Goal: Task Accomplishment & Management: Manage account settings

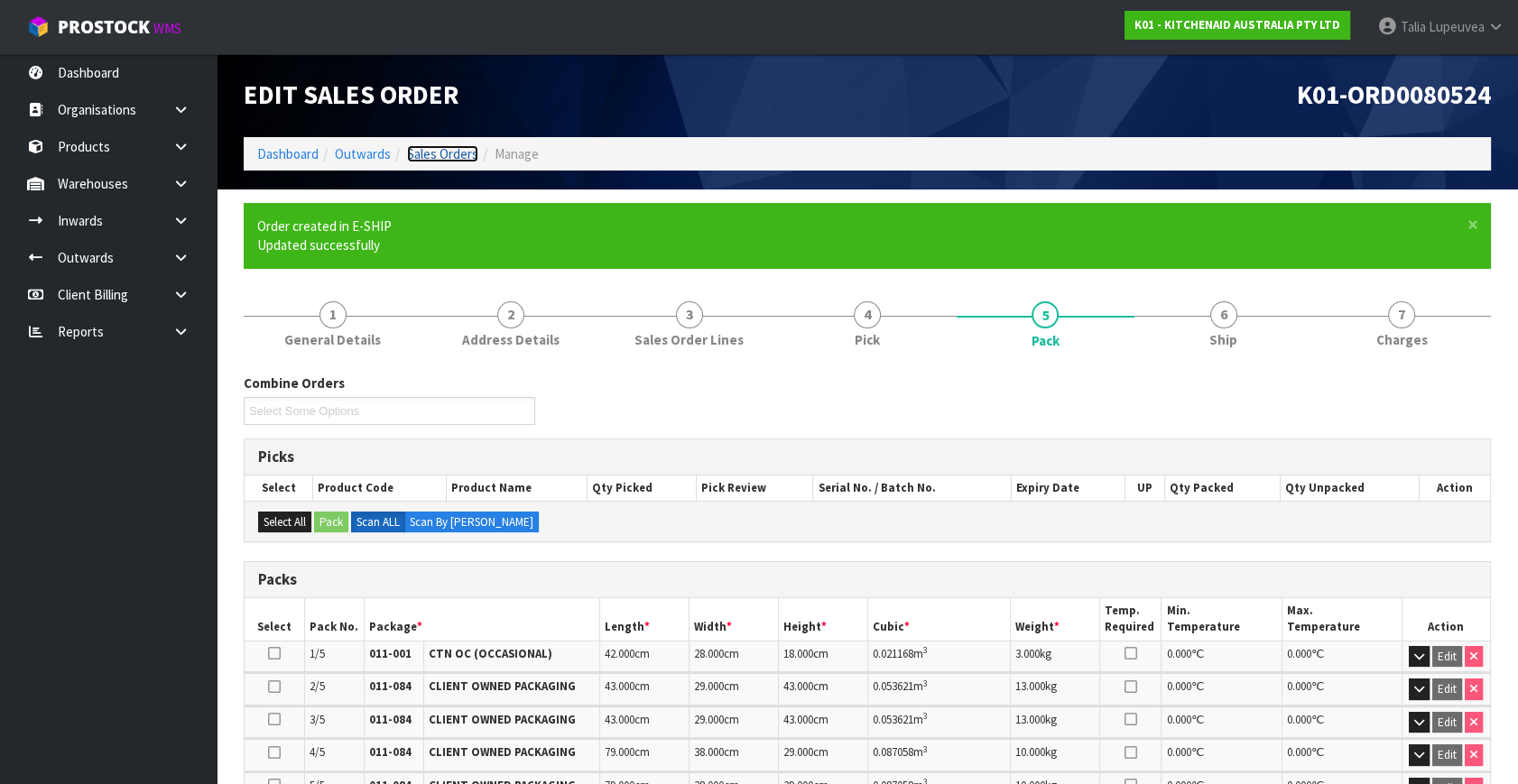
click at [433, 154] on link "Sales Orders" at bounding box center [443, 154] width 71 height 17
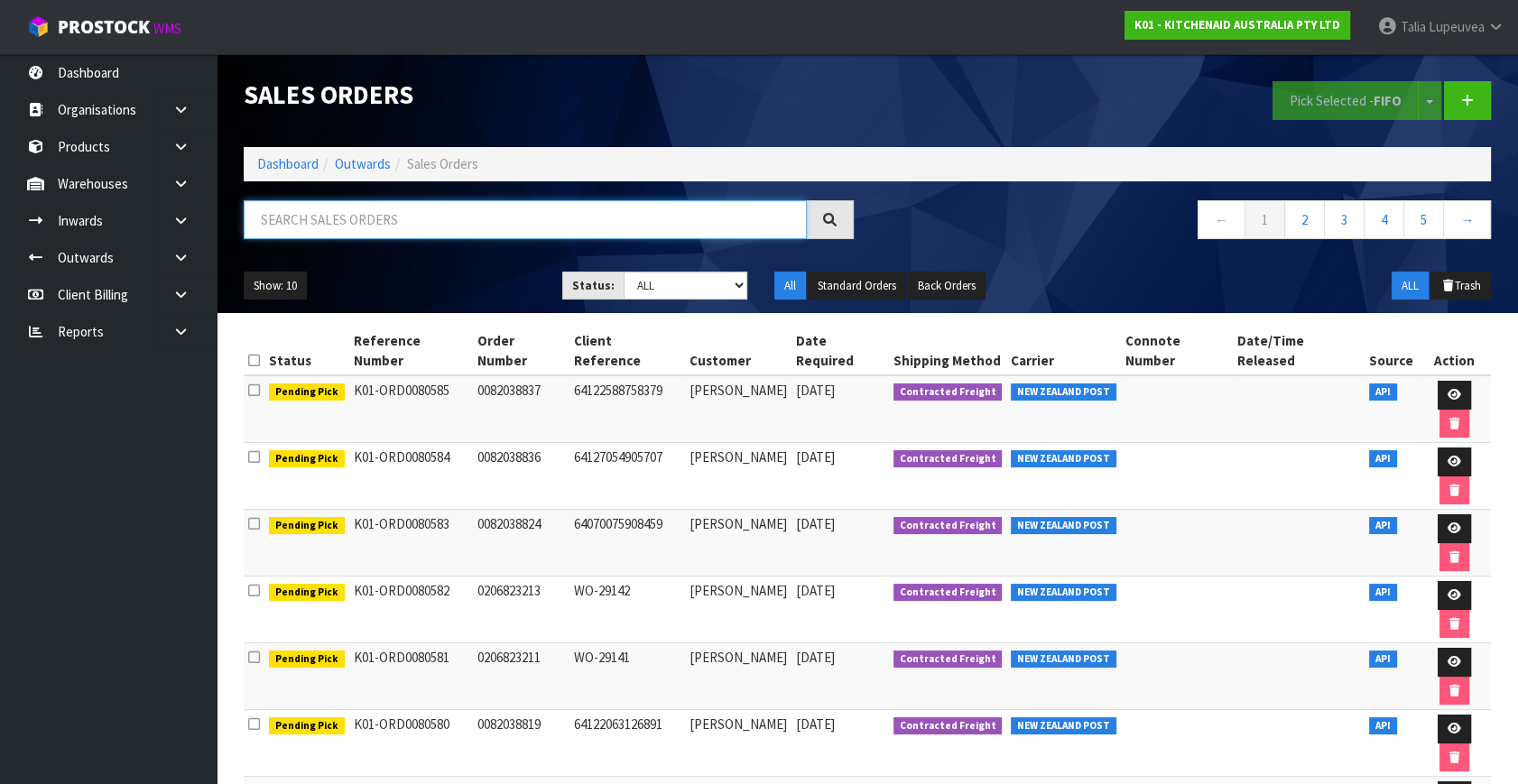
click at [345, 226] on input "text" at bounding box center [524, 220] width 563 height 39
type input "JOB-0417312"
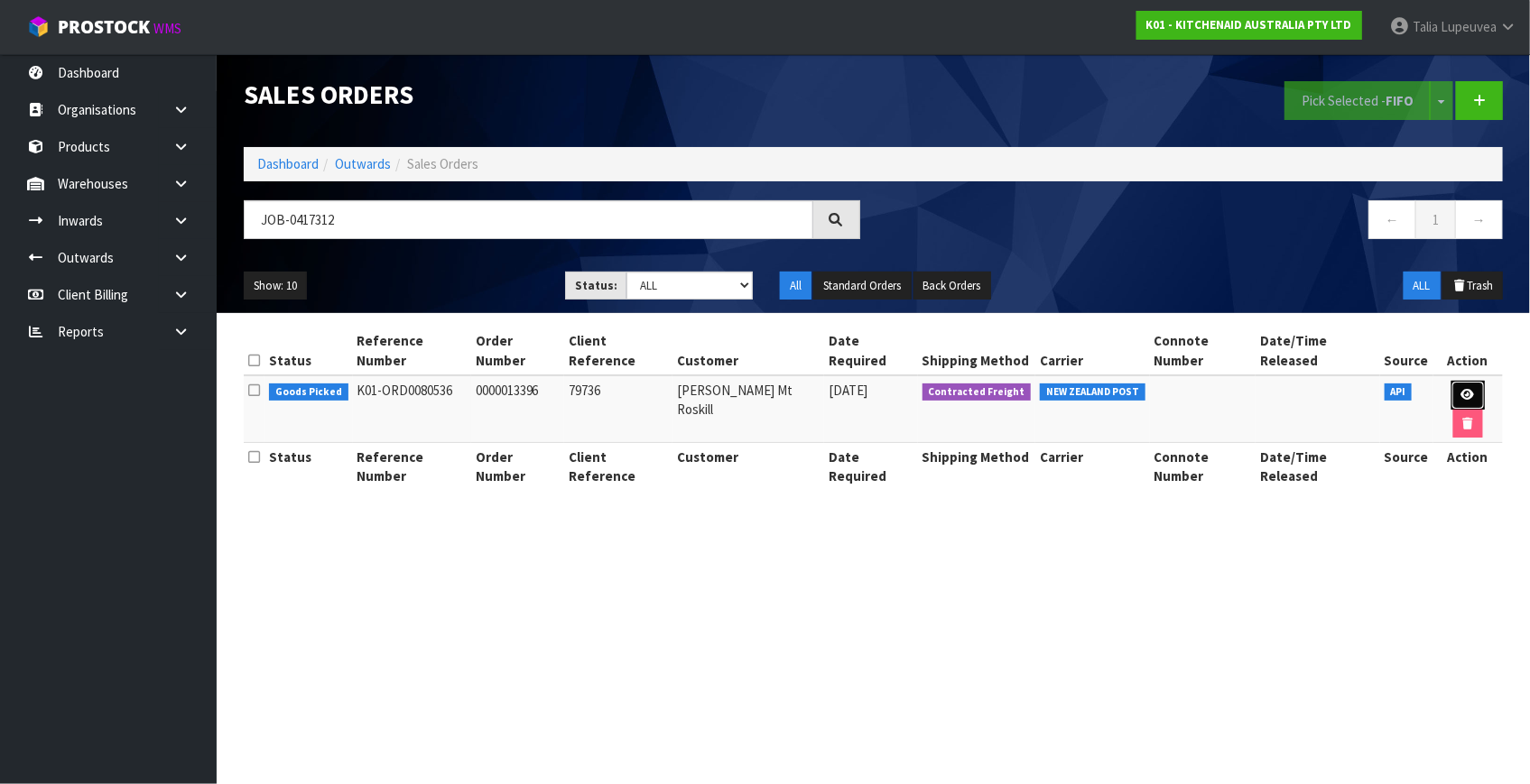
click at [1452, 380] on link at bounding box center [1468, 395] width 34 height 29
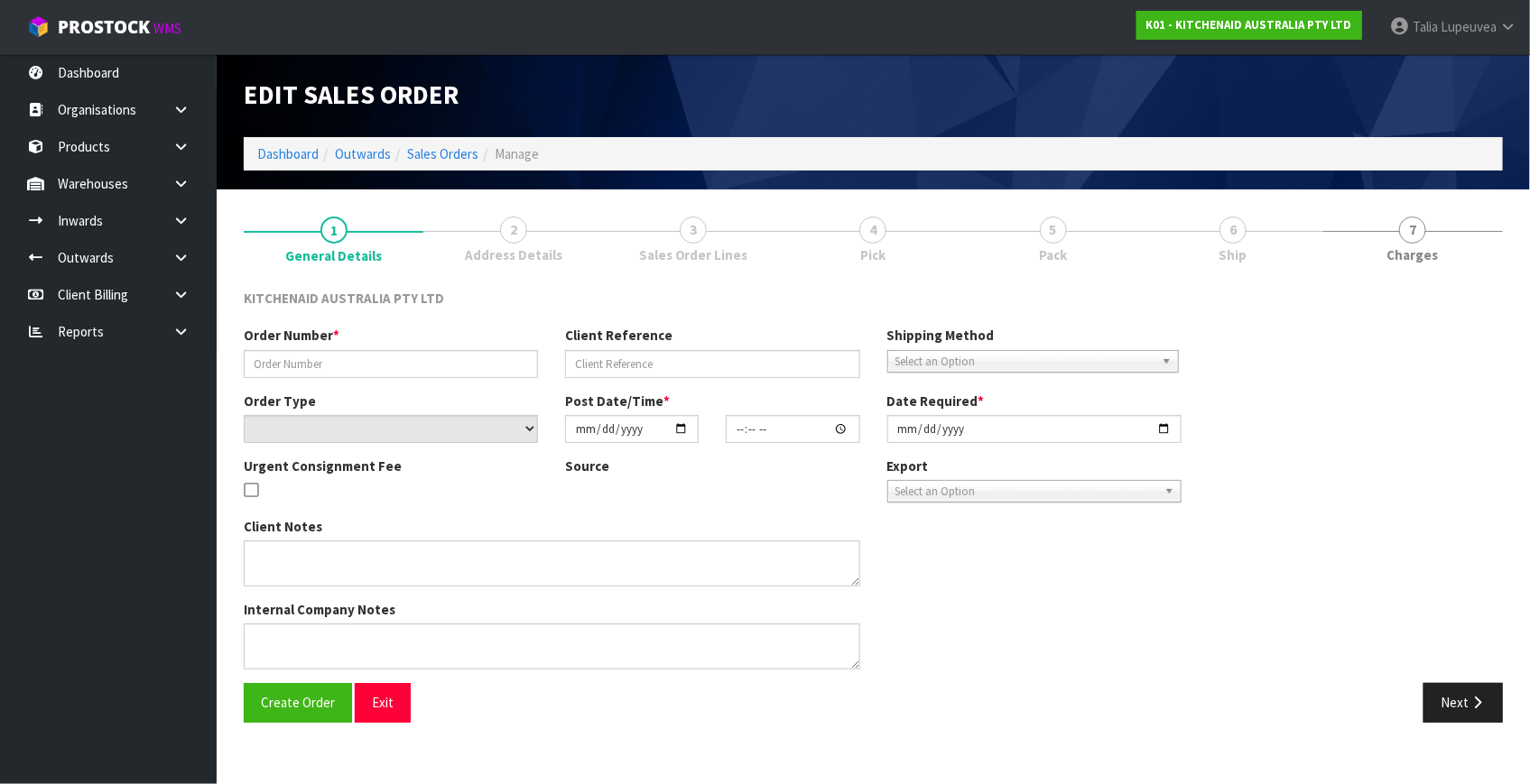
type input "0000013396"
type input "79736"
select select "number:0"
type input "[DATE]"
type input "14:31:44.000"
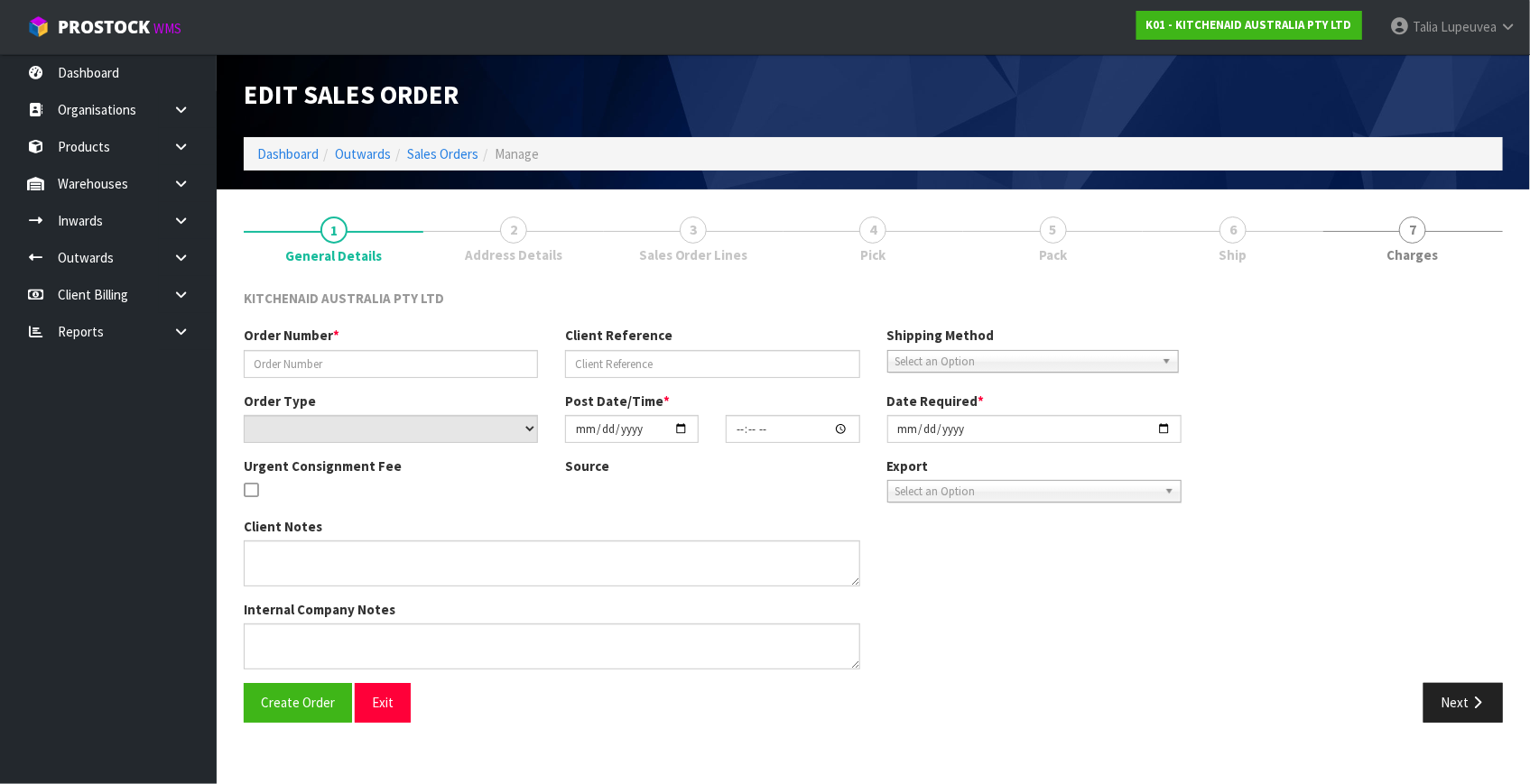
type input "[DATE]"
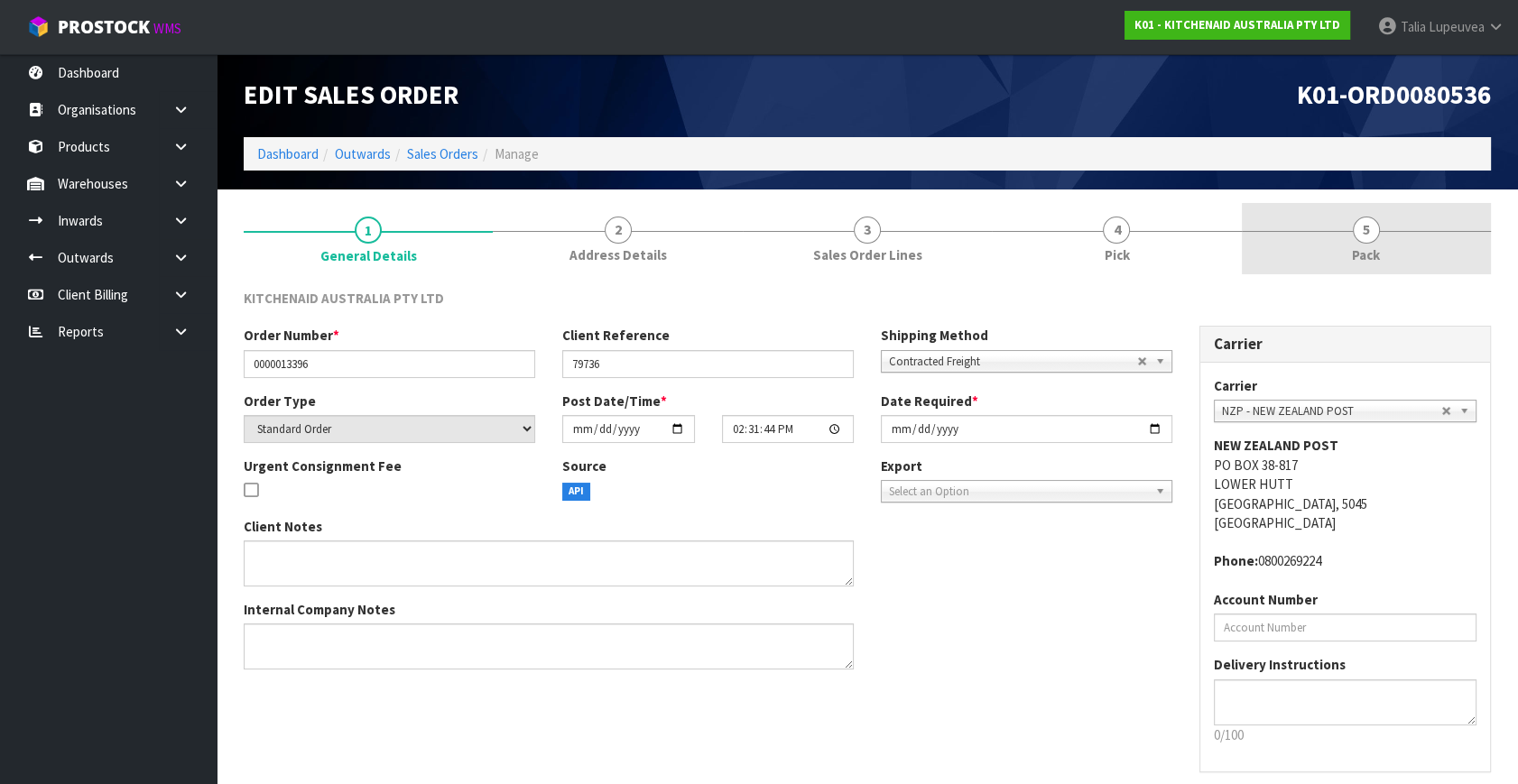
click at [1345, 219] on link "5 Pack" at bounding box center [1366, 238] width 249 height 71
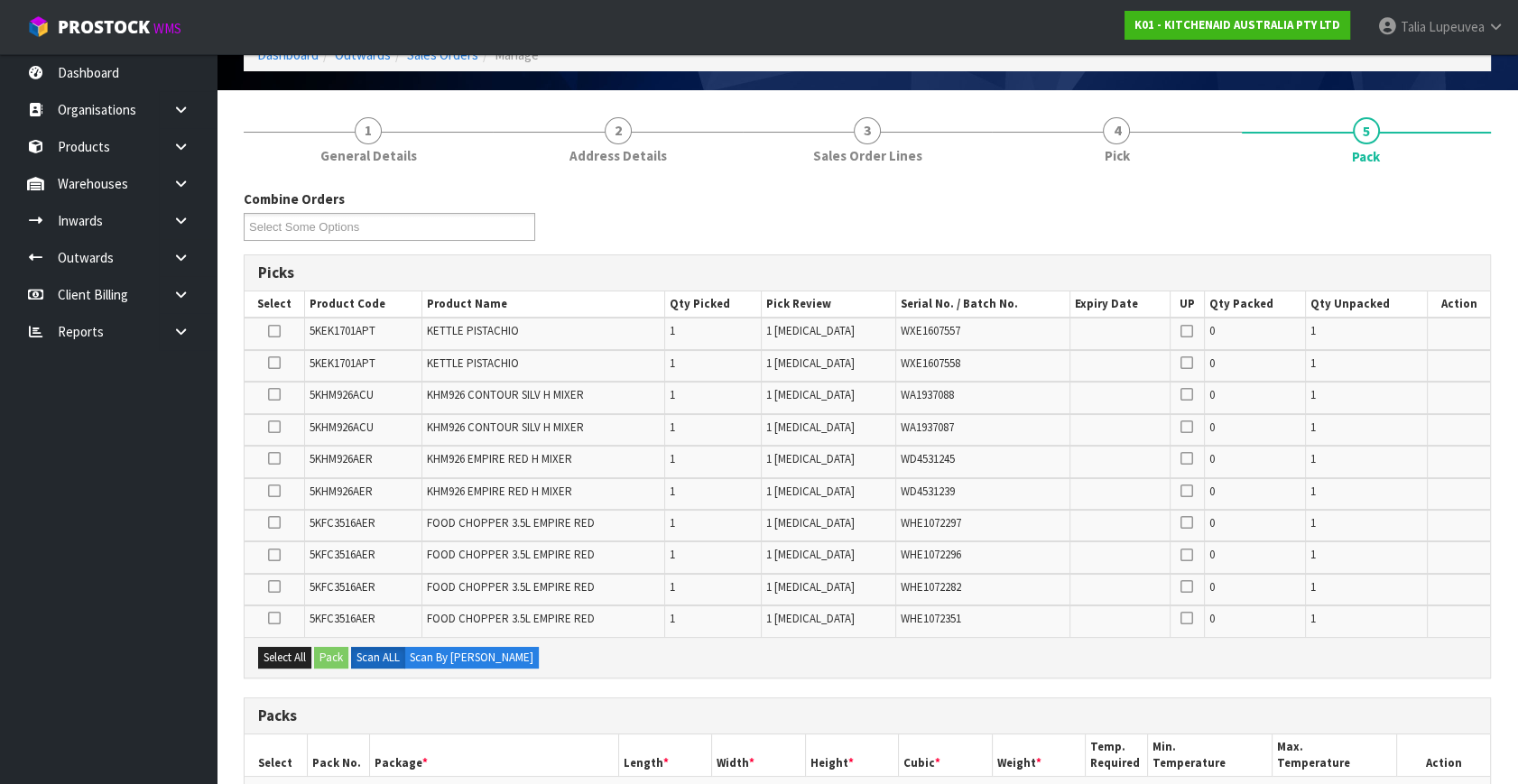
scroll to position [245, 0]
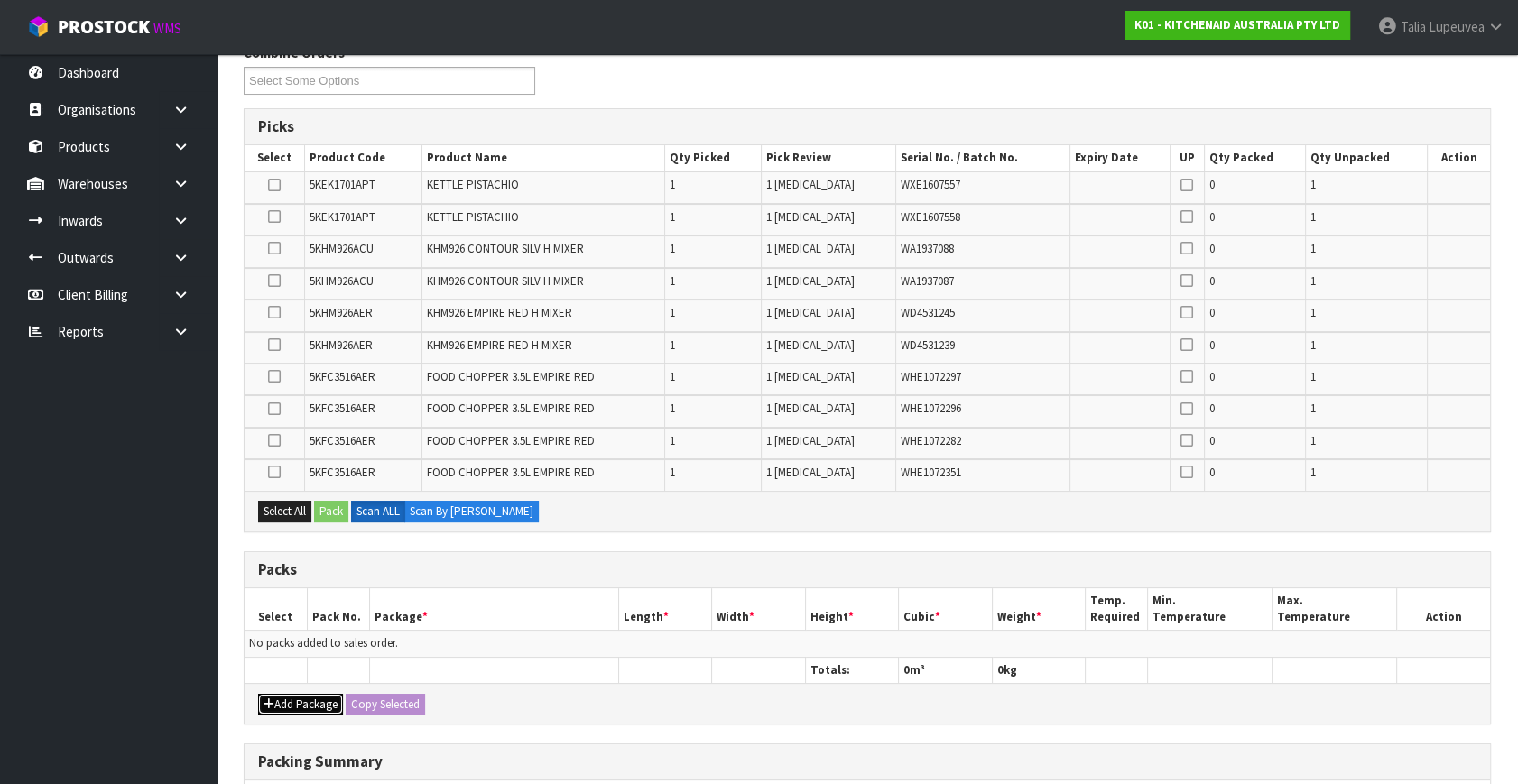
drag, startPoint x: 289, startPoint y: 694, endPoint x: 286, endPoint y: 668, distance: 26.2
click at [290, 694] on button "Add Package" at bounding box center [300, 705] width 85 height 21
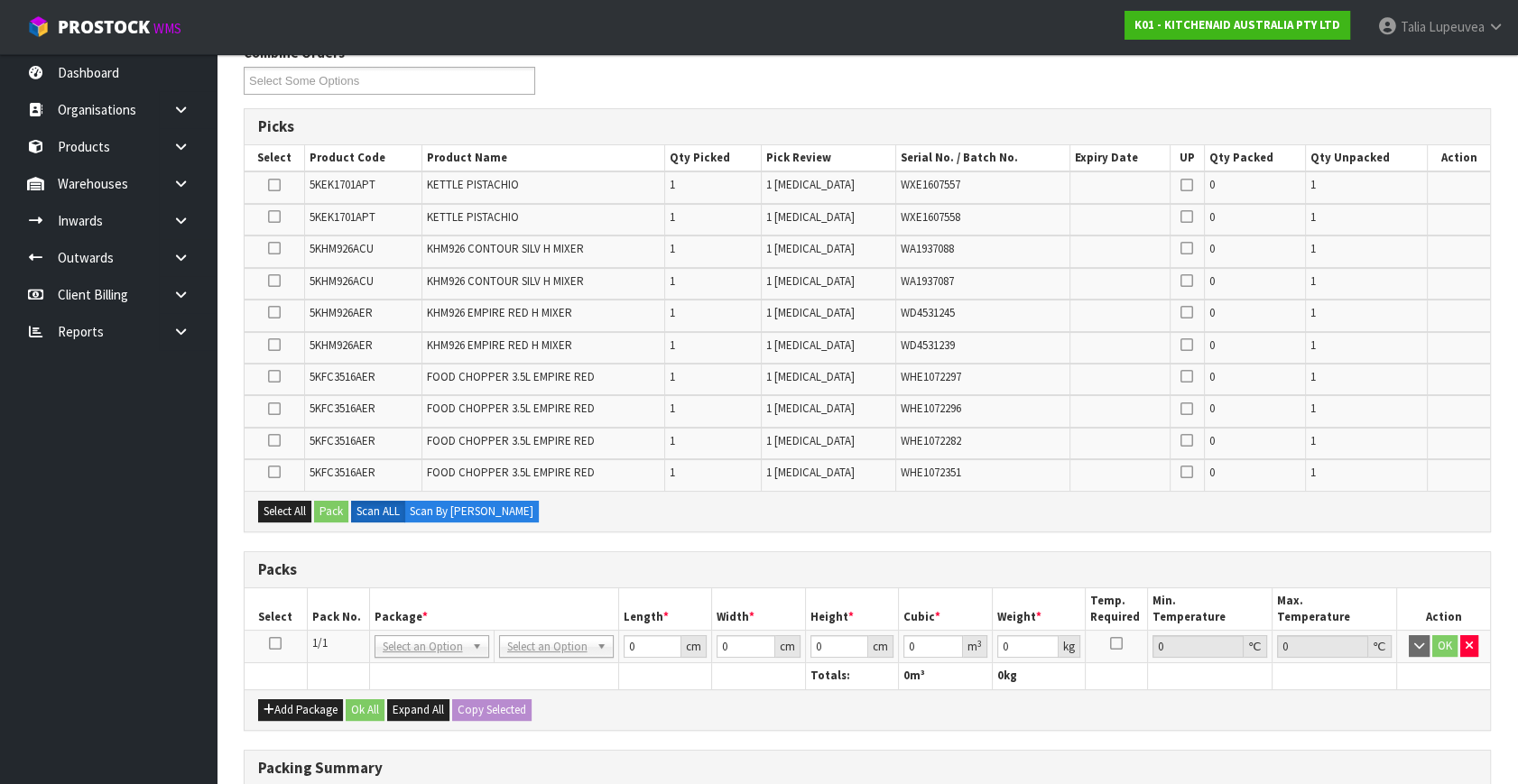
click at [278, 643] on icon at bounding box center [275, 643] width 13 height 1
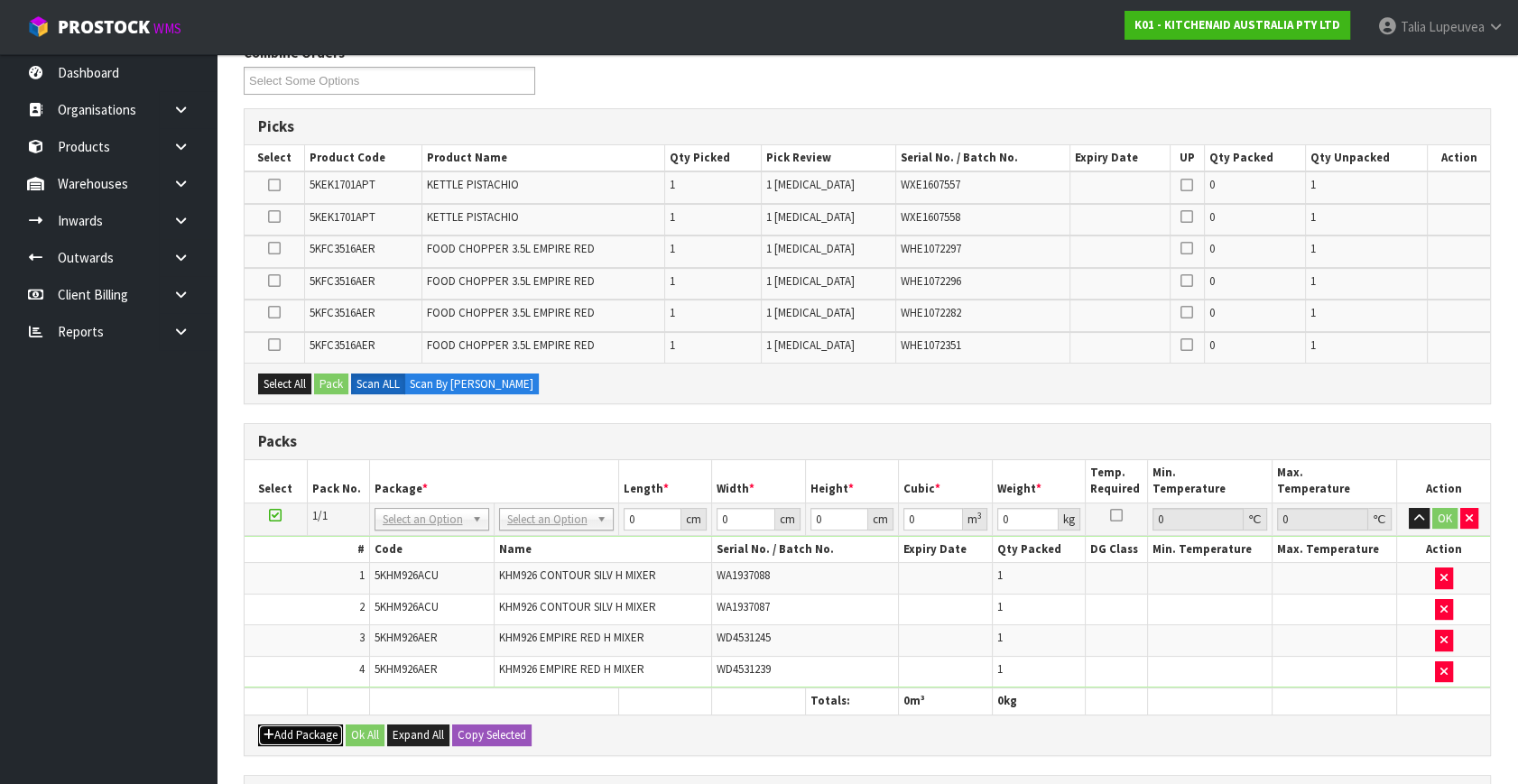
click at [295, 726] on button "Add Package" at bounding box center [300, 736] width 85 height 21
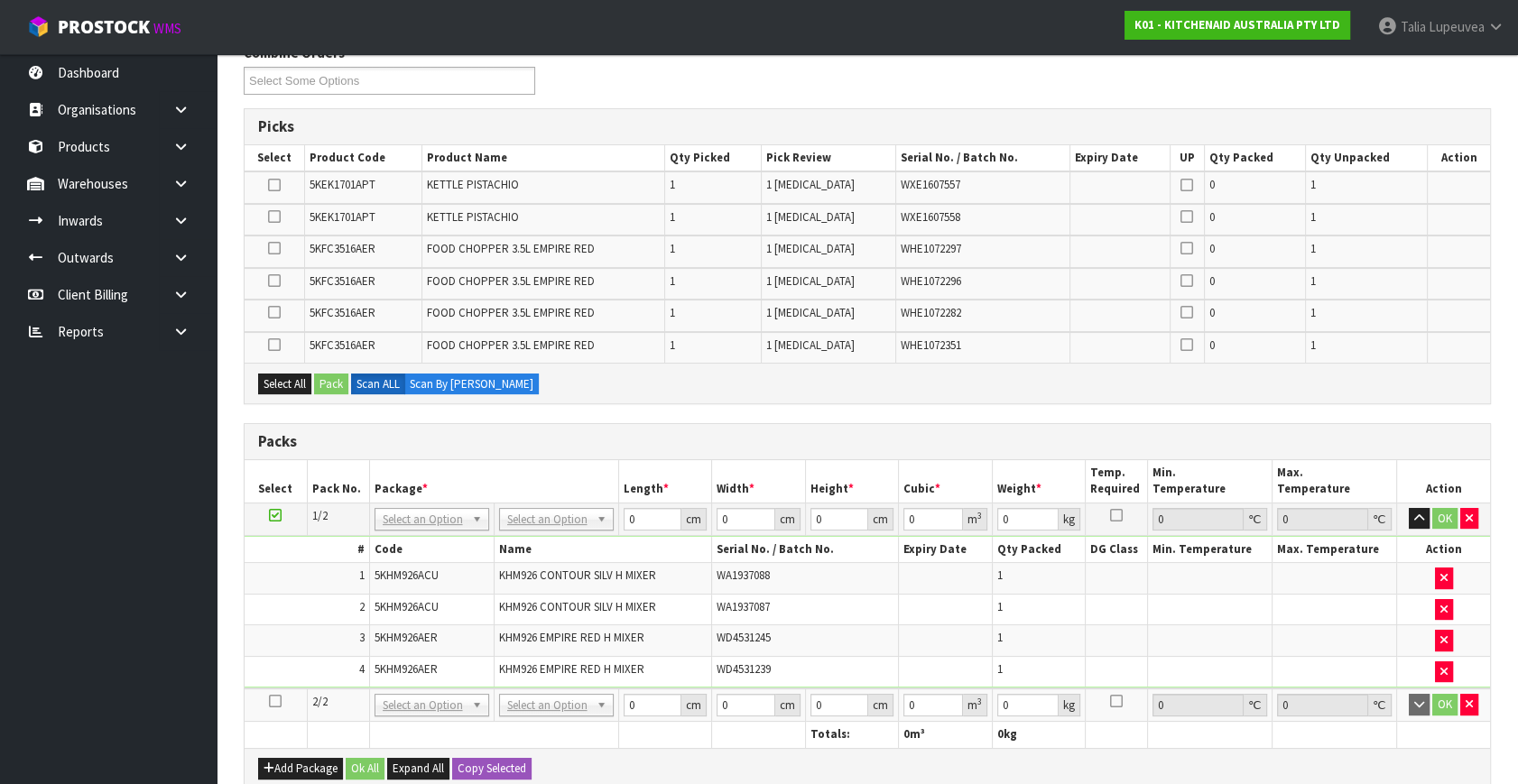
click at [277, 701] on icon at bounding box center [275, 701] width 13 height 1
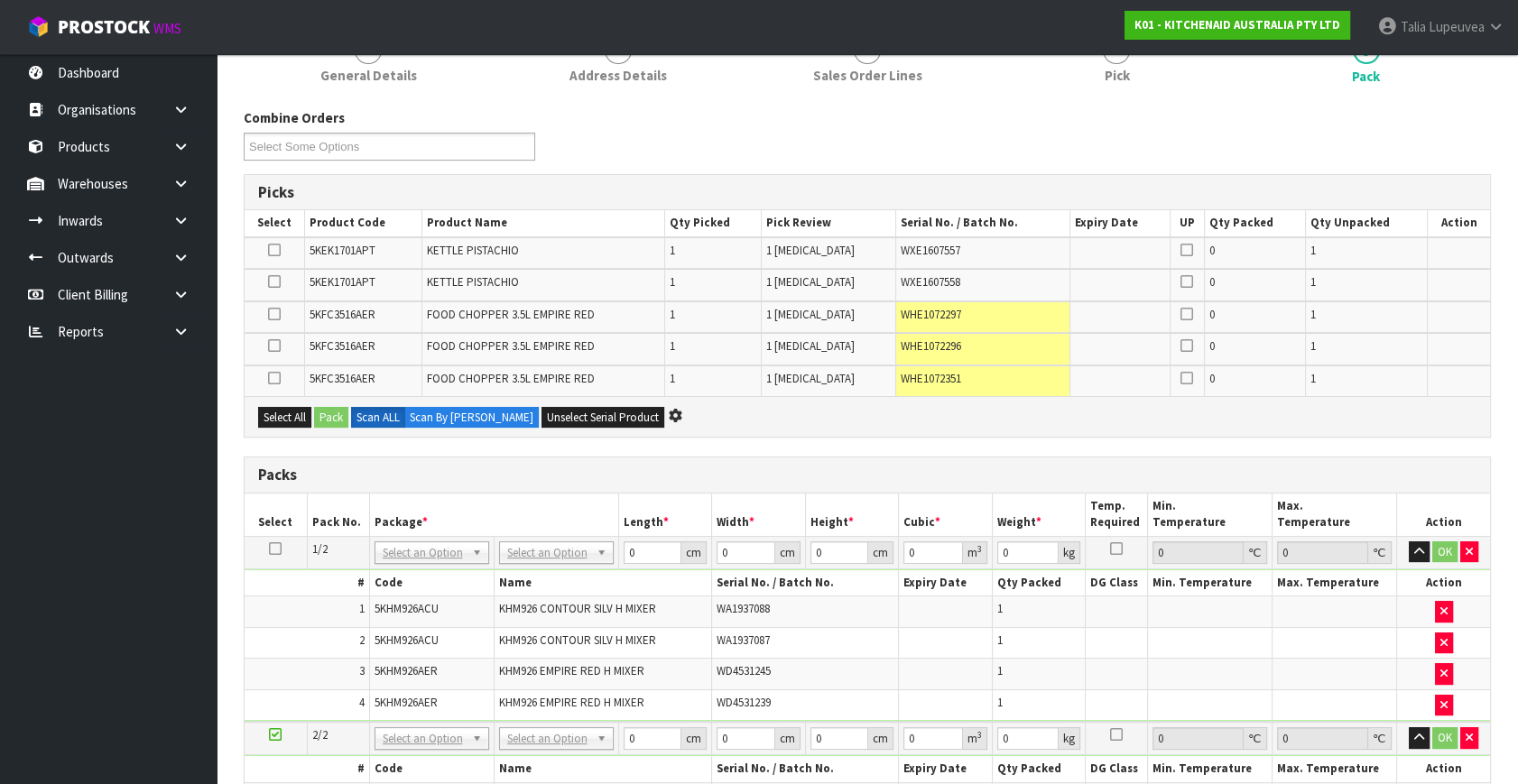
scroll to position [0, 0]
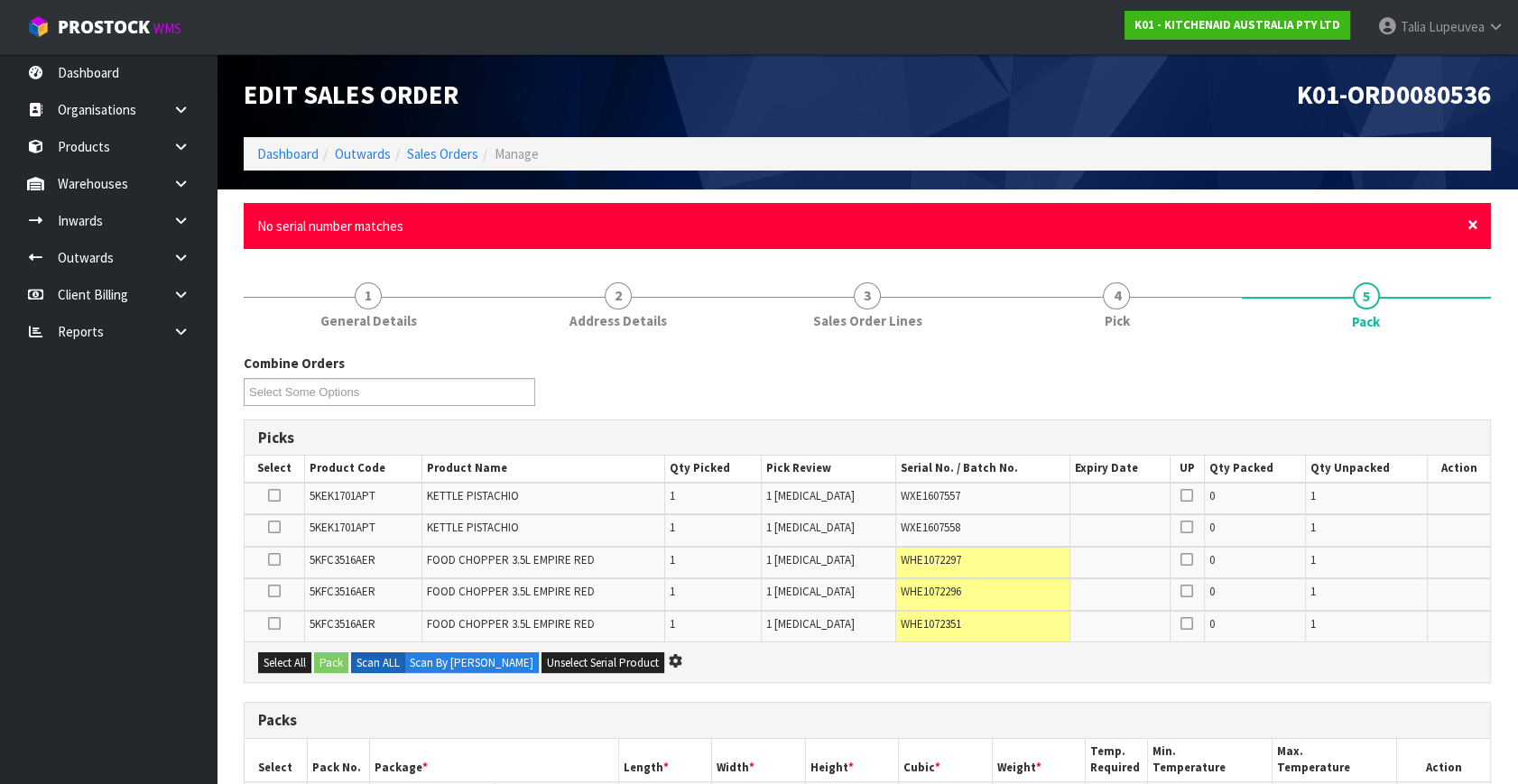
click at [1472, 225] on span "×" at bounding box center [1473, 225] width 11 height 25
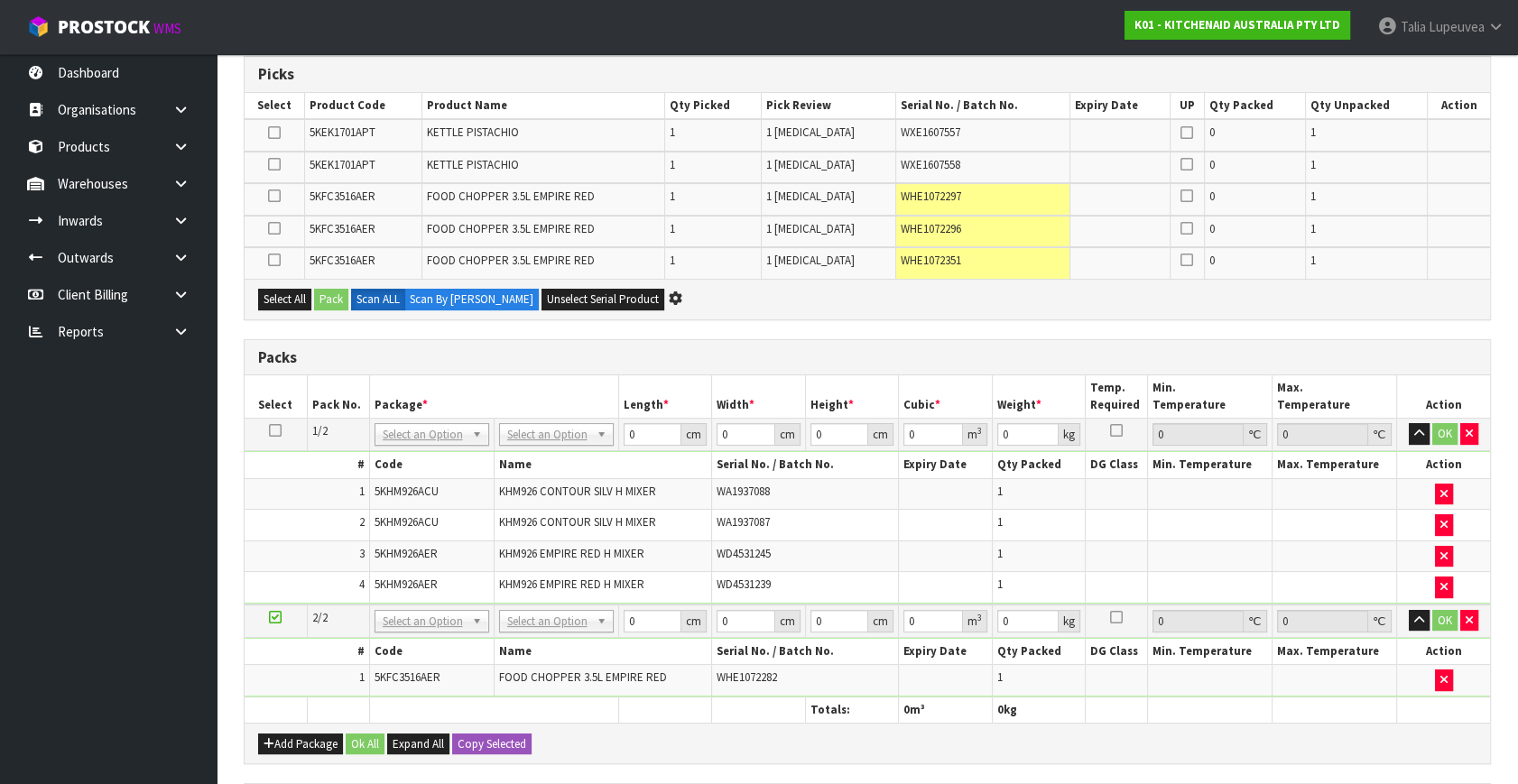
scroll to position [327, 0]
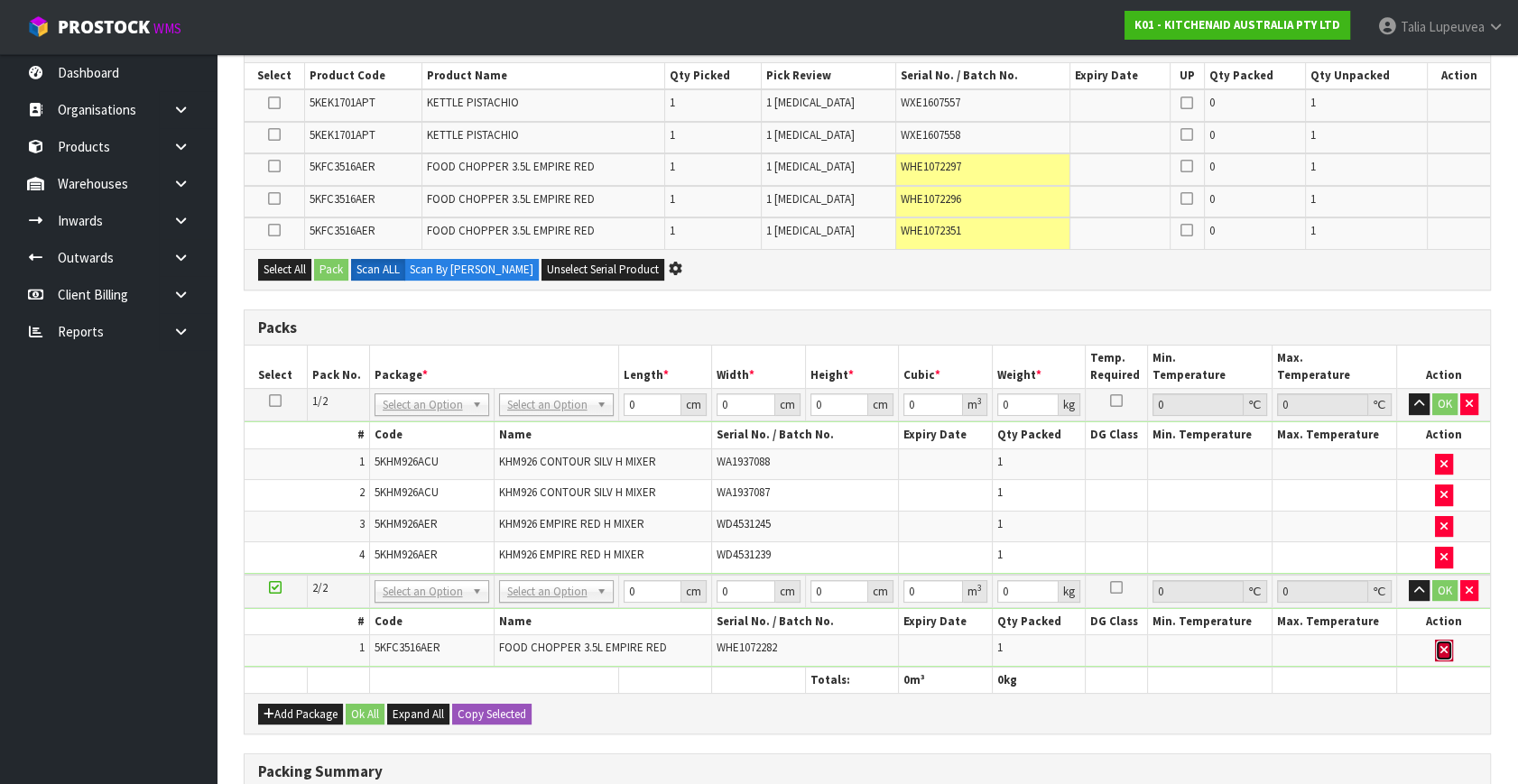
click at [1445, 644] on icon "button" at bounding box center [1444, 650] width 7 height 12
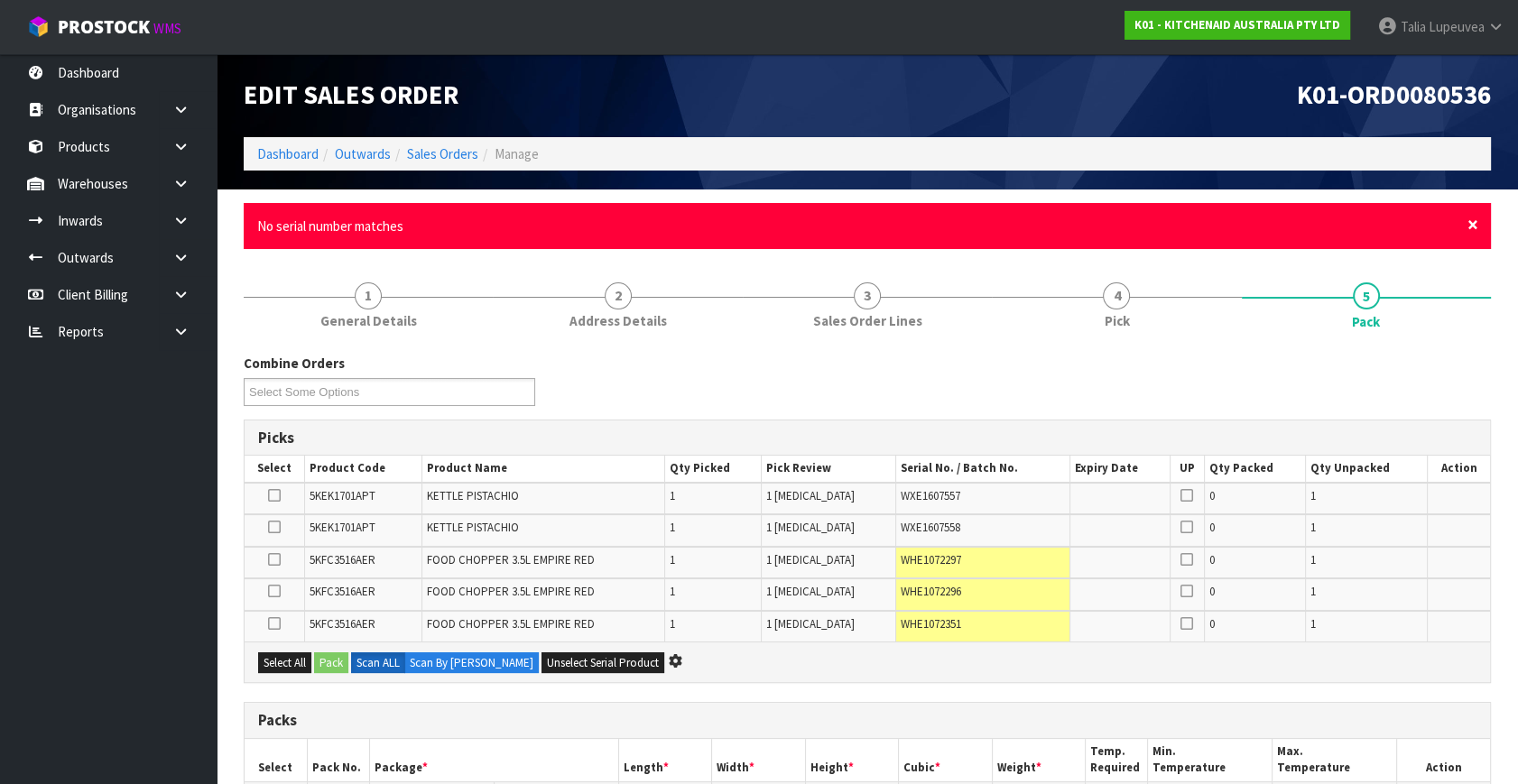
click at [1471, 231] on span "×" at bounding box center [1473, 225] width 11 height 25
click at [1475, 214] on span "×" at bounding box center [1473, 225] width 11 height 25
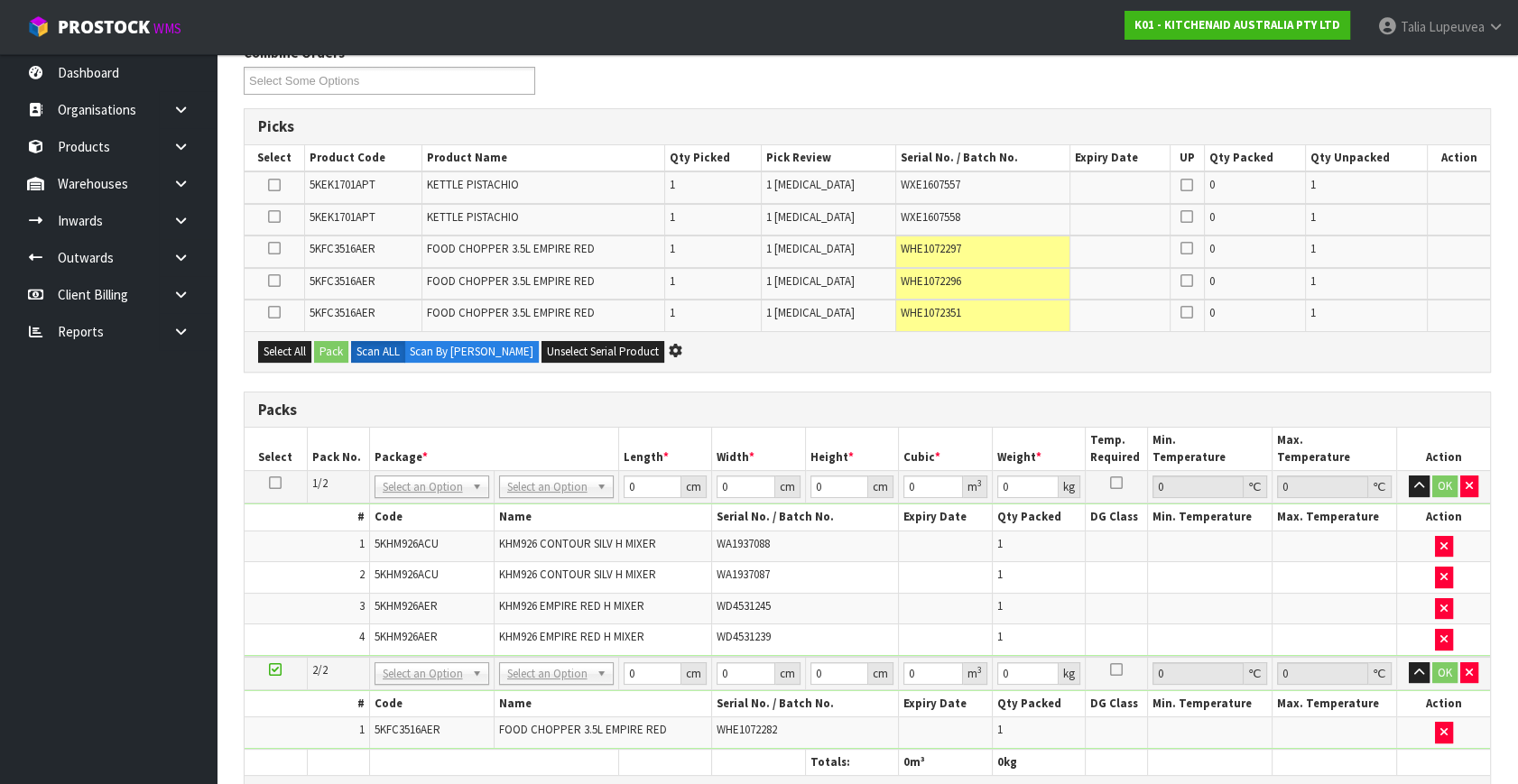
scroll to position [604, 0]
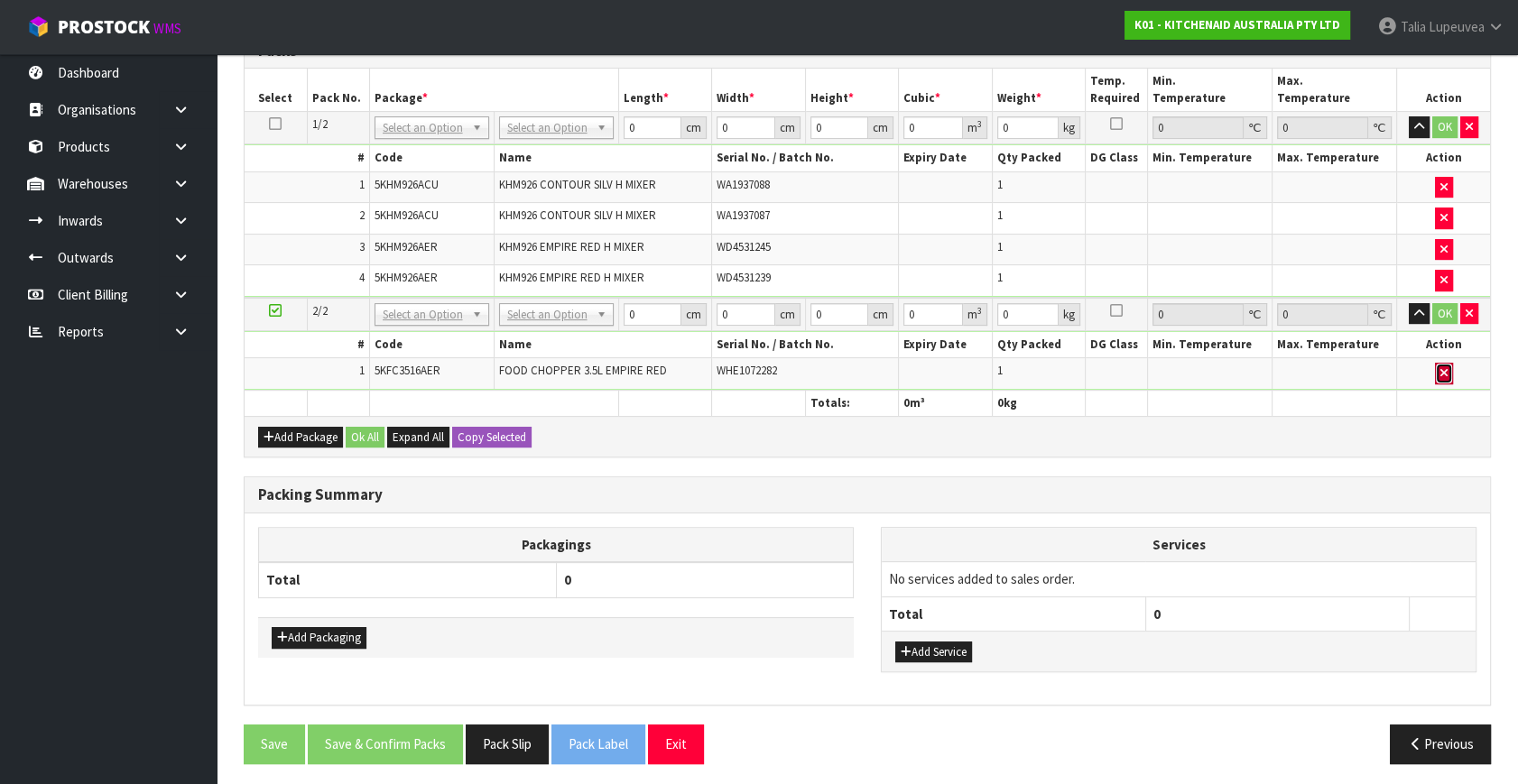
click at [1435, 367] on button "button" at bounding box center [1444, 374] width 18 height 21
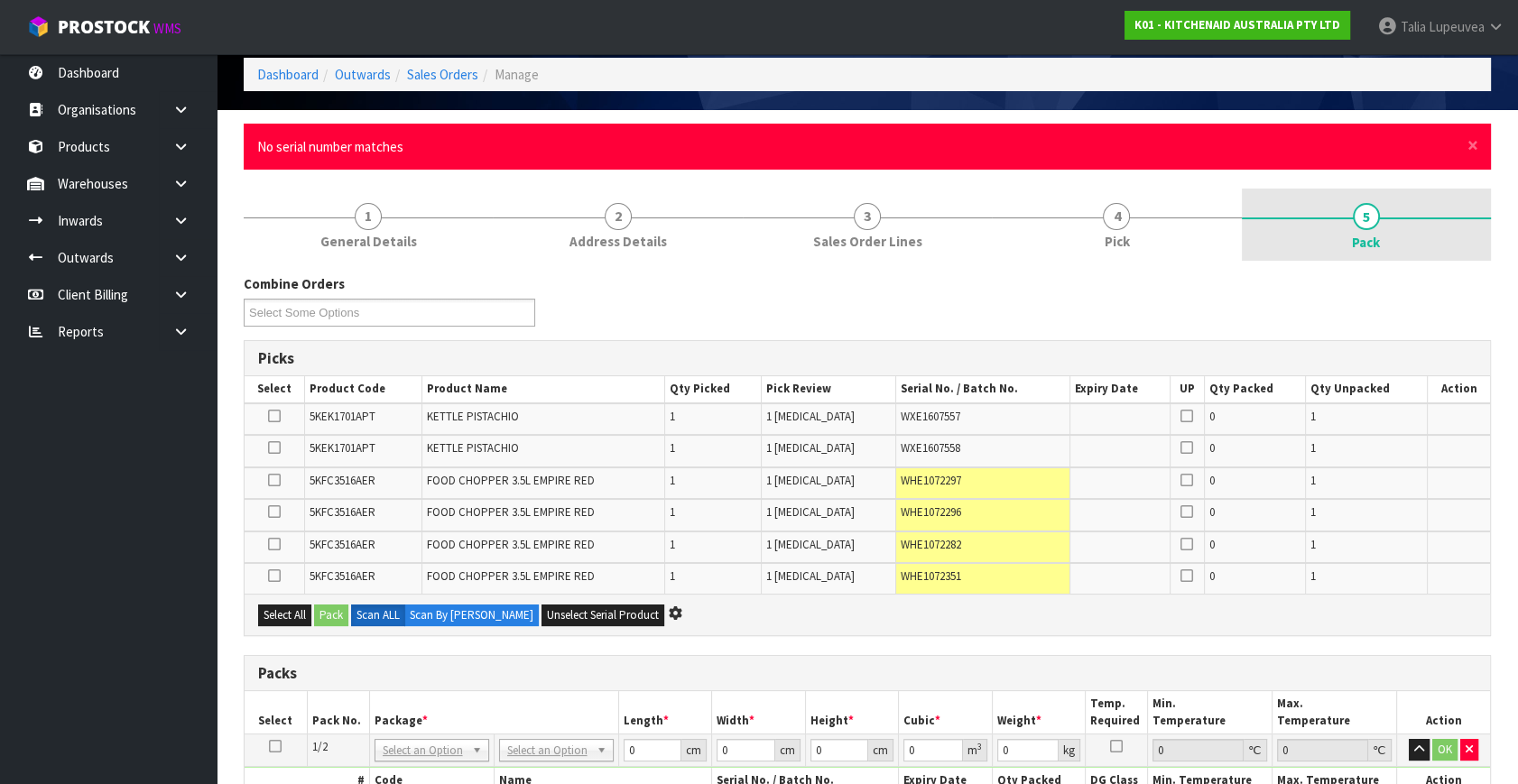
scroll to position [0, 0]
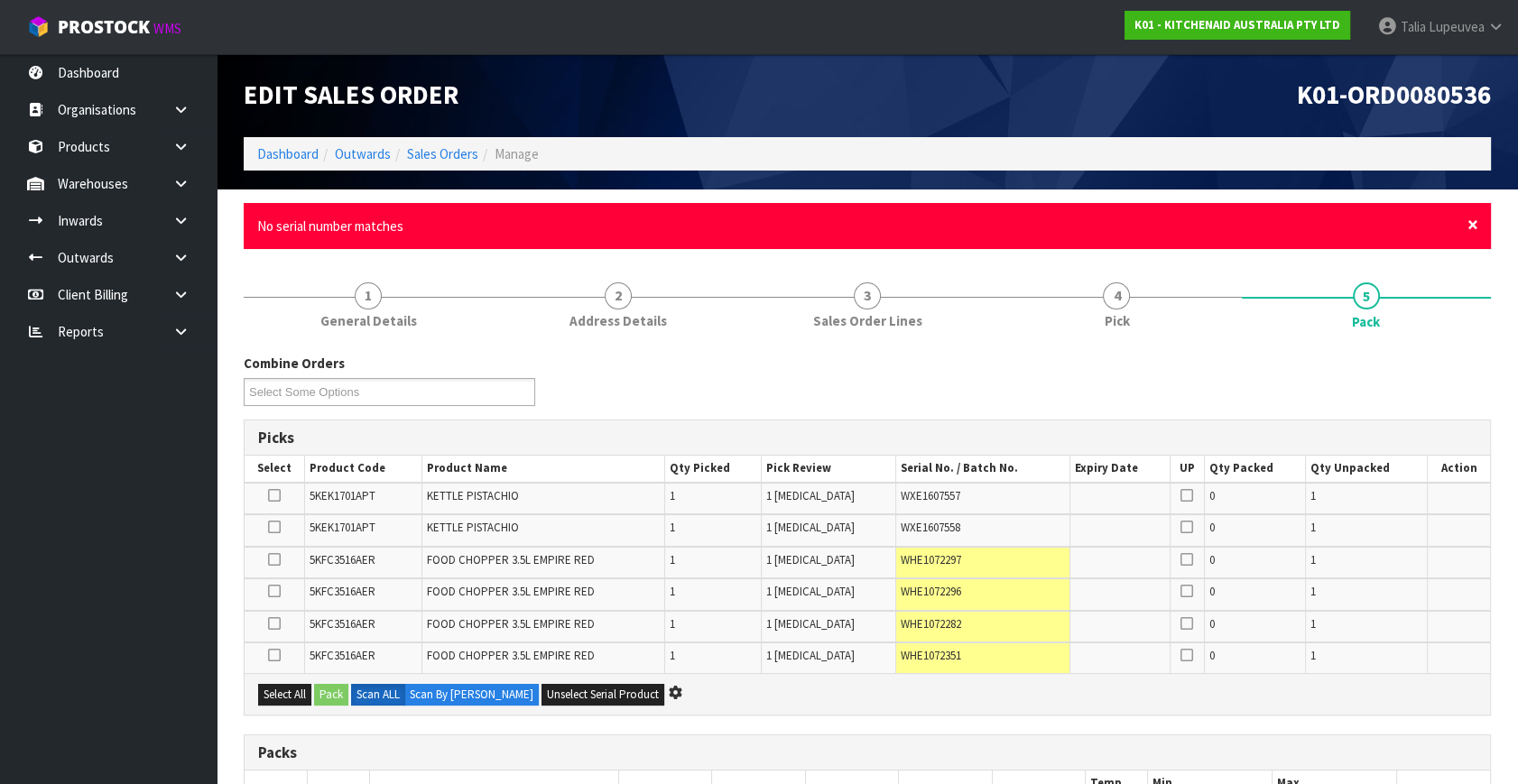
click at [1477, 227] on span "×" at bounding box center [1473, 225] width 11 height 25
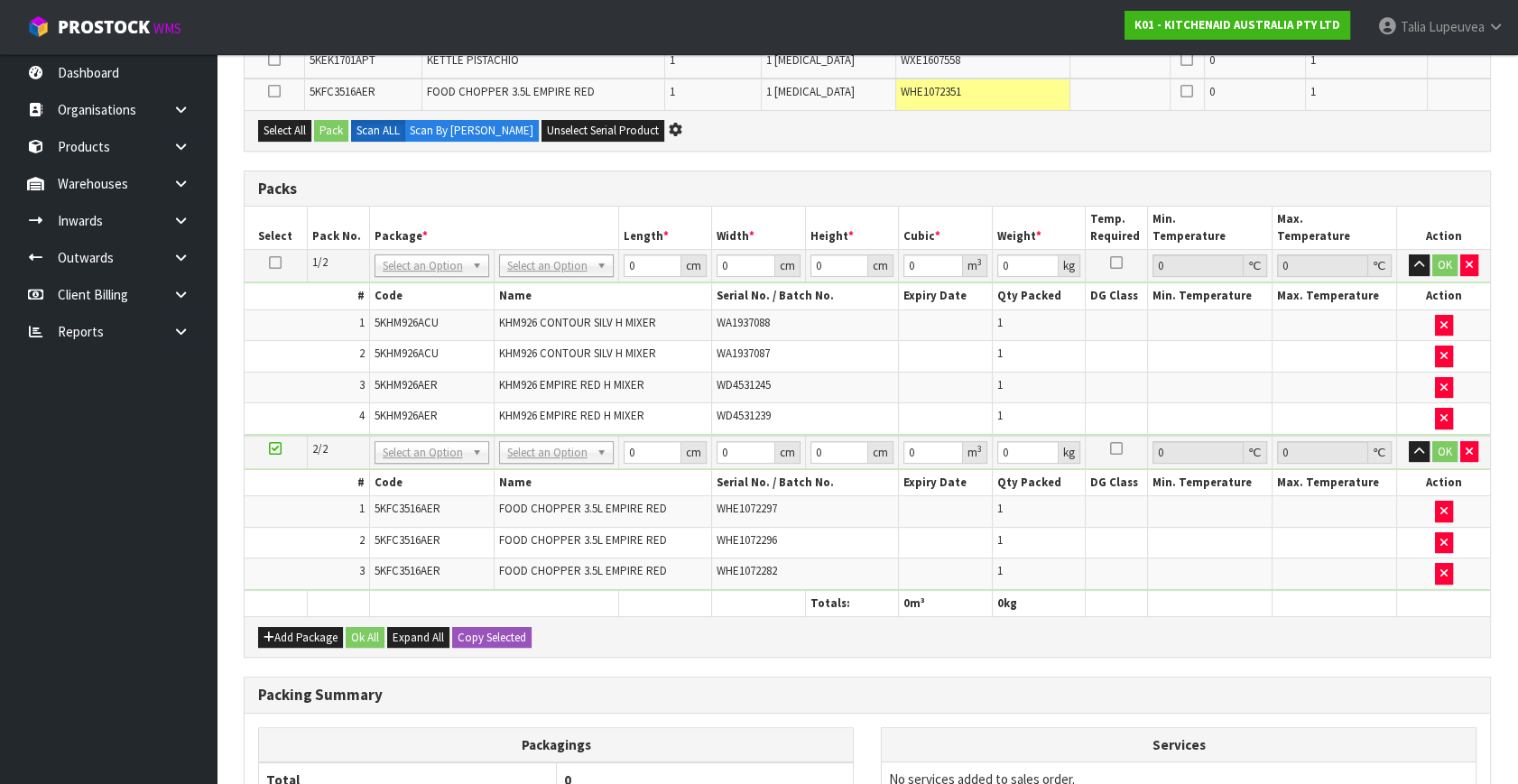
scroll to position [356, 0]
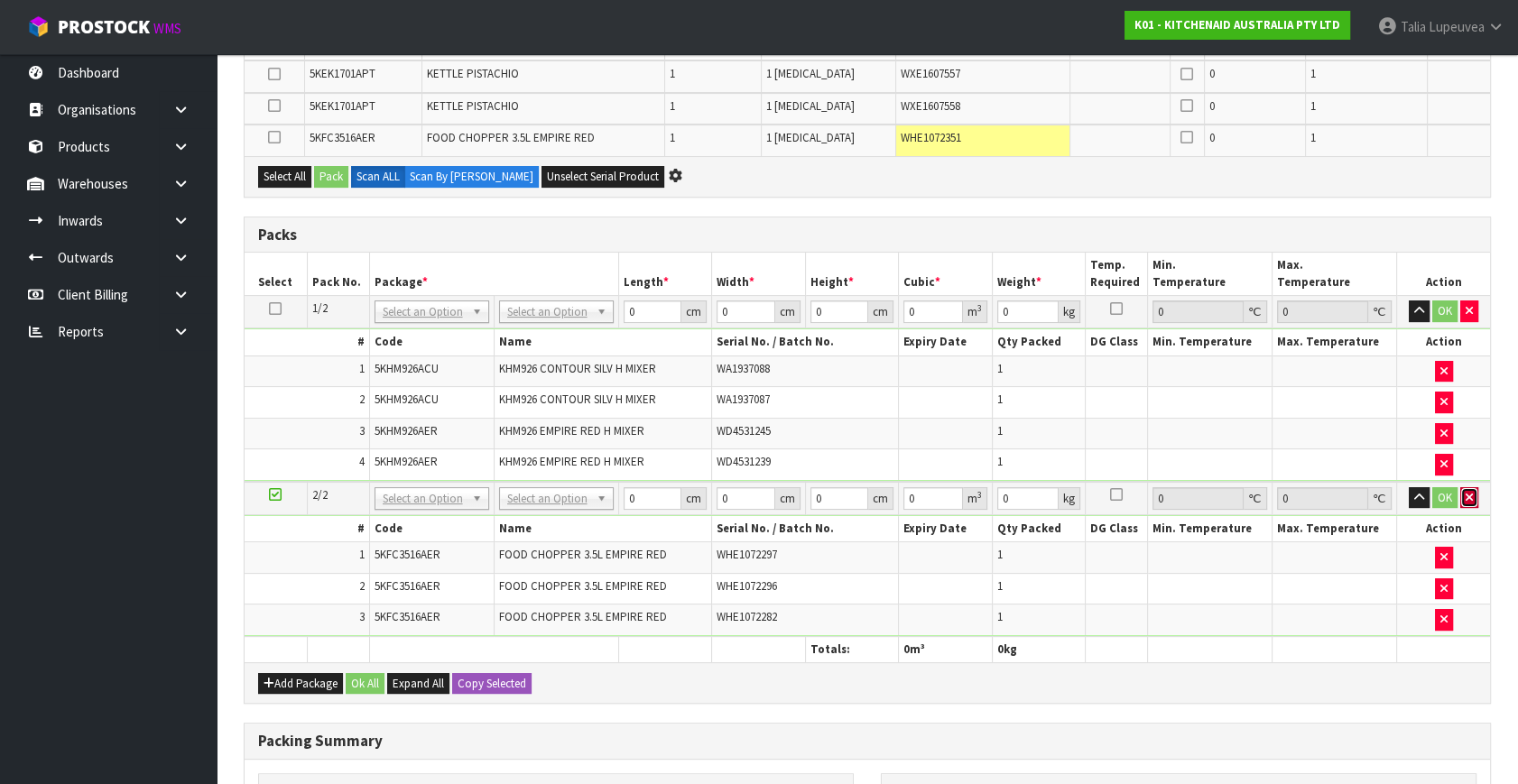
click at [1462, 490] on button "button" at bounding box center [1469, 498] width 18 height 21
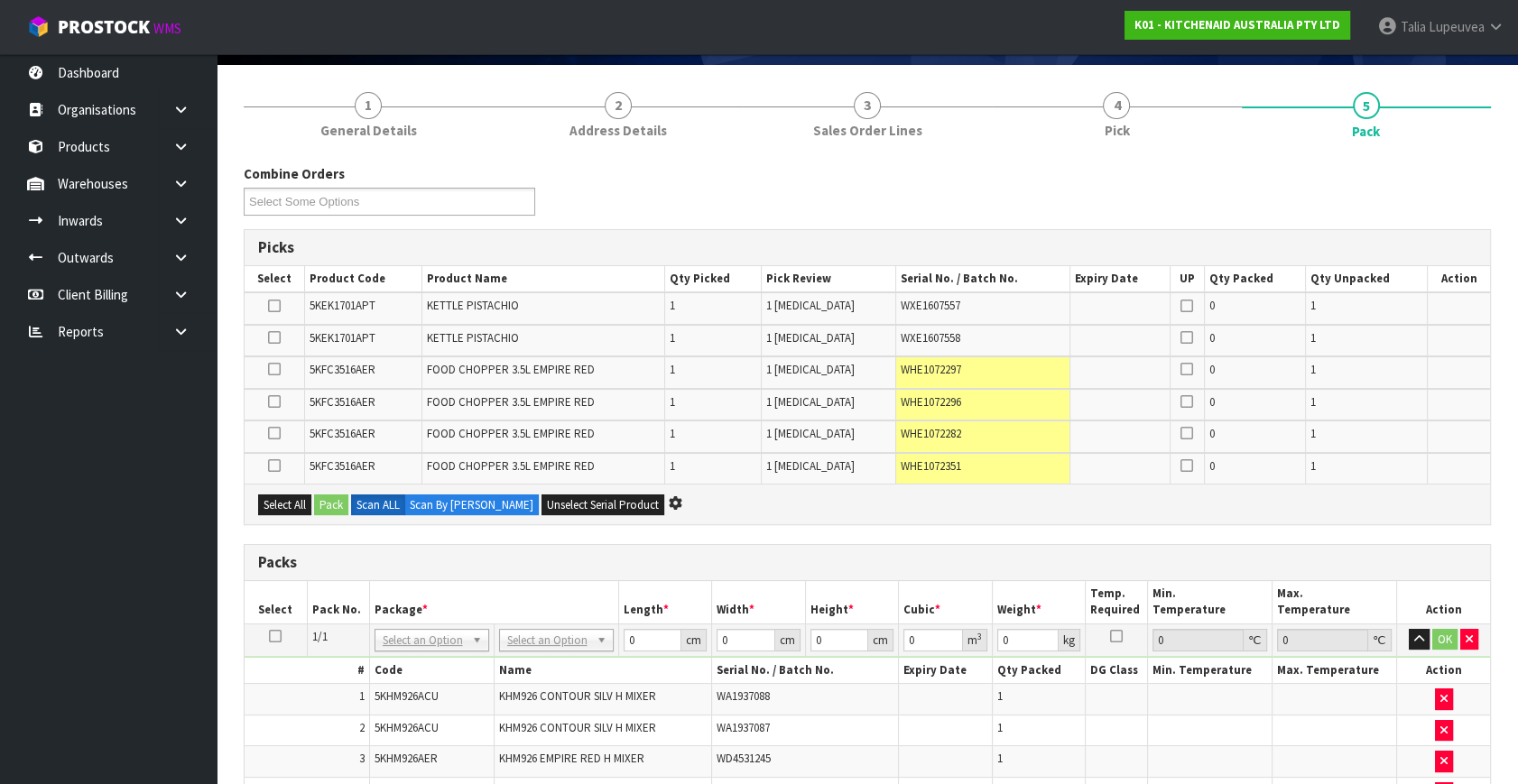
scroll to position [438, 0]
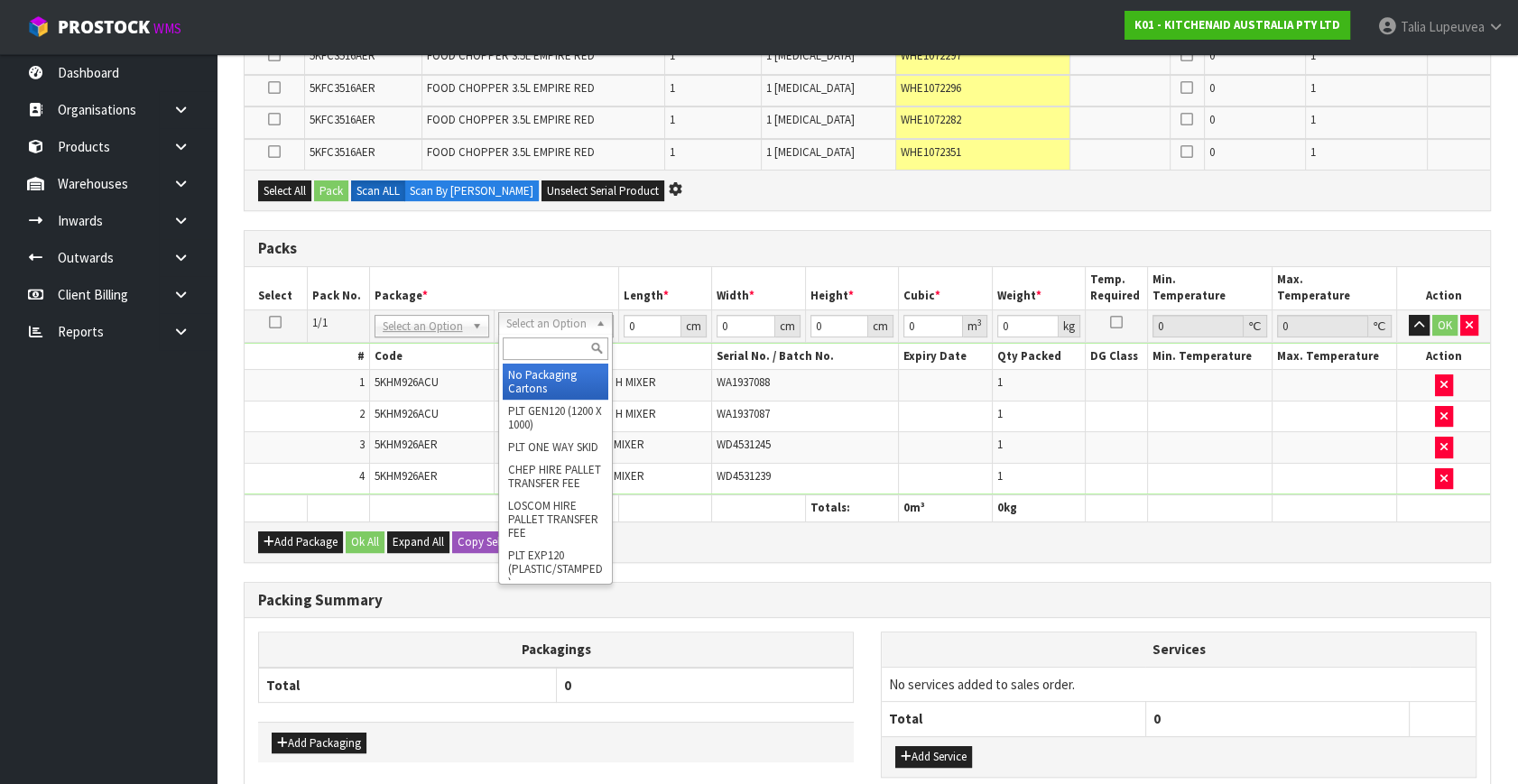
click at [563, 343] on input "text" at bounding box center [555, 349] width 105 height 22
type input "own"
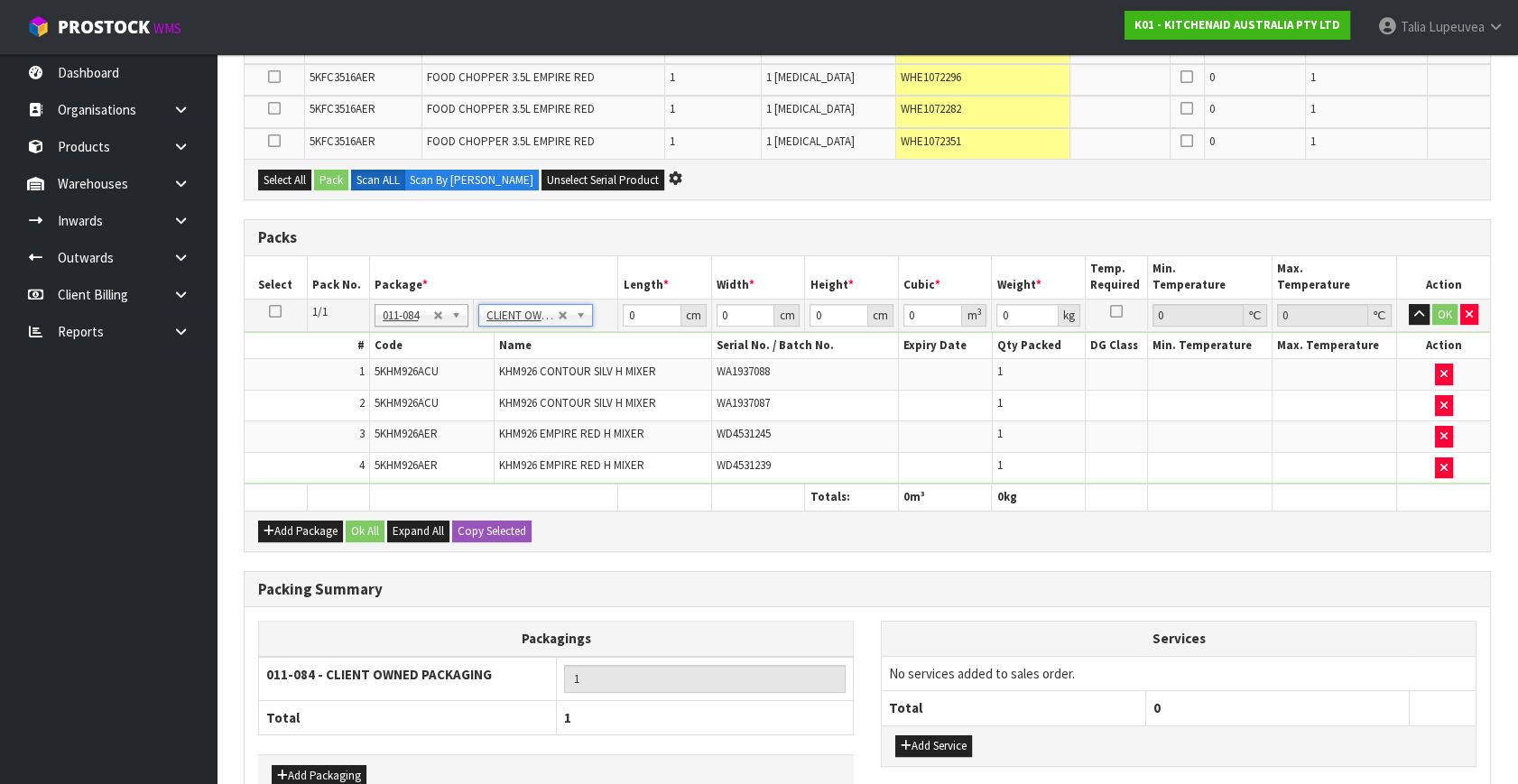
scroll to position [553, 0]
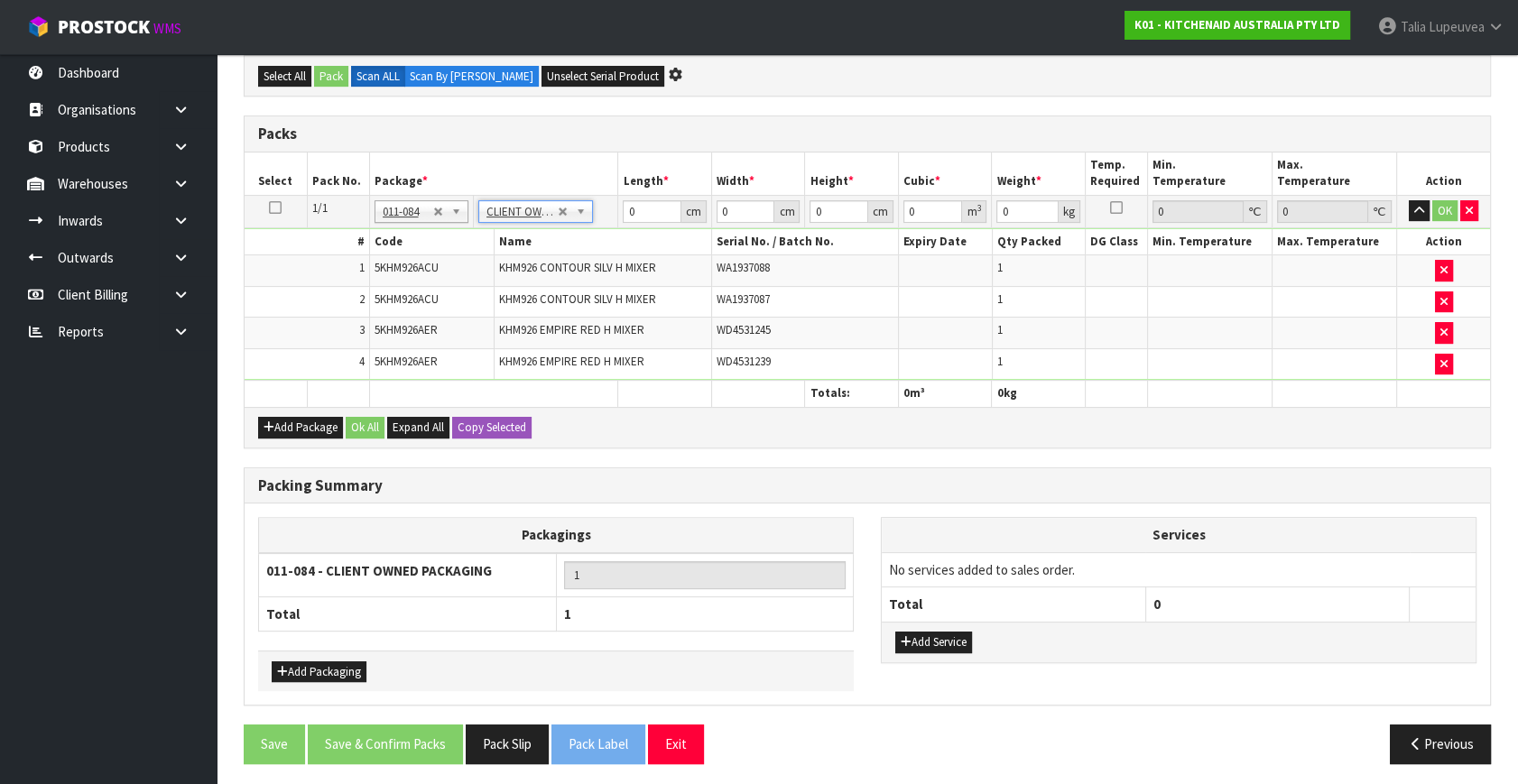
type input "6.4"
drag, startPoint x: 637, startPoint y: 203, endPoint x: 601, endPoint y: 215, distance: 37.9
click at [601, 215] on tr "1/1 NONE 007-001 007-002 007-004 007-009 007-013 007-014 007-015 007-017 007-01…" at bounding box center [867, 211] width 1246 height 33
type input "051"
type input "511"
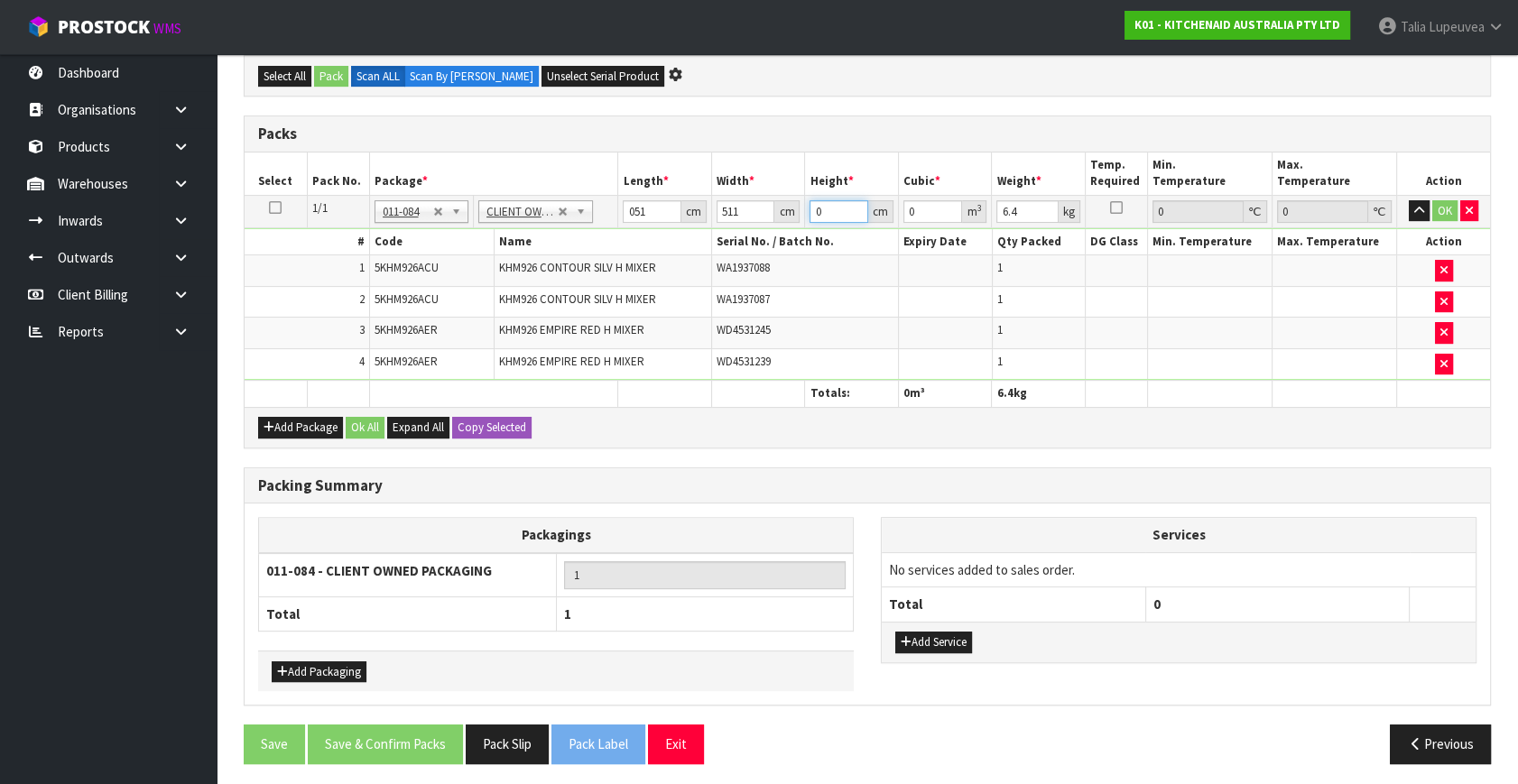
type input "5"
type input "0.130305"
type input "51"
type input "1.329111"
type input "51"
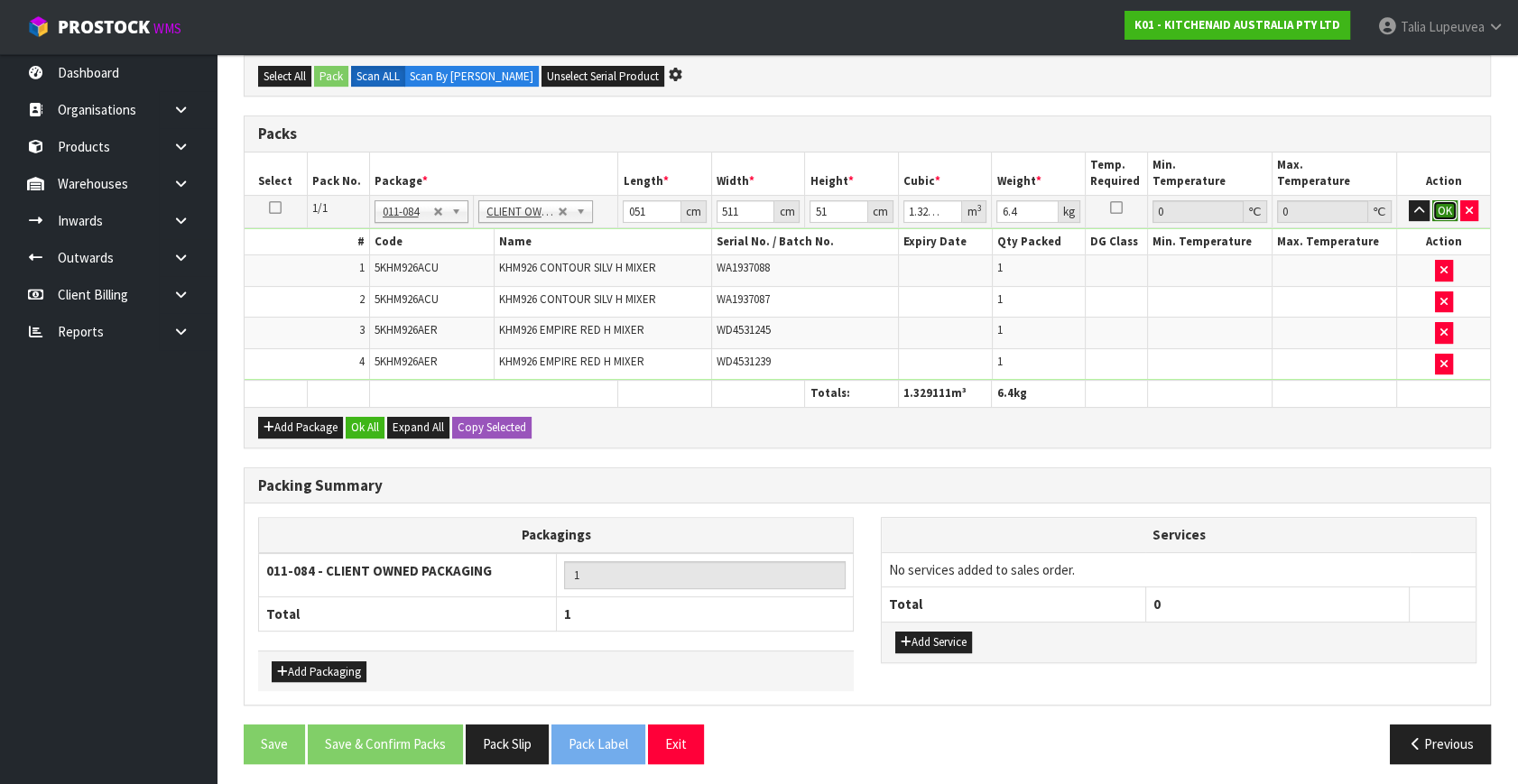
click at [1447, 204] on button "OK" at bounding box center [1445, 211] width 25 height 21
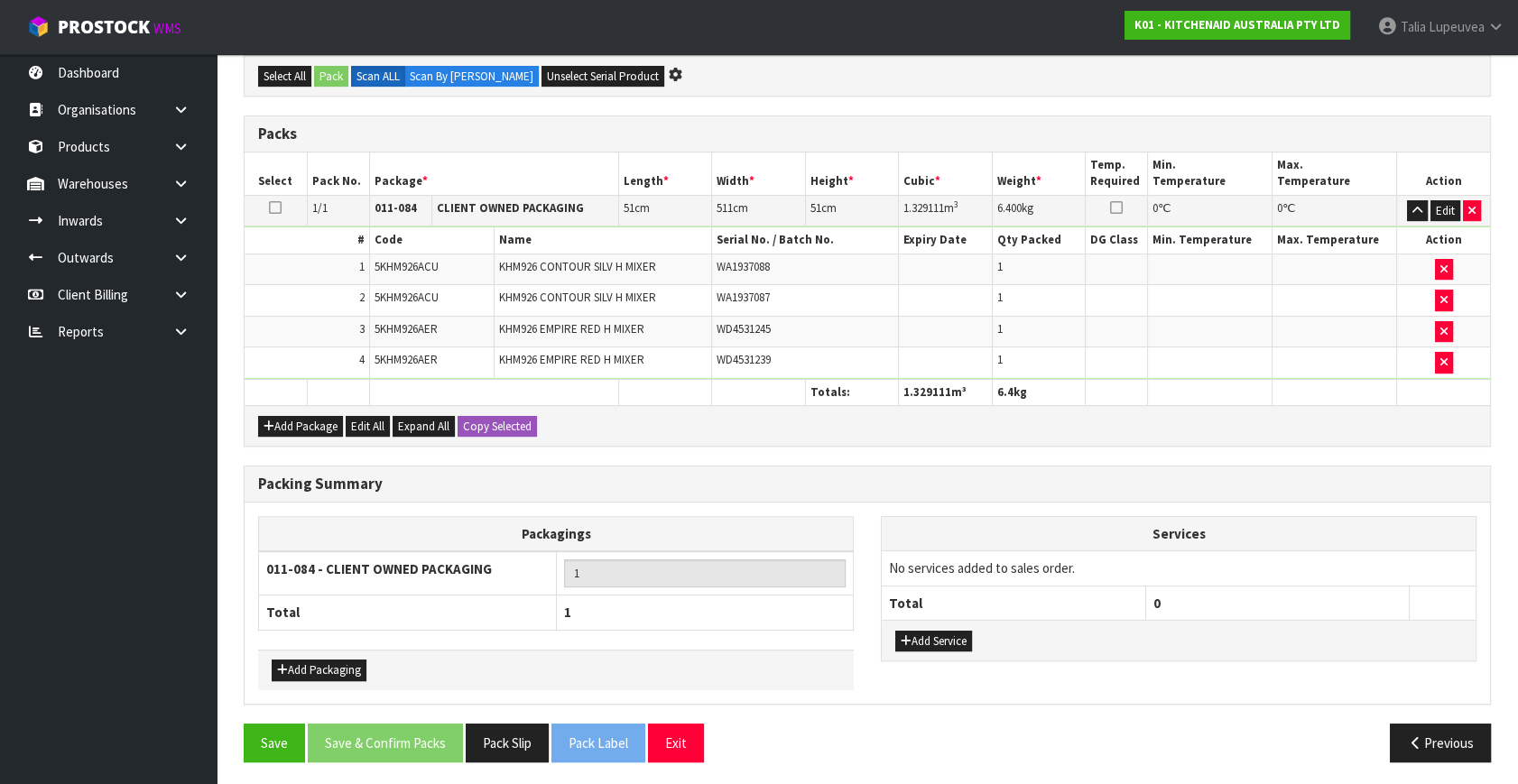
scroll to position [551, 0]
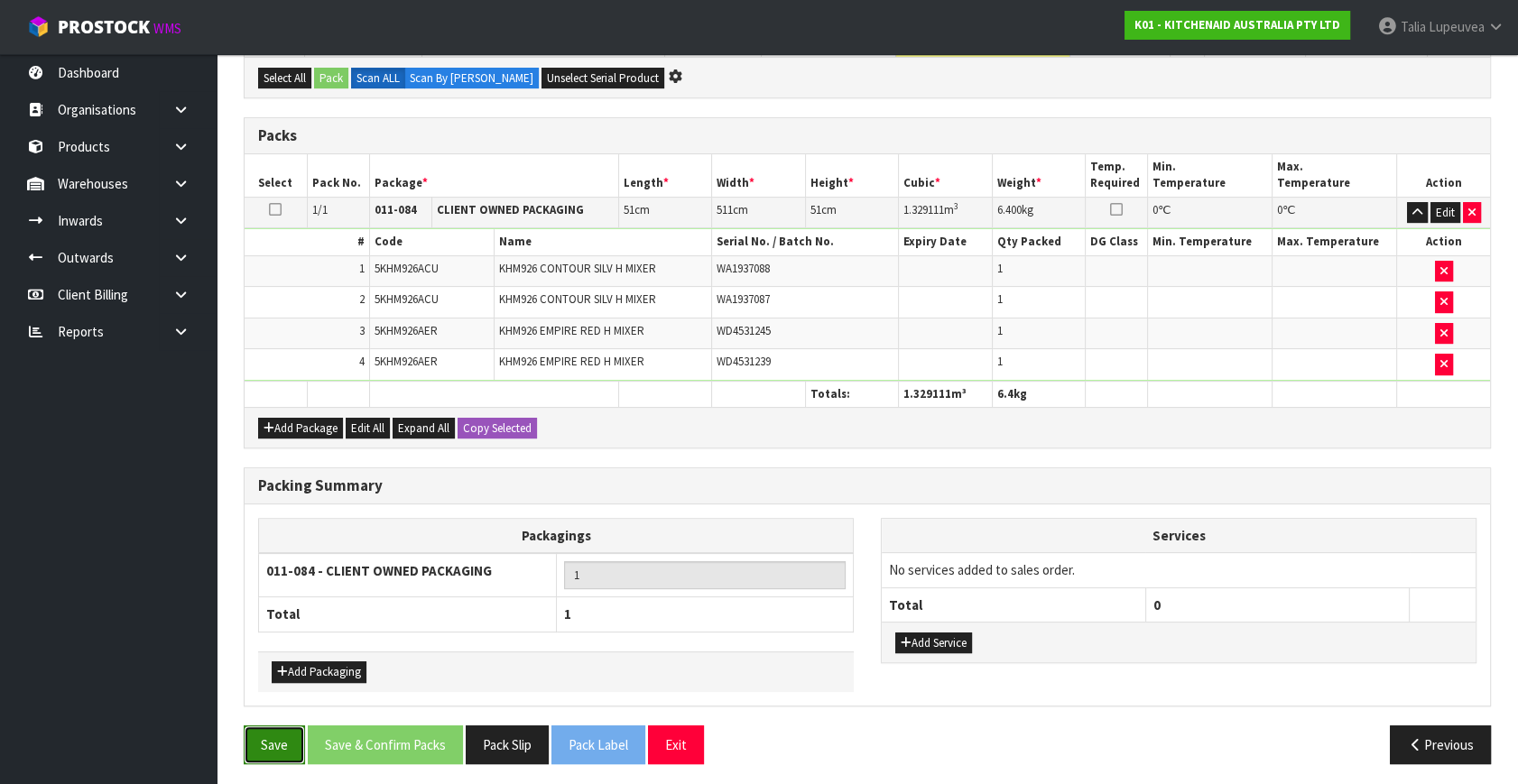
click at [289, 742] on button "Save" at bounding box center [274, 744] width 62 height 39
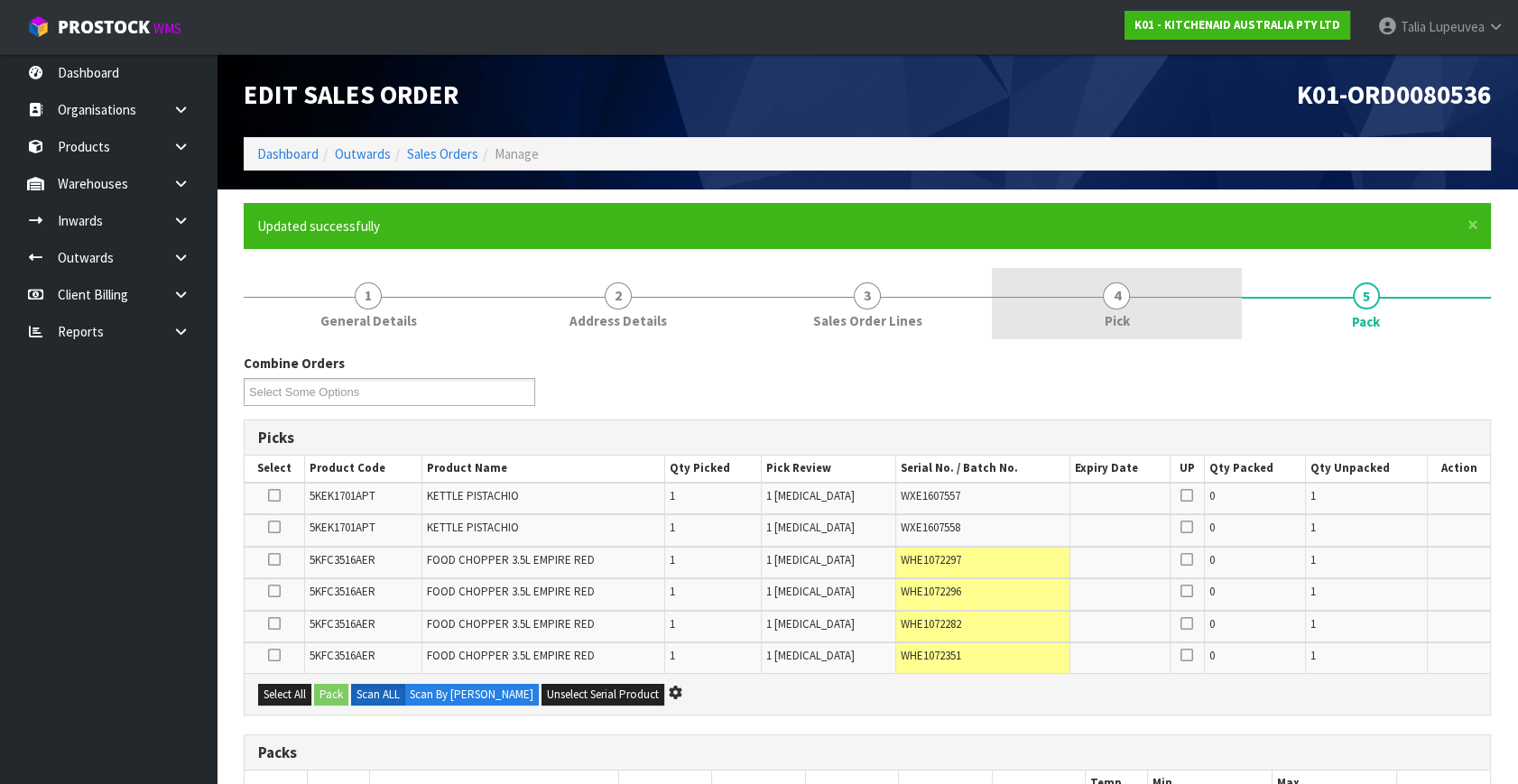
click at [1149, 298] on link "4 Pick" at bounding box center [1116, 304] width 249 height 71
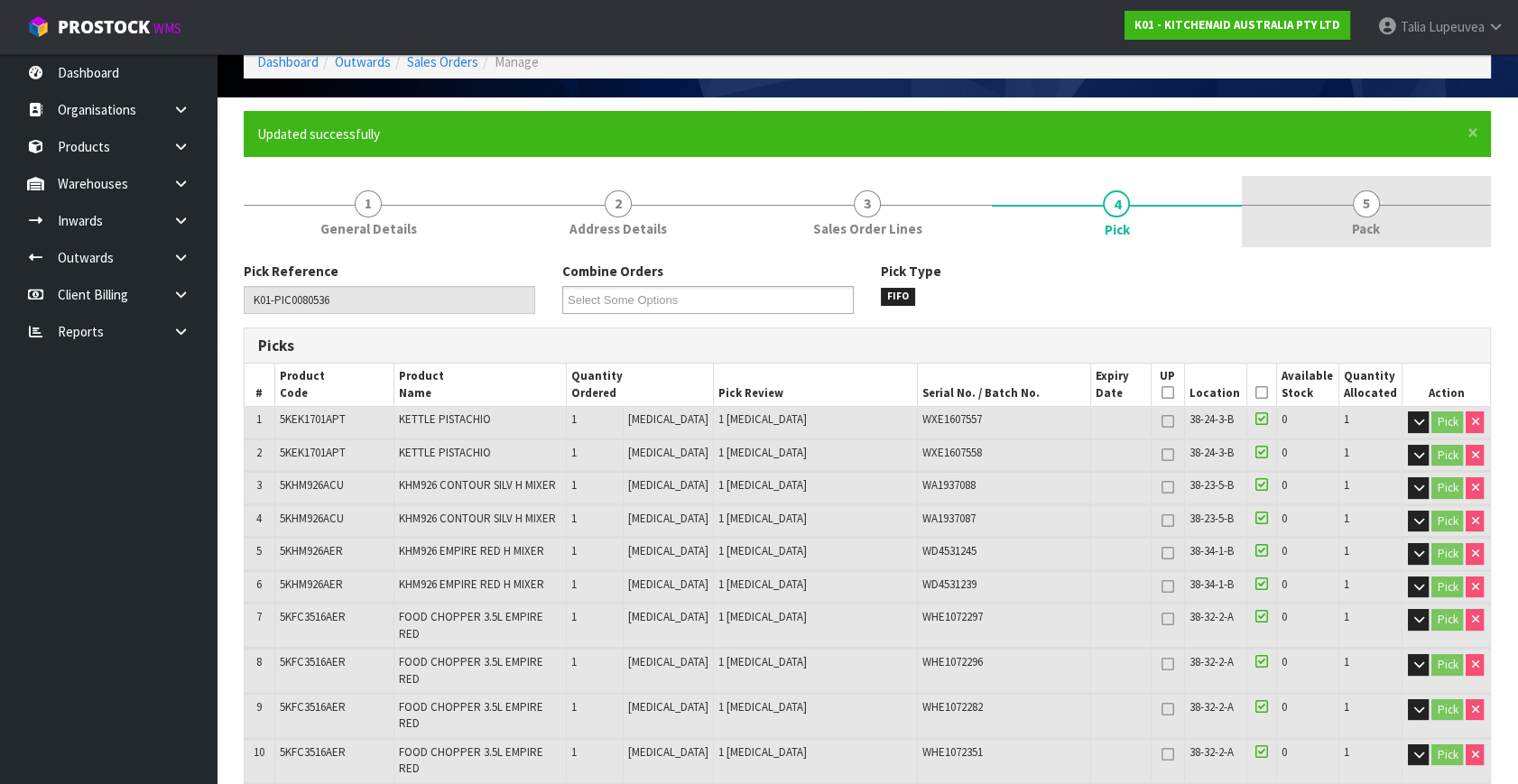
scroll to position [81, 0]
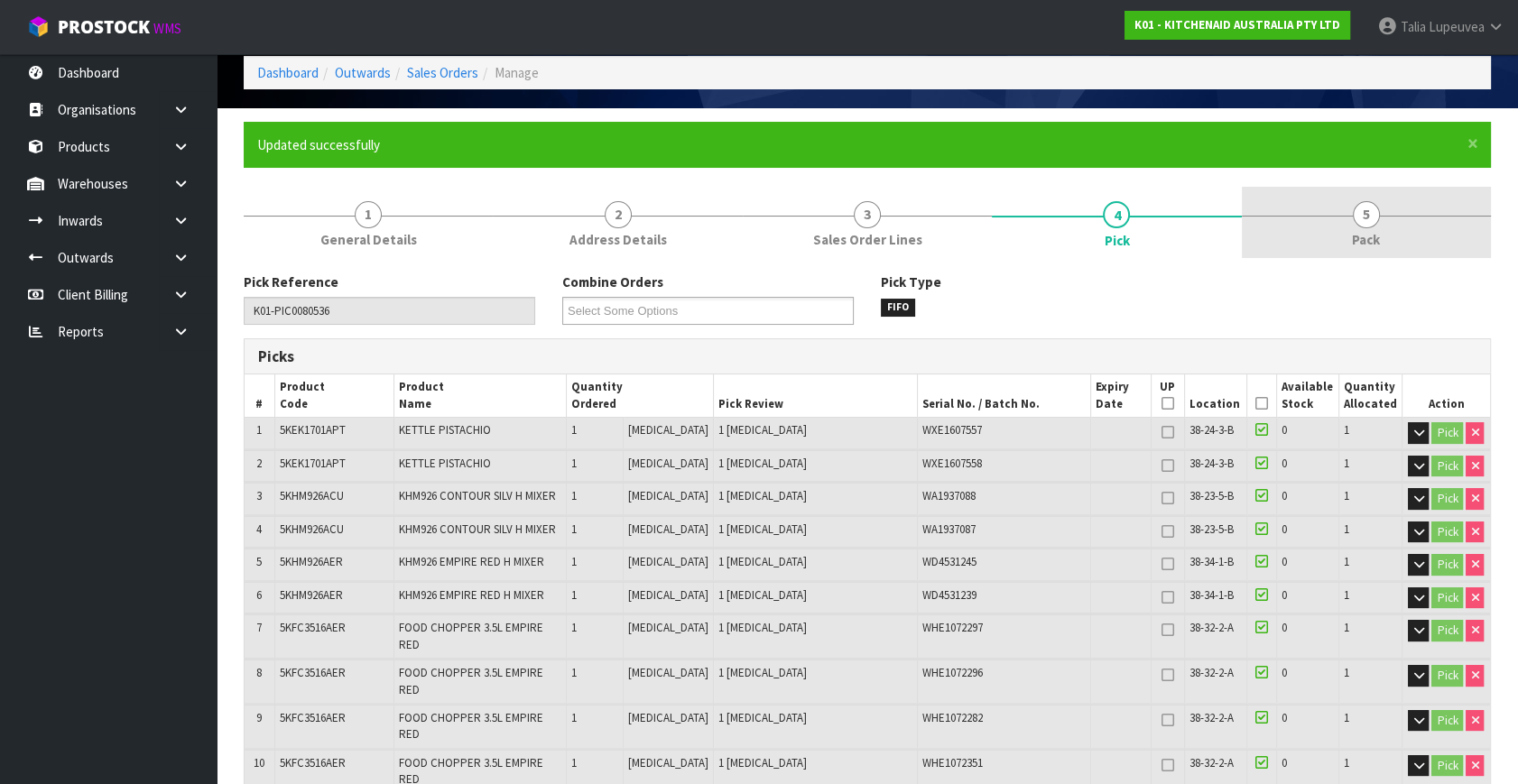
click at [1329, 235] on link "5 Pack" at bounding box center [1366, 222] width 249 height 71
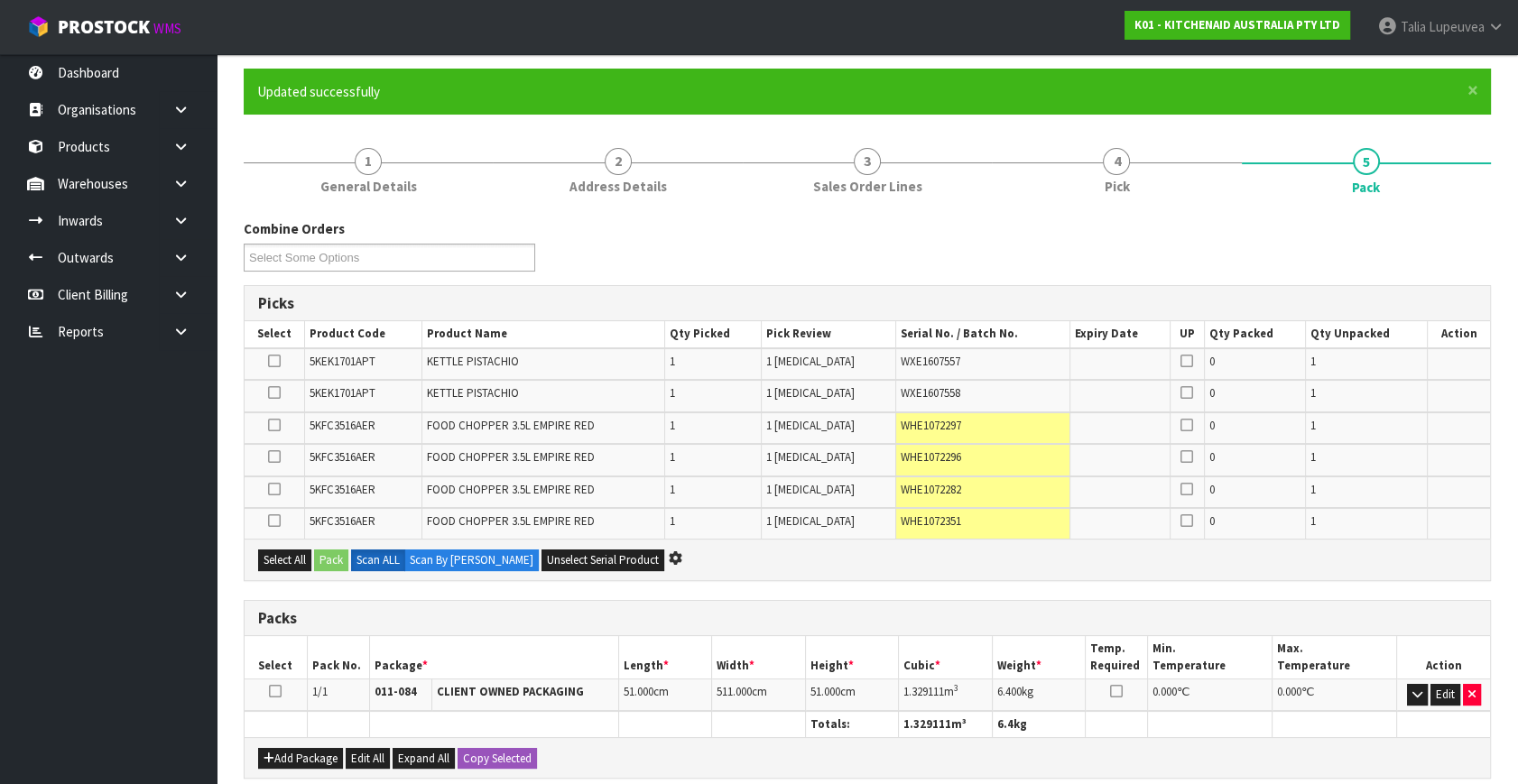
scroll to position [163, 0]
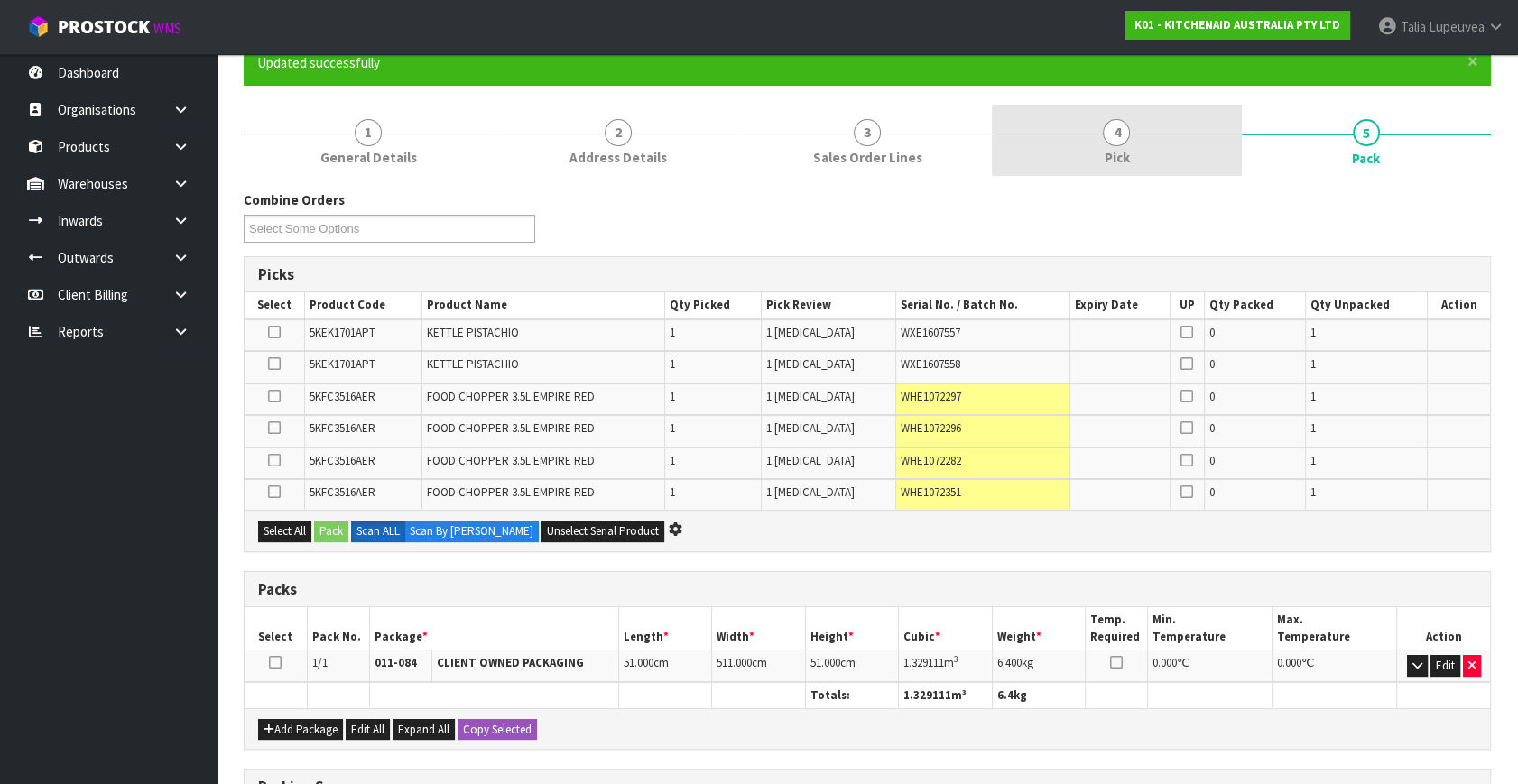
click at [1117, 144] on span "4" at bounding box center [1116, 132] width 27 height 27
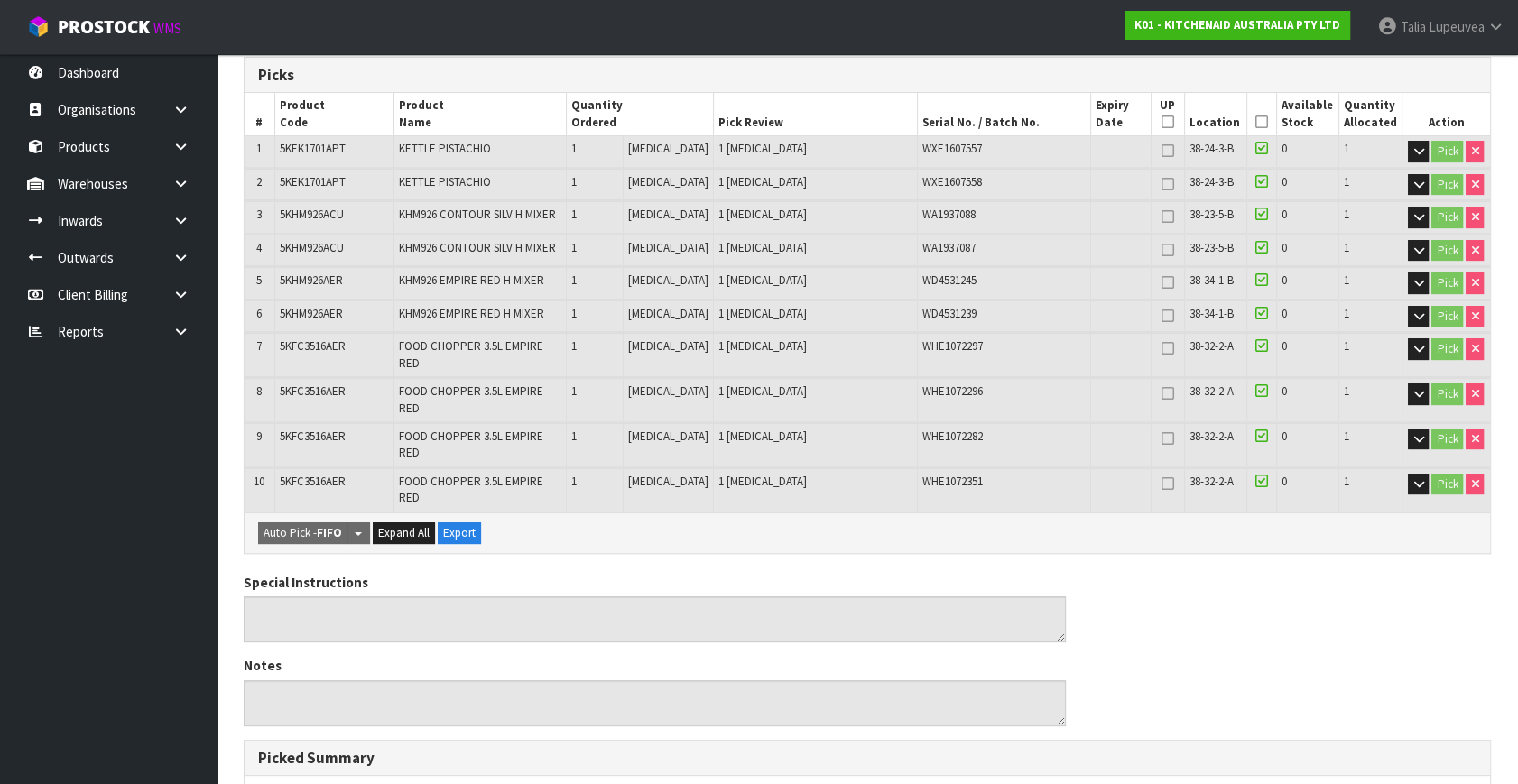
scroll to position [409, 0]
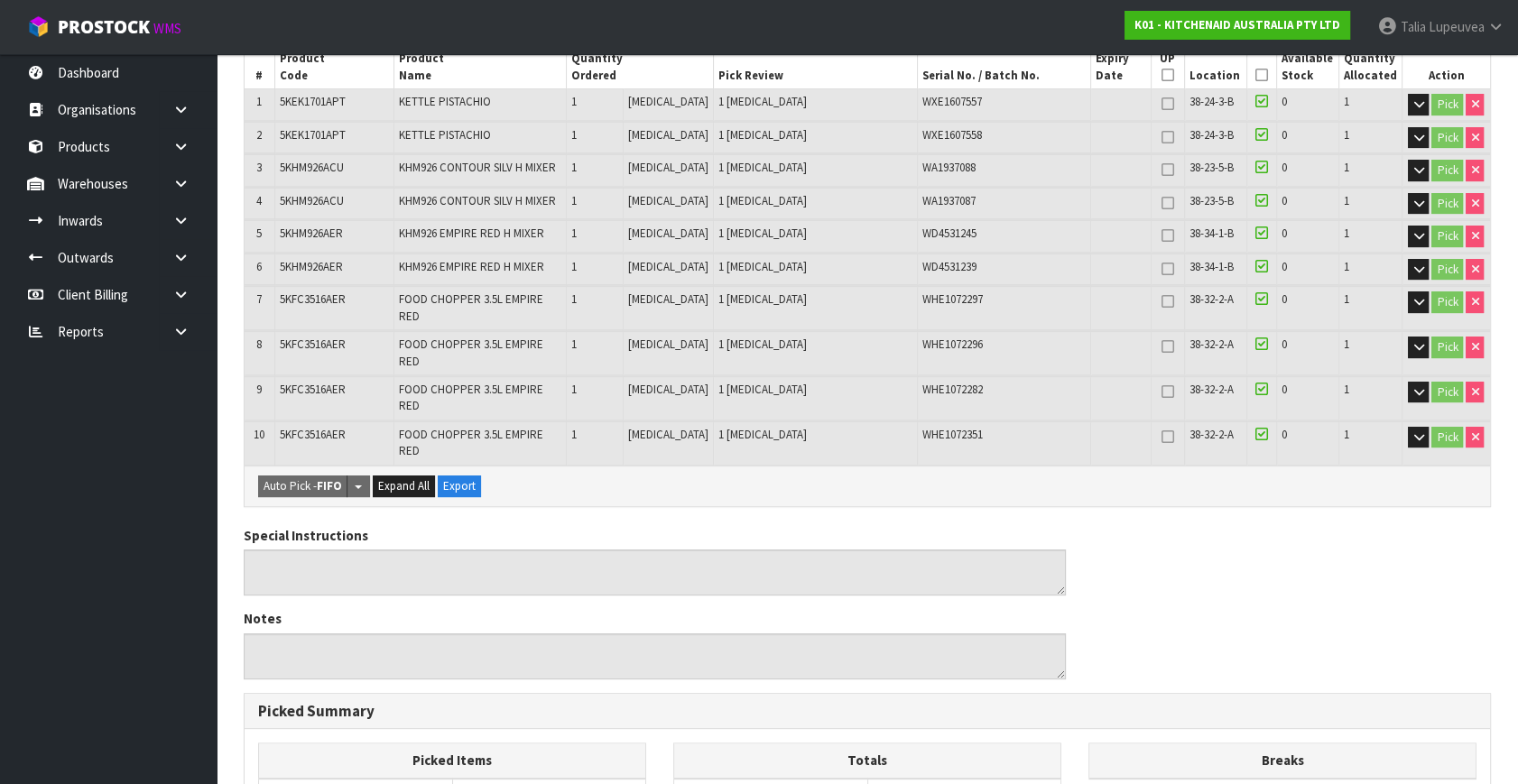
click at [1258, 427] on icon at bounding box center [1261, 434] width 13 height 14
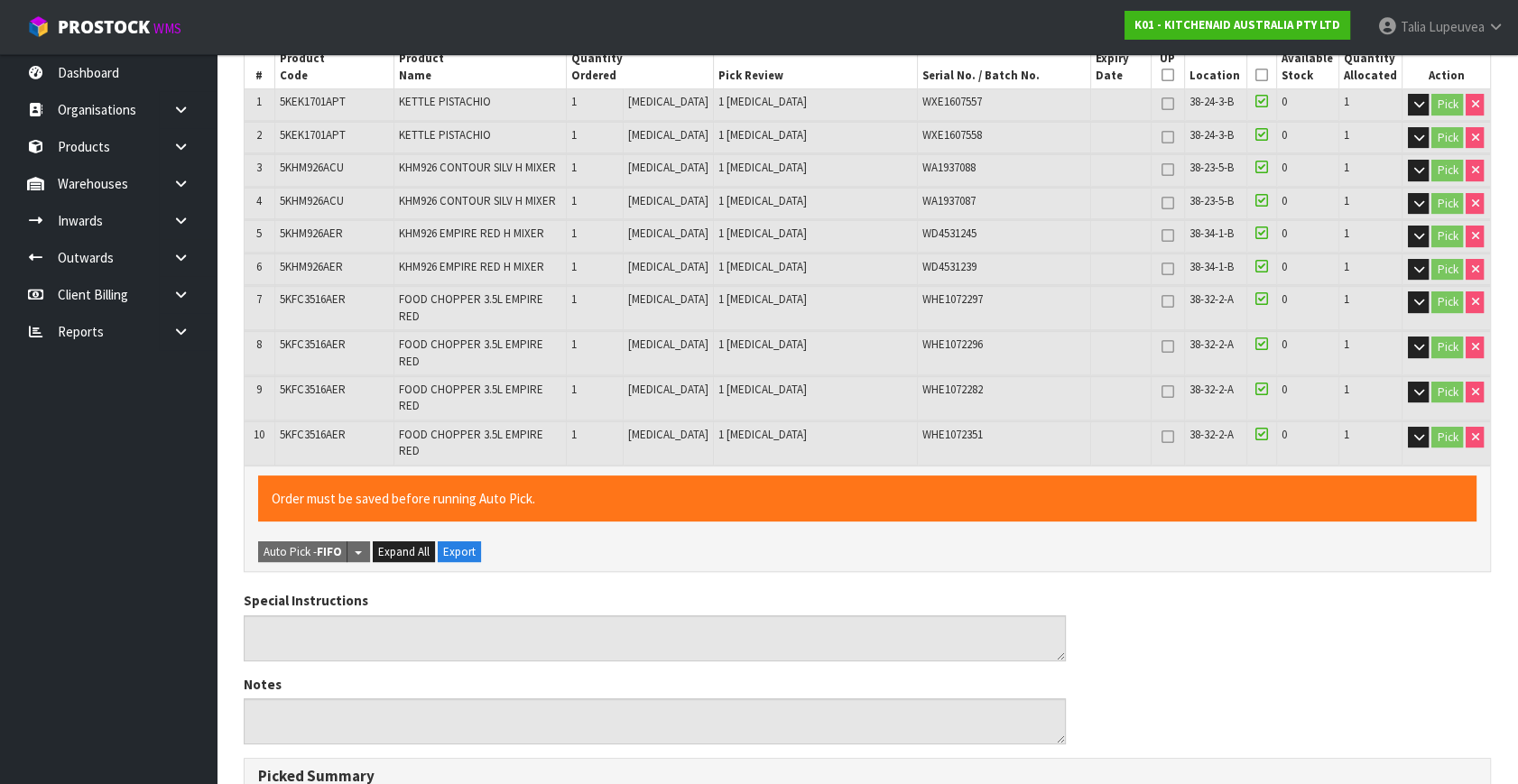
click at [1258, 427] on icon at bounding box center [1261, 434] width 13 height 14
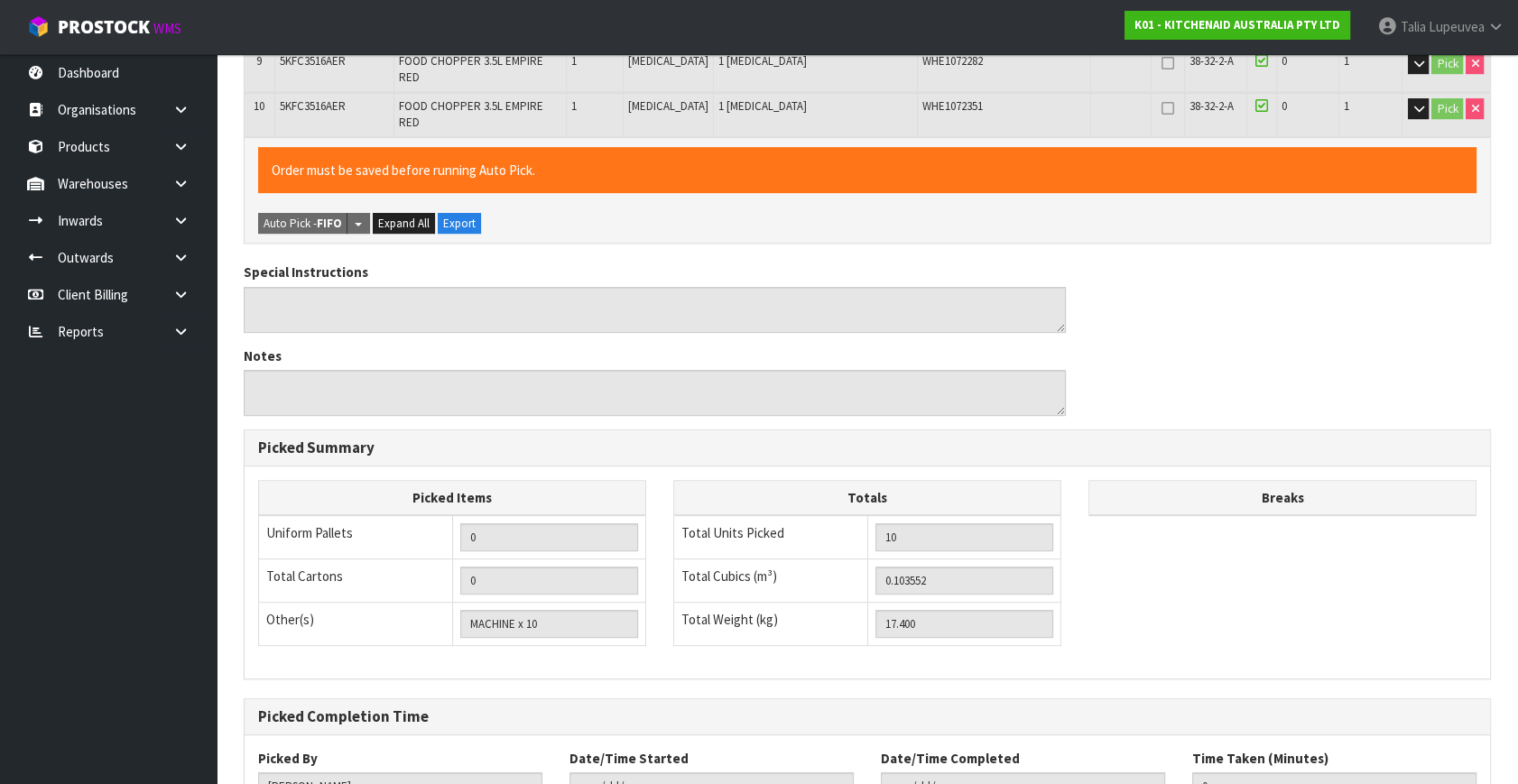
scroll to position [826, 0]
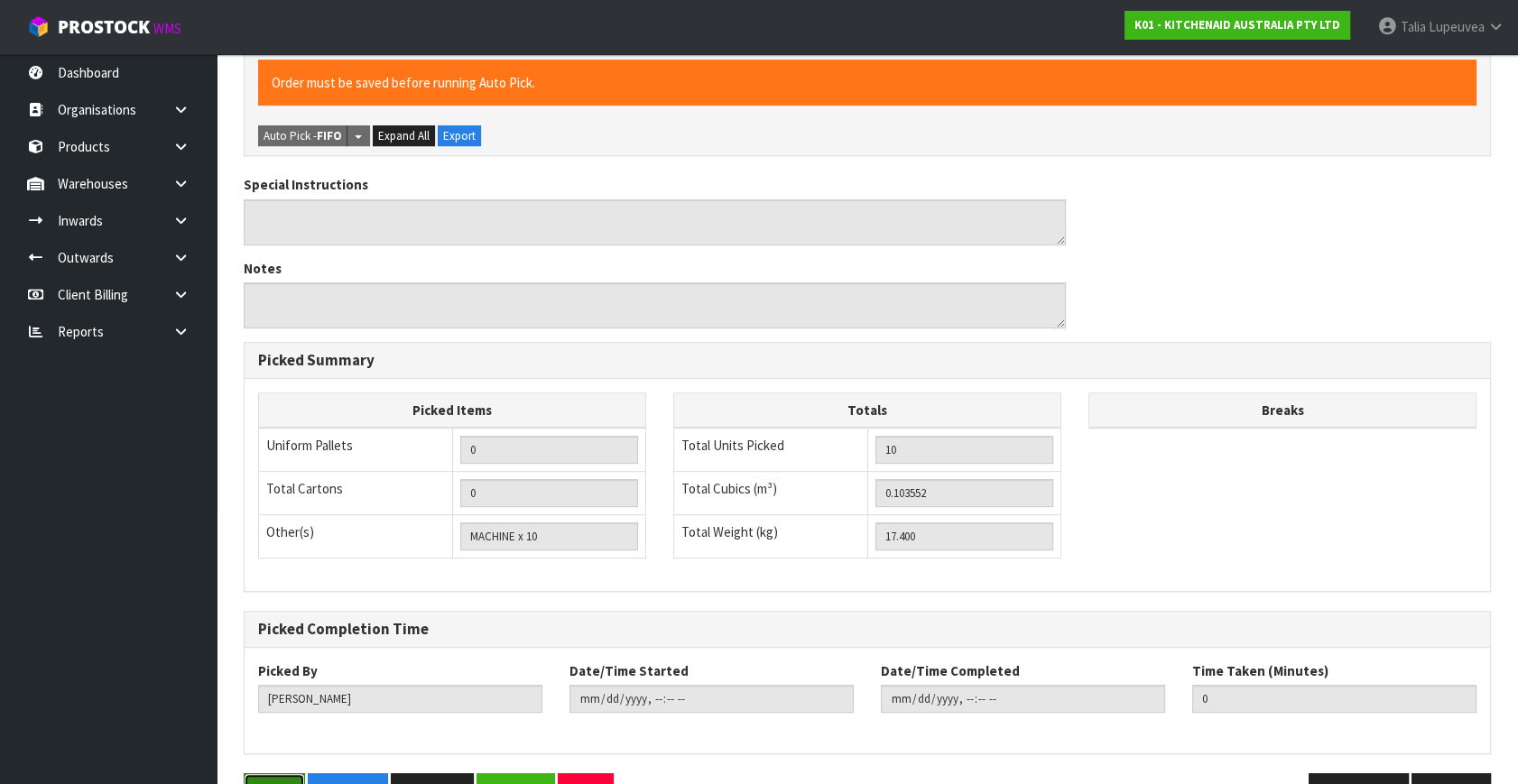
click at [279, 773] on button "Save" at bounding box center [274, 793] width 62 height 39
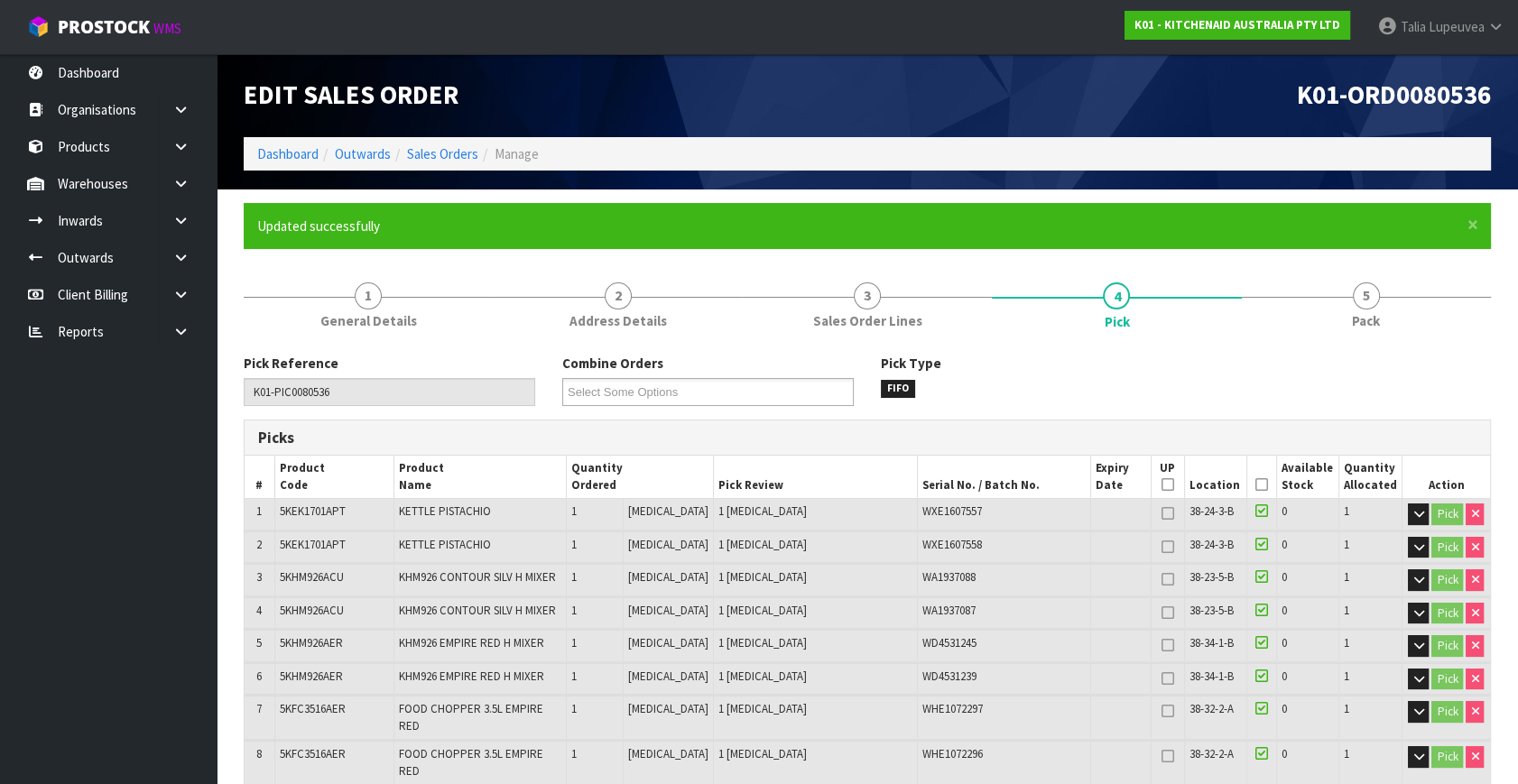
type input "[DATE]T12:22:06"
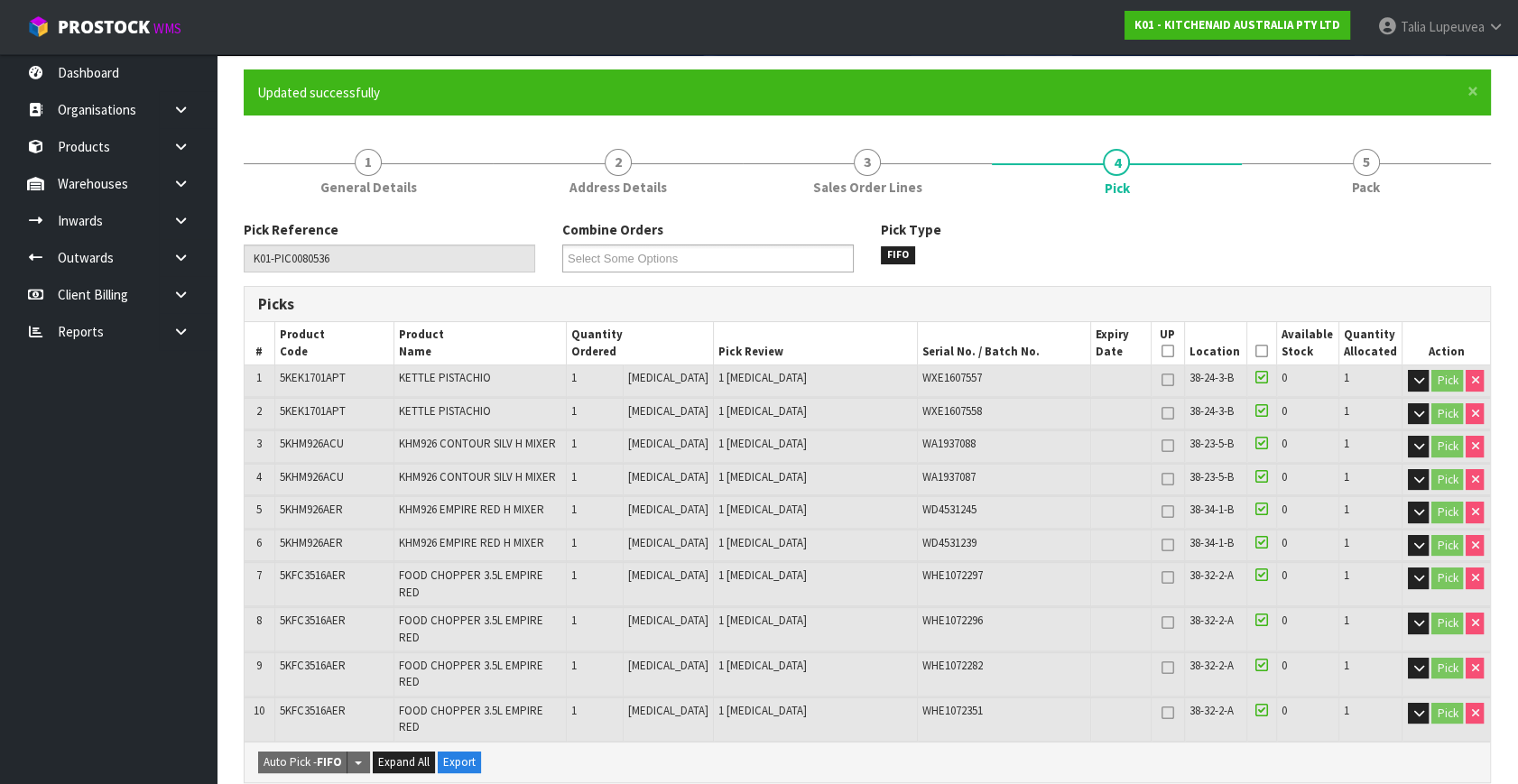
scroll to position [327, 0]
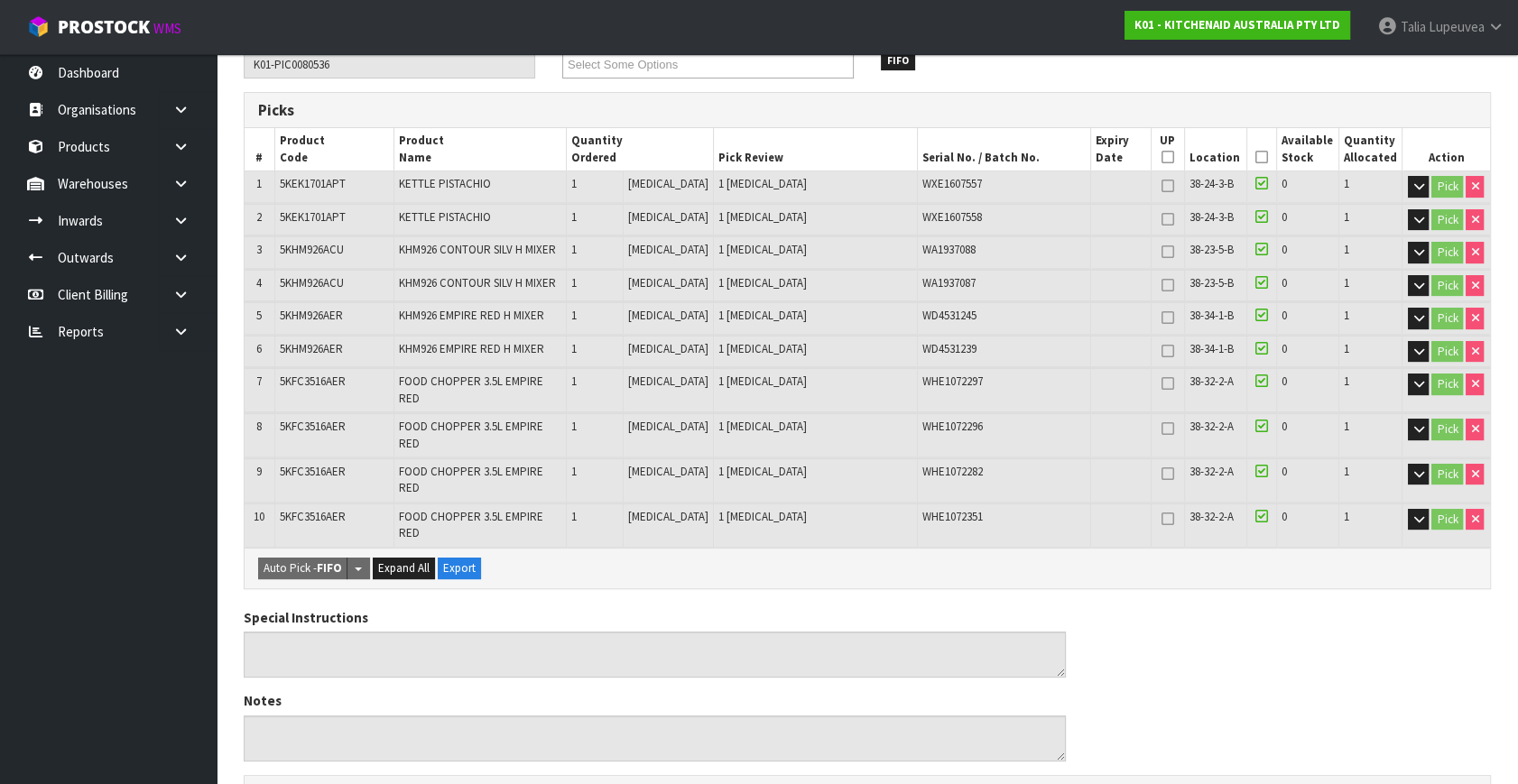
click at [1255, 509] on icon at bounding box center [1261, 516] width 13 height 14
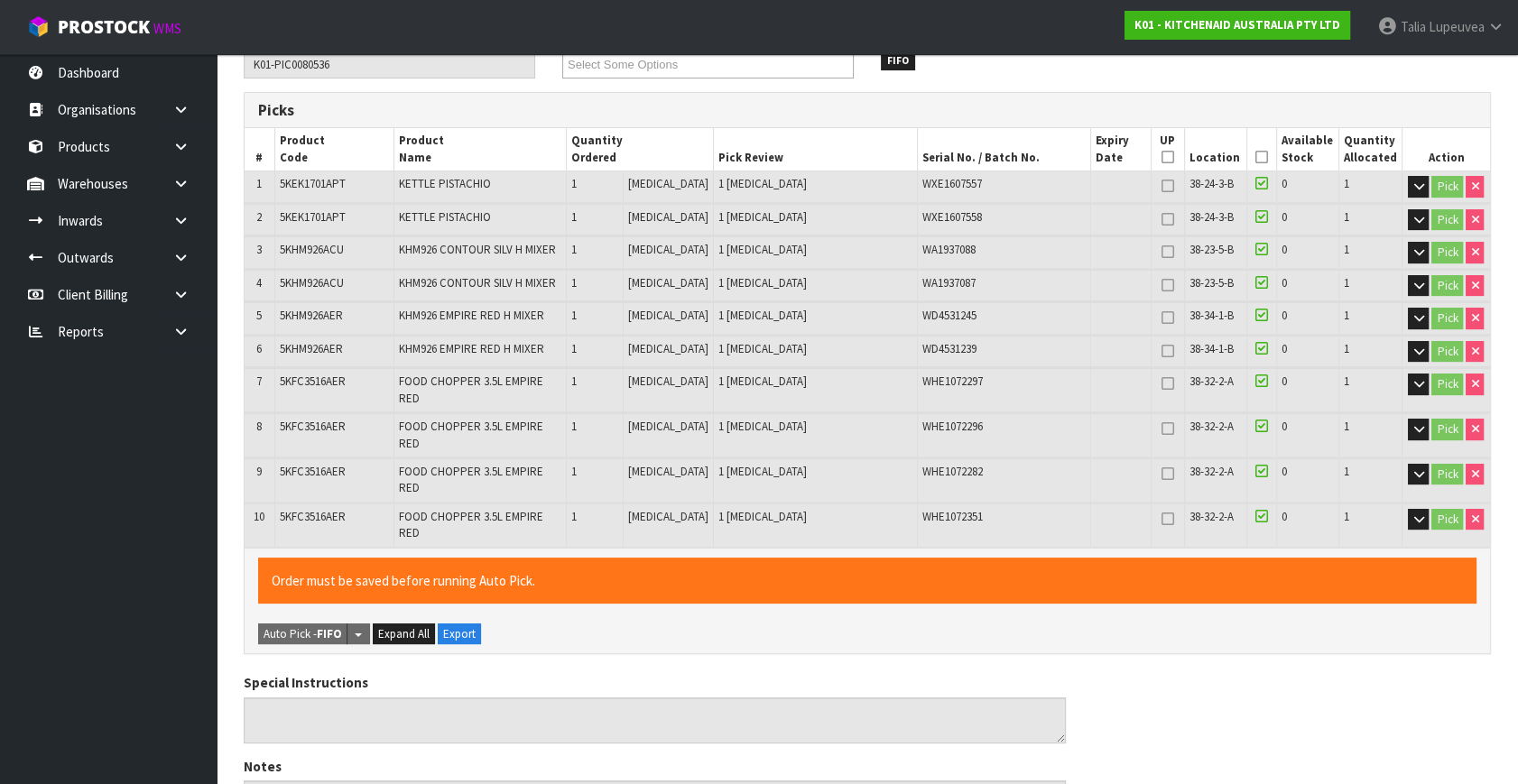
click at [1255, 509] on icon at bounding box center [1261, 516] width 13 height 14
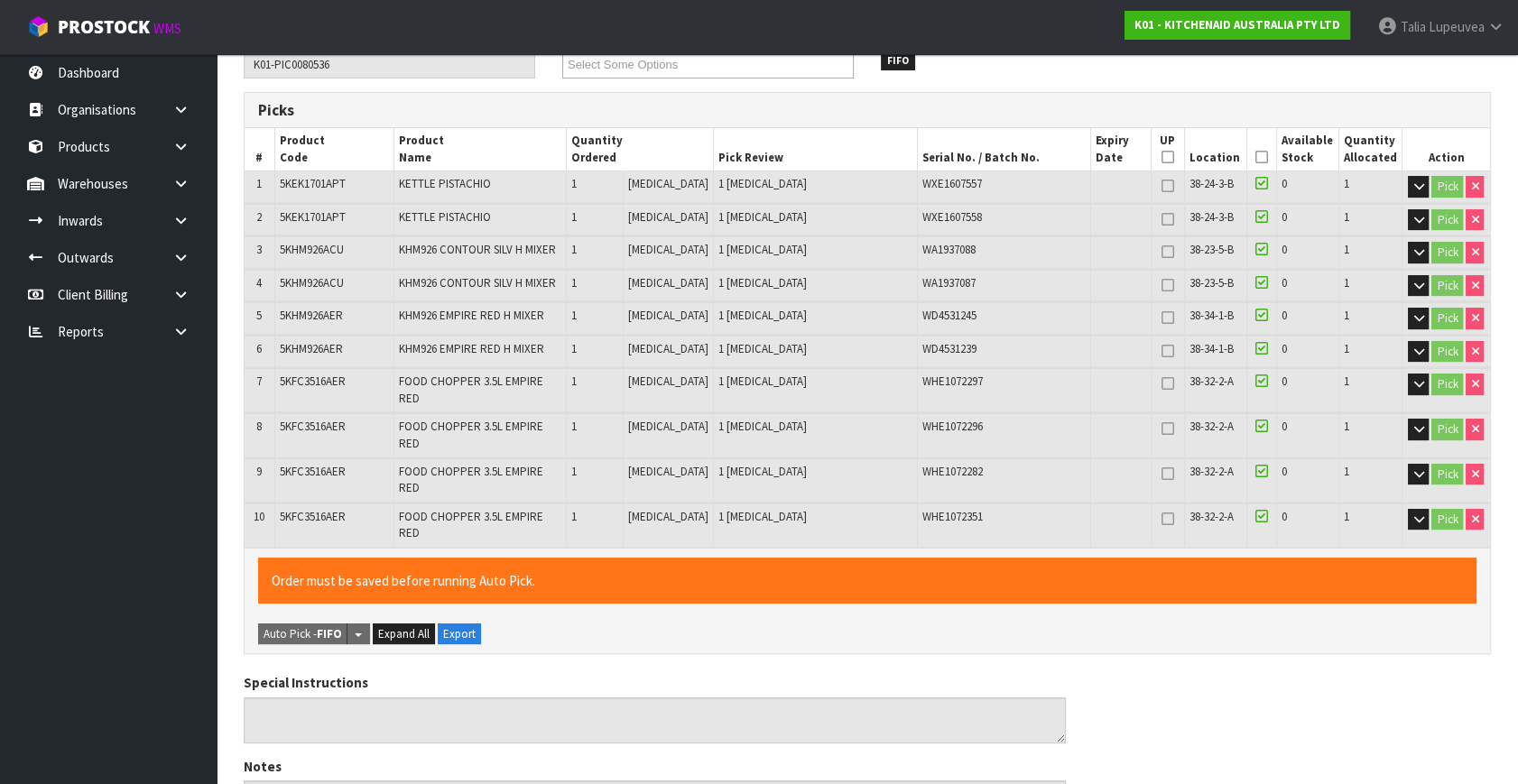
click at [1255, 509] on icon at bounding box center [1261, 516] width 13 height 14
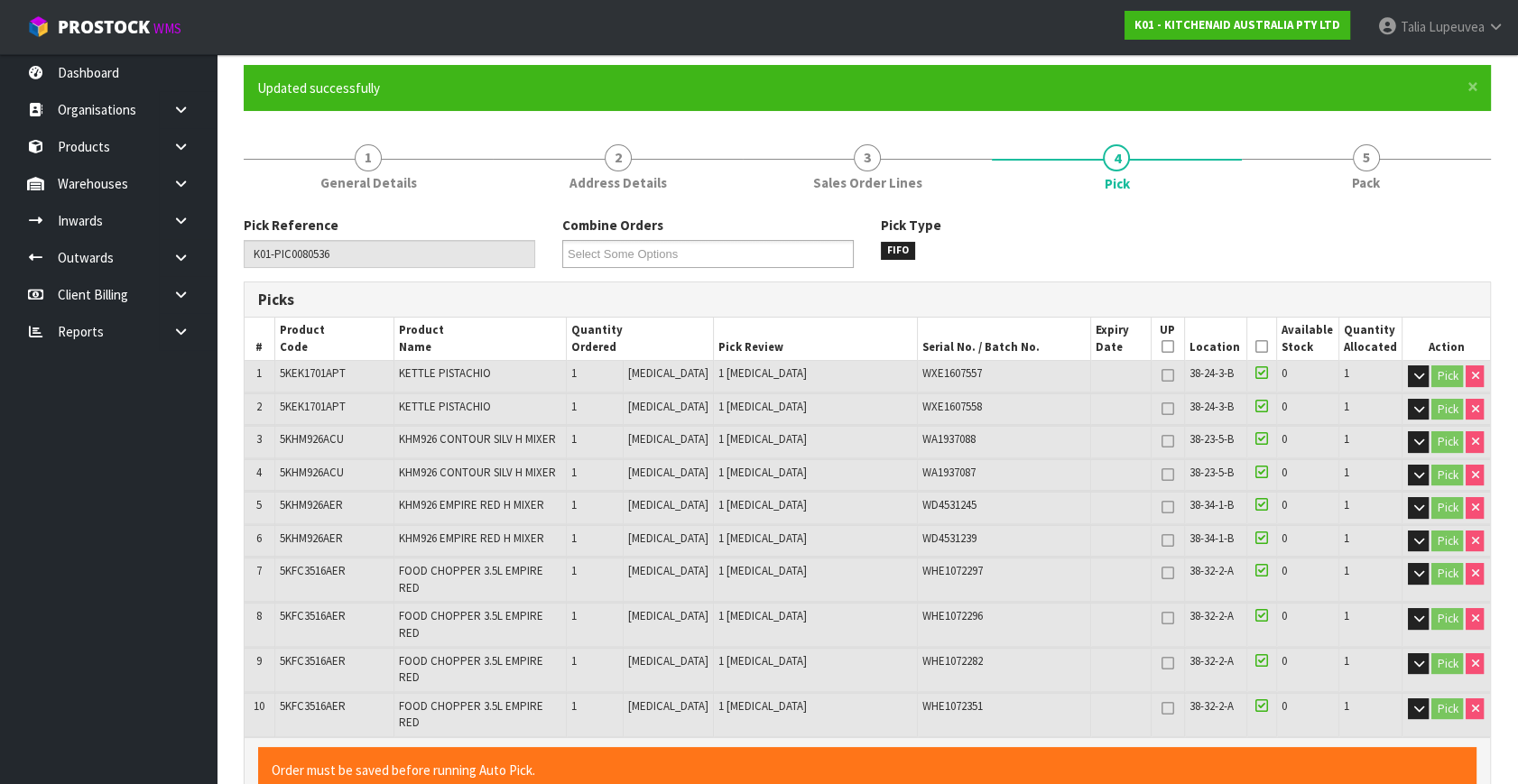
scroll to position [409, 0]
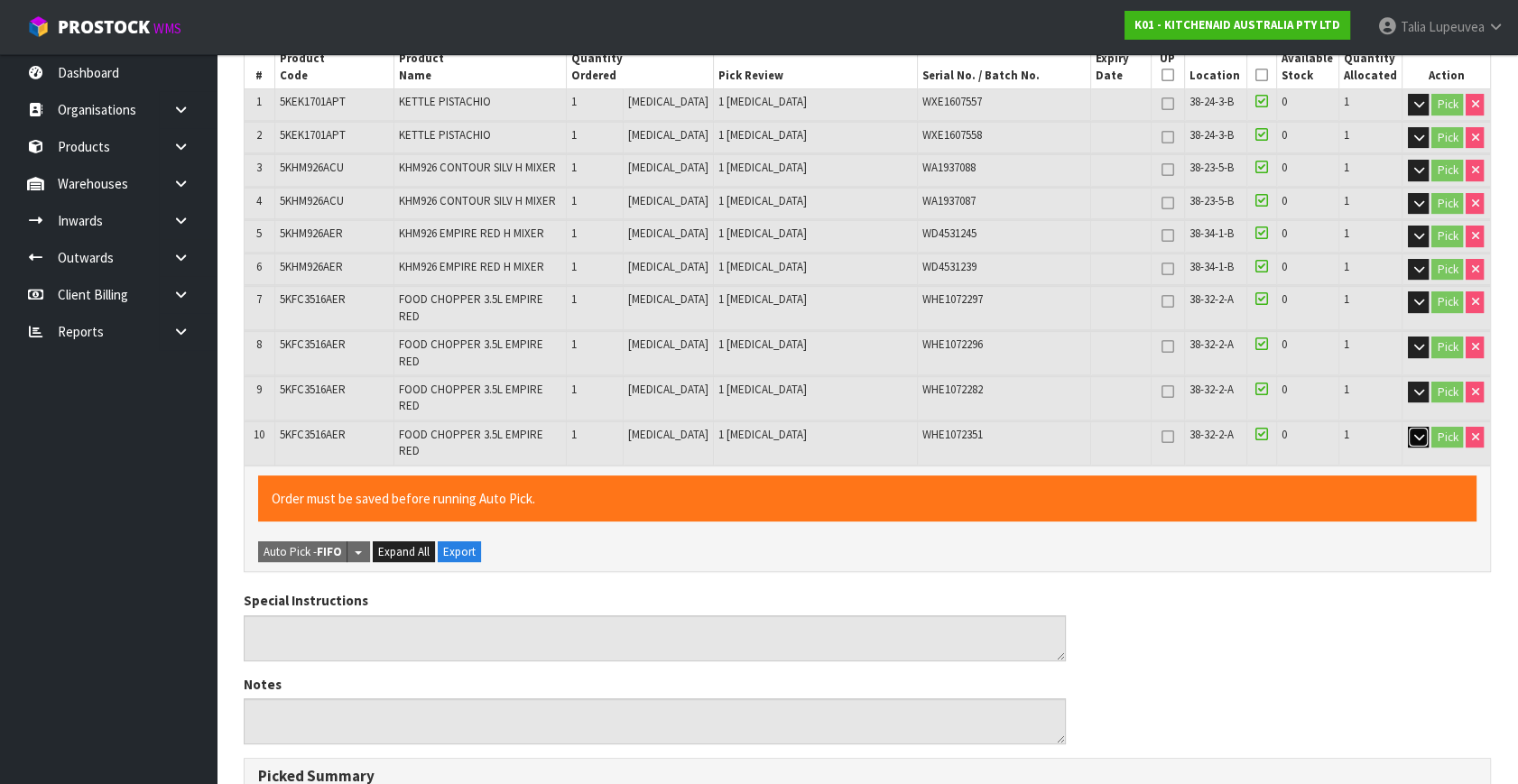
click at [1414, 432] on icon "button" at bounding box center [1419, 437] width 10 height 12
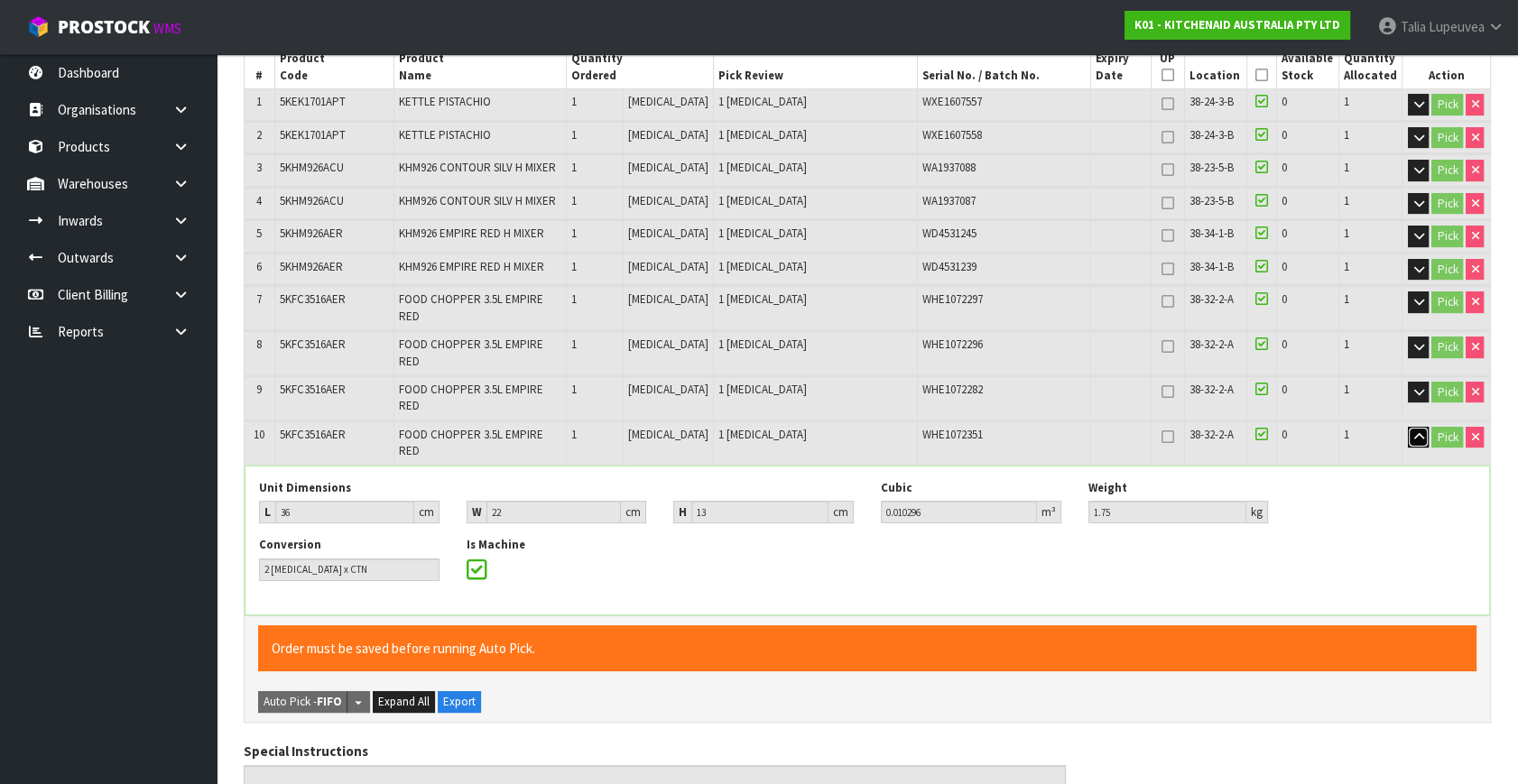
click at [1417, 432] on icon "button" at bounding box center [1419, 437] width 10 height 12
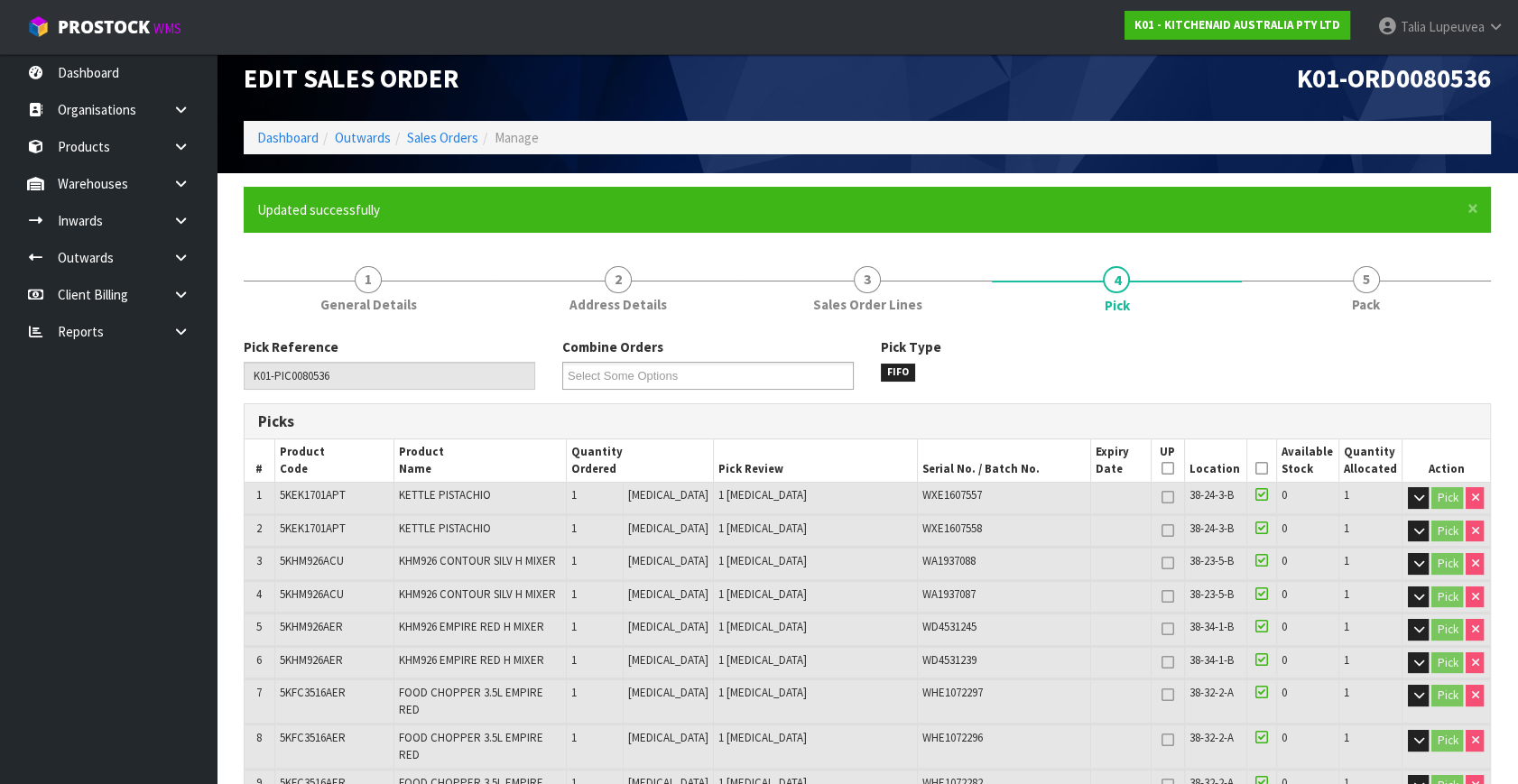
scroll to position [0, 0]
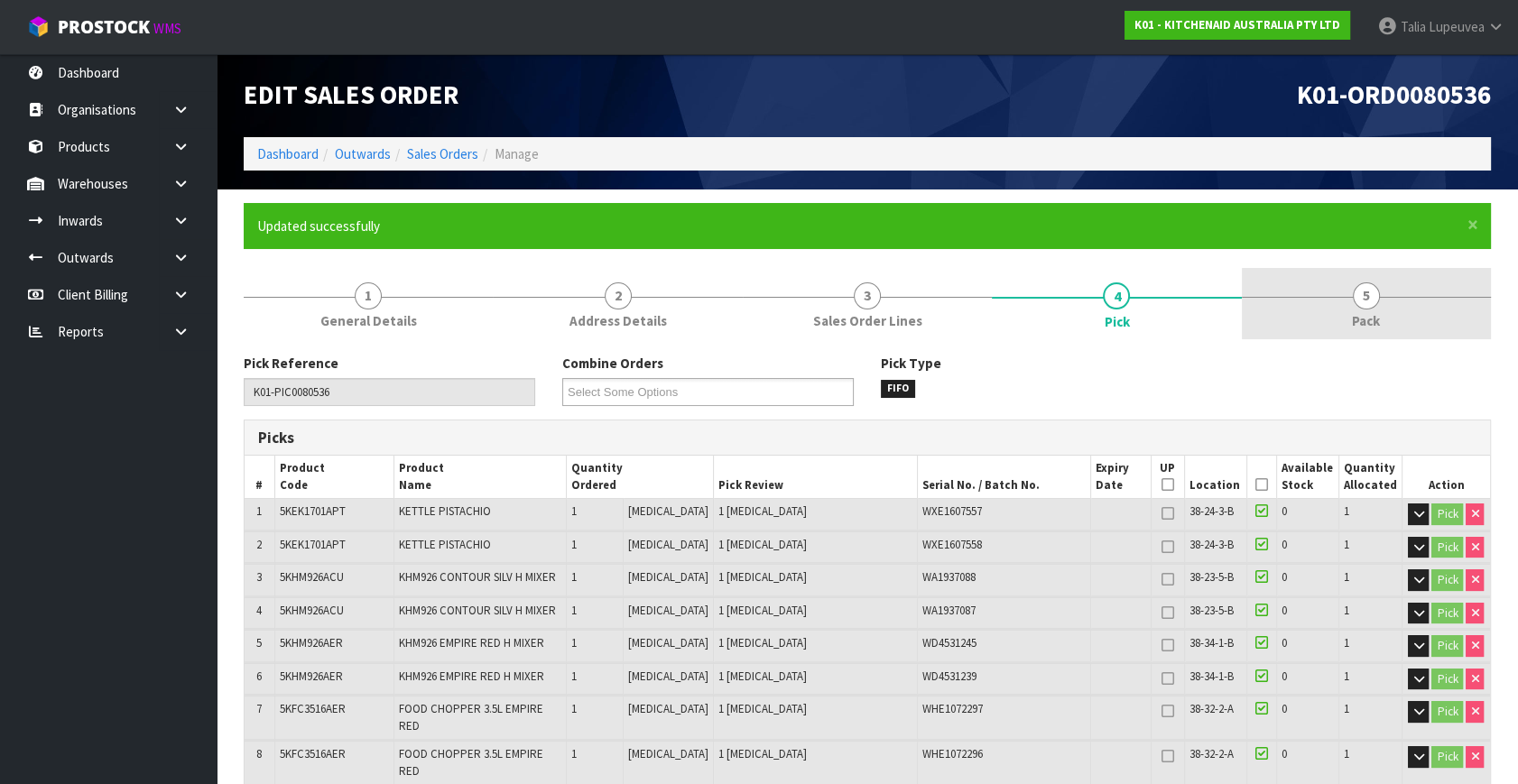
click at [1354, 319] on span "Pack" at bounding box center [1365, 321] width 28 height 19
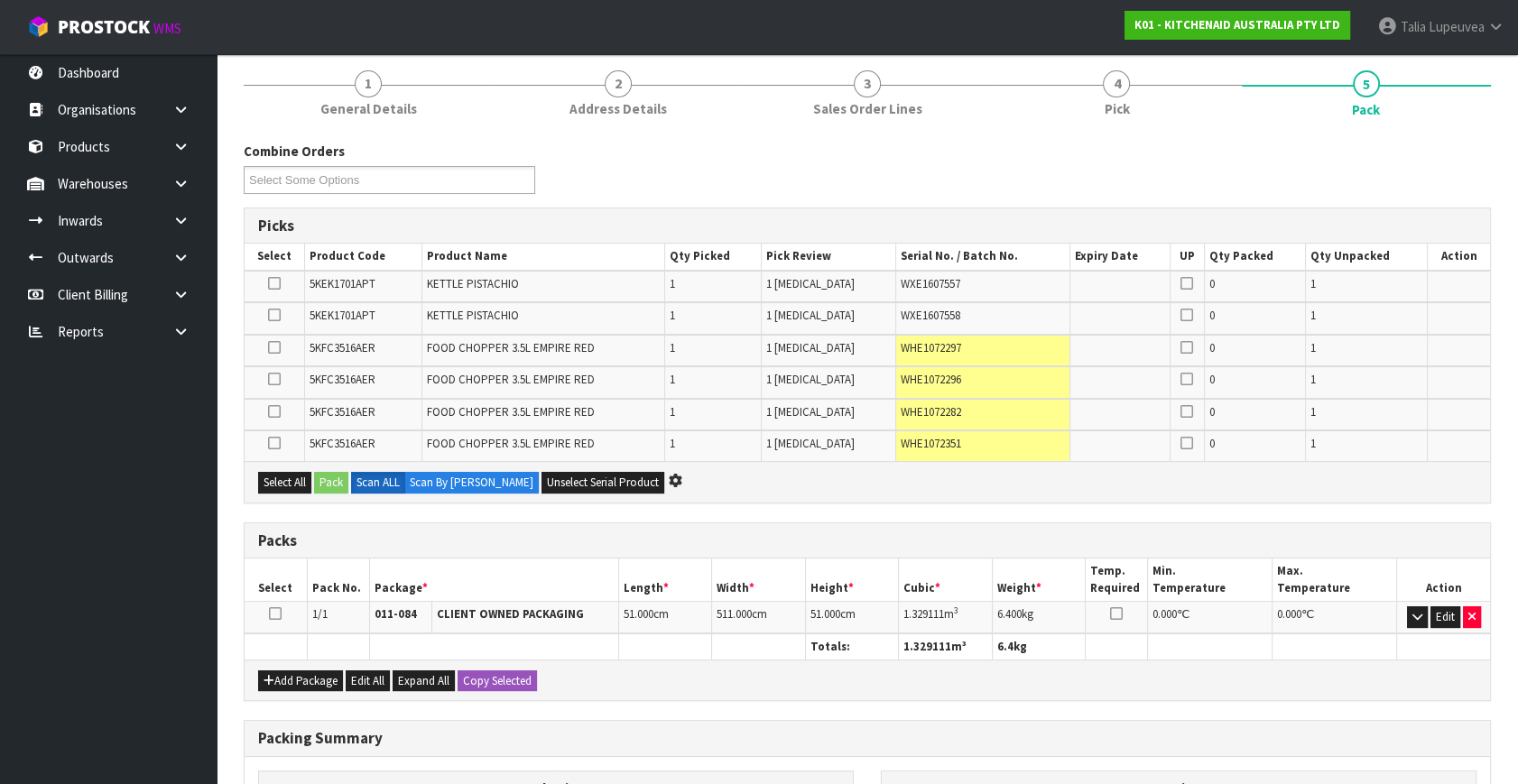
scroll to position [245, 0]
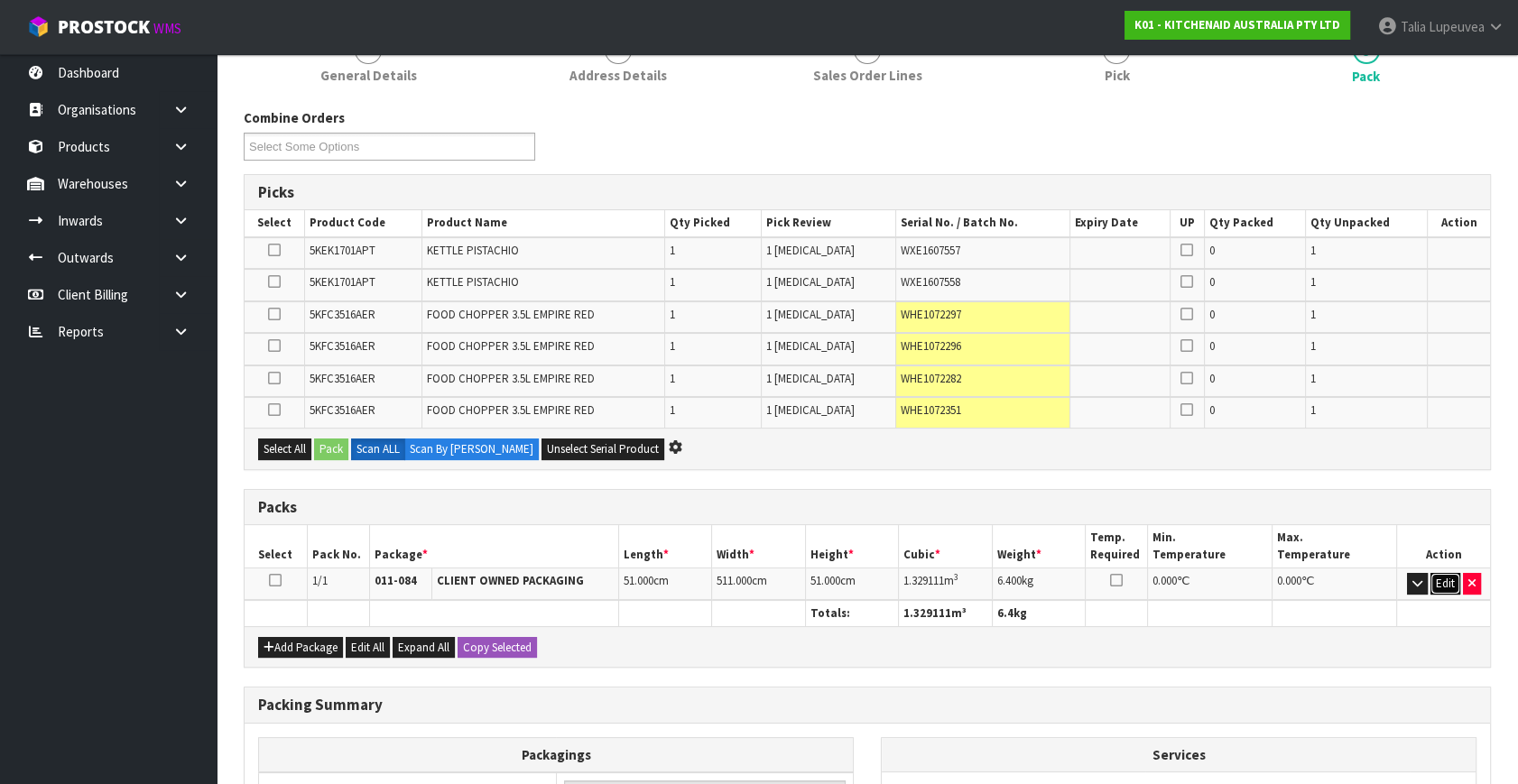
click at [1441, 580] on button "Edit" at bounding box center [1445, 584] width 30 height 21
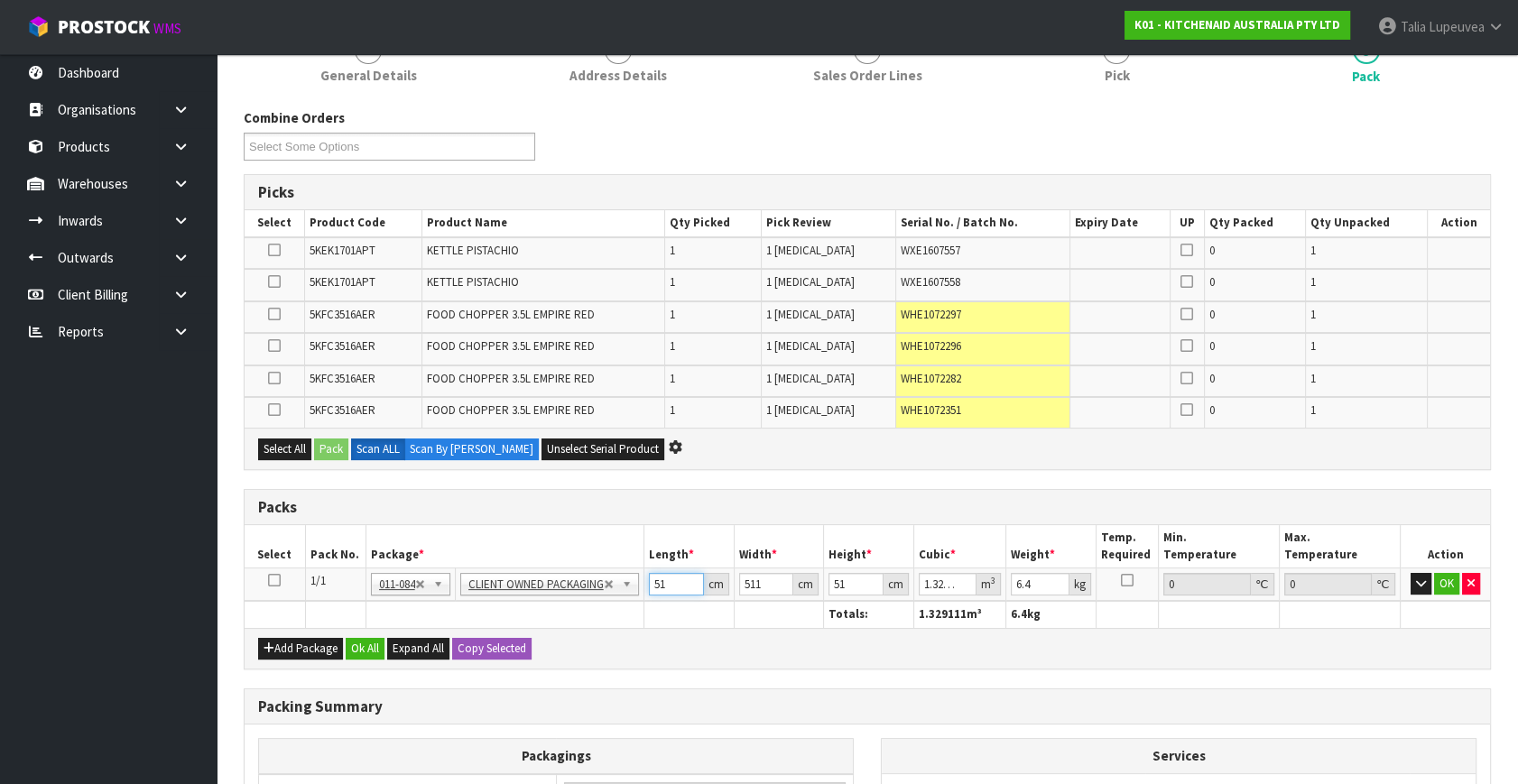
drag, startPoint x: 670, startPoint y: 578, endPoint x: 648, endPoint y: 577, distance: 22.0
click at [641, 582] on tr "1/1 NONE 007-001 007-002 007-004 007-009 007-013 007-014 007-015 007-017 007-01…" at bounding box center [867, 585] width 1246 height 33
type input "1"
type input "0.026061"
type input "1"
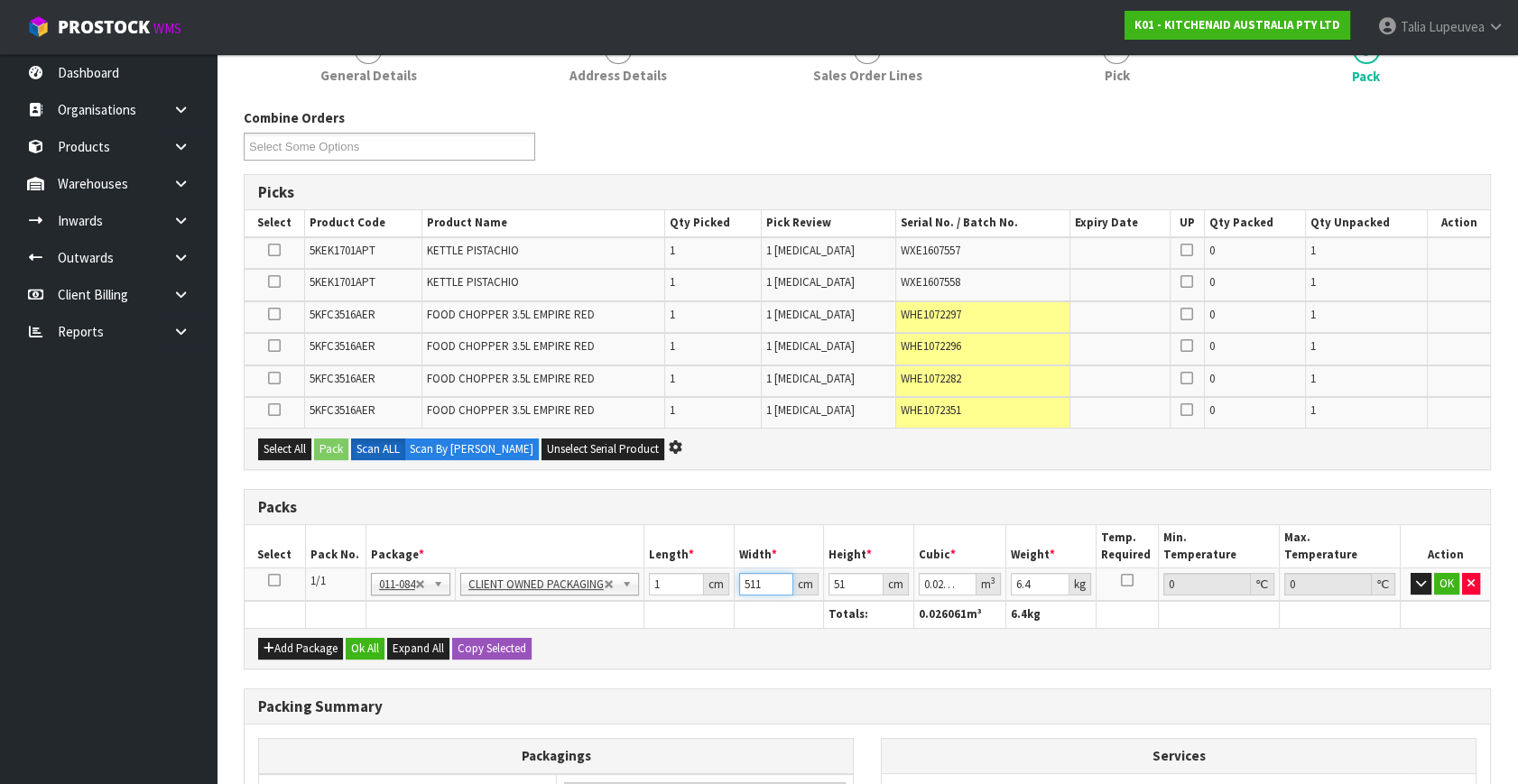
type input "1"
type input "0.000051"
type input "1"
type input "0.000001"
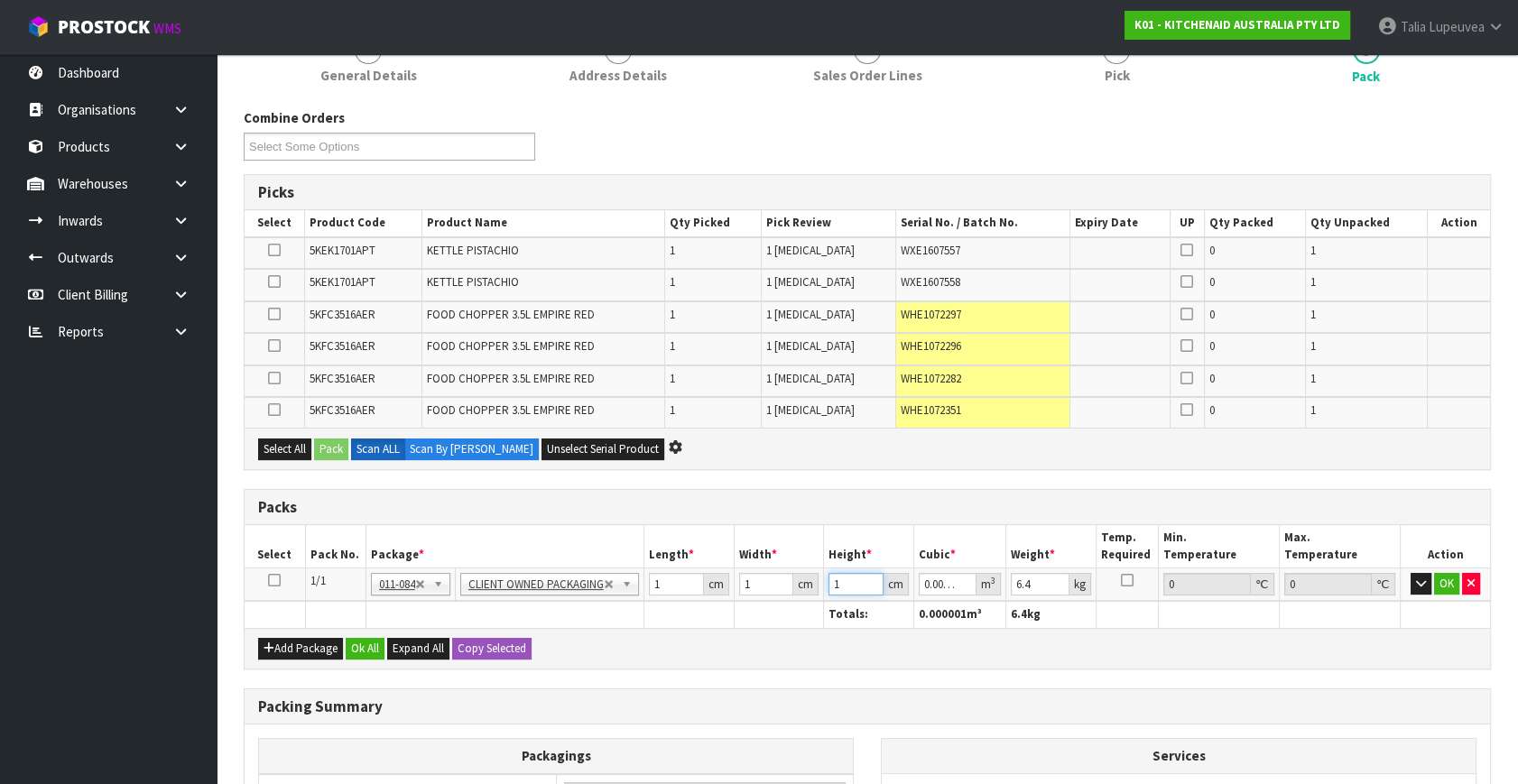
type input "1"
click at [1443, 574] on button "OK" at bounding box center [1447, 584] width 25 height 21
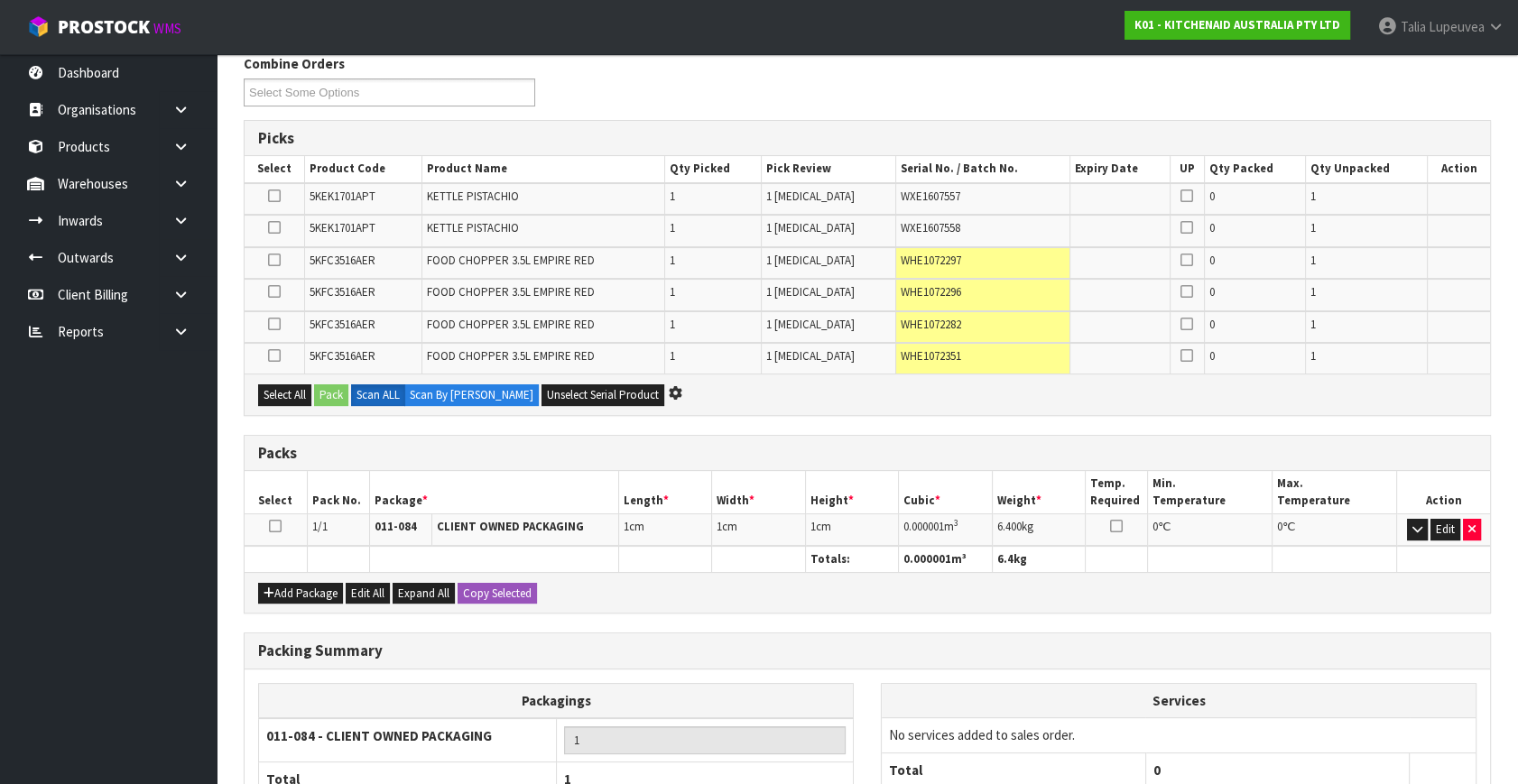
scroll to position [466, 0]
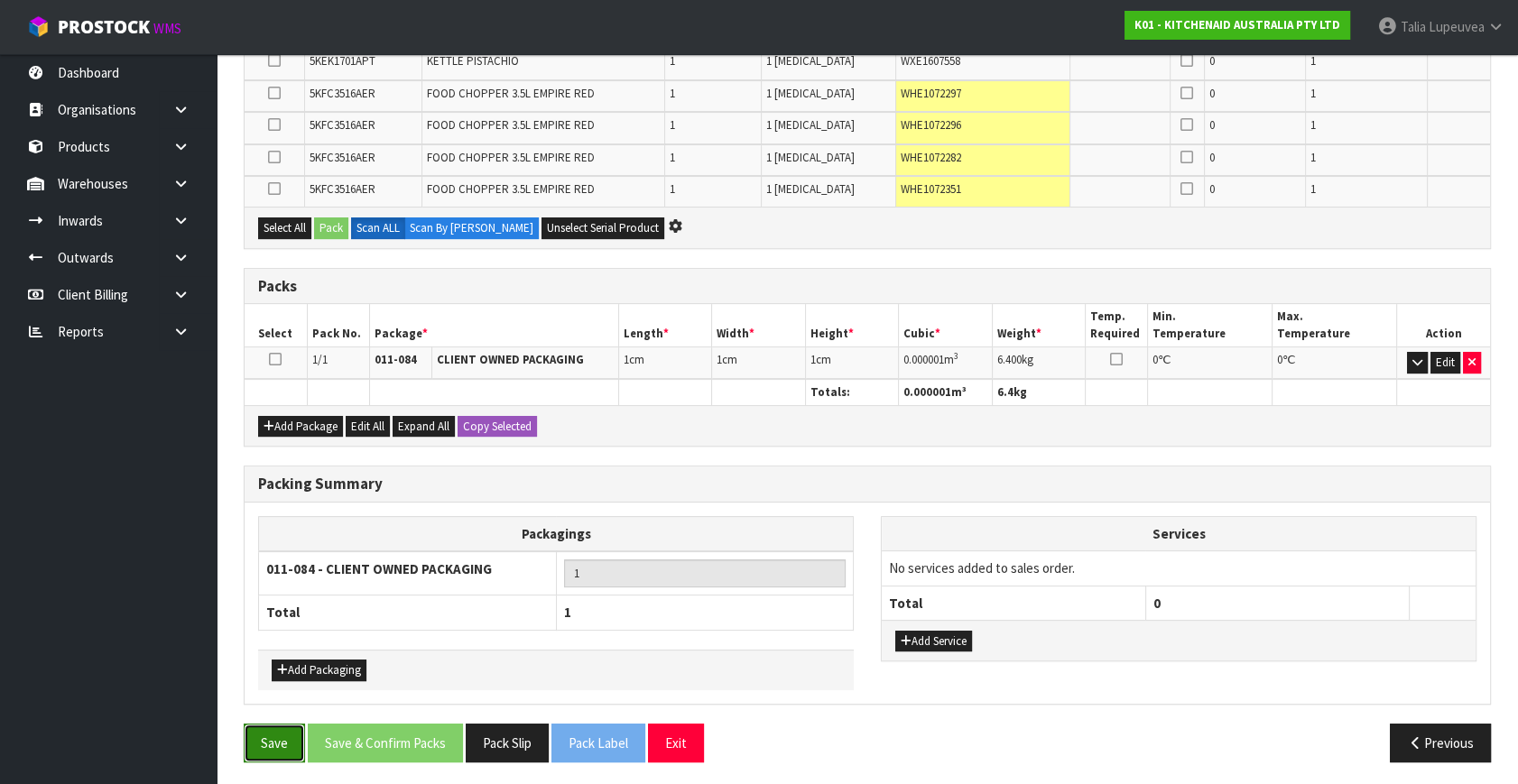
click at [277, 742] on button "Save" at bounding box center [274, 743] width 62 height 39
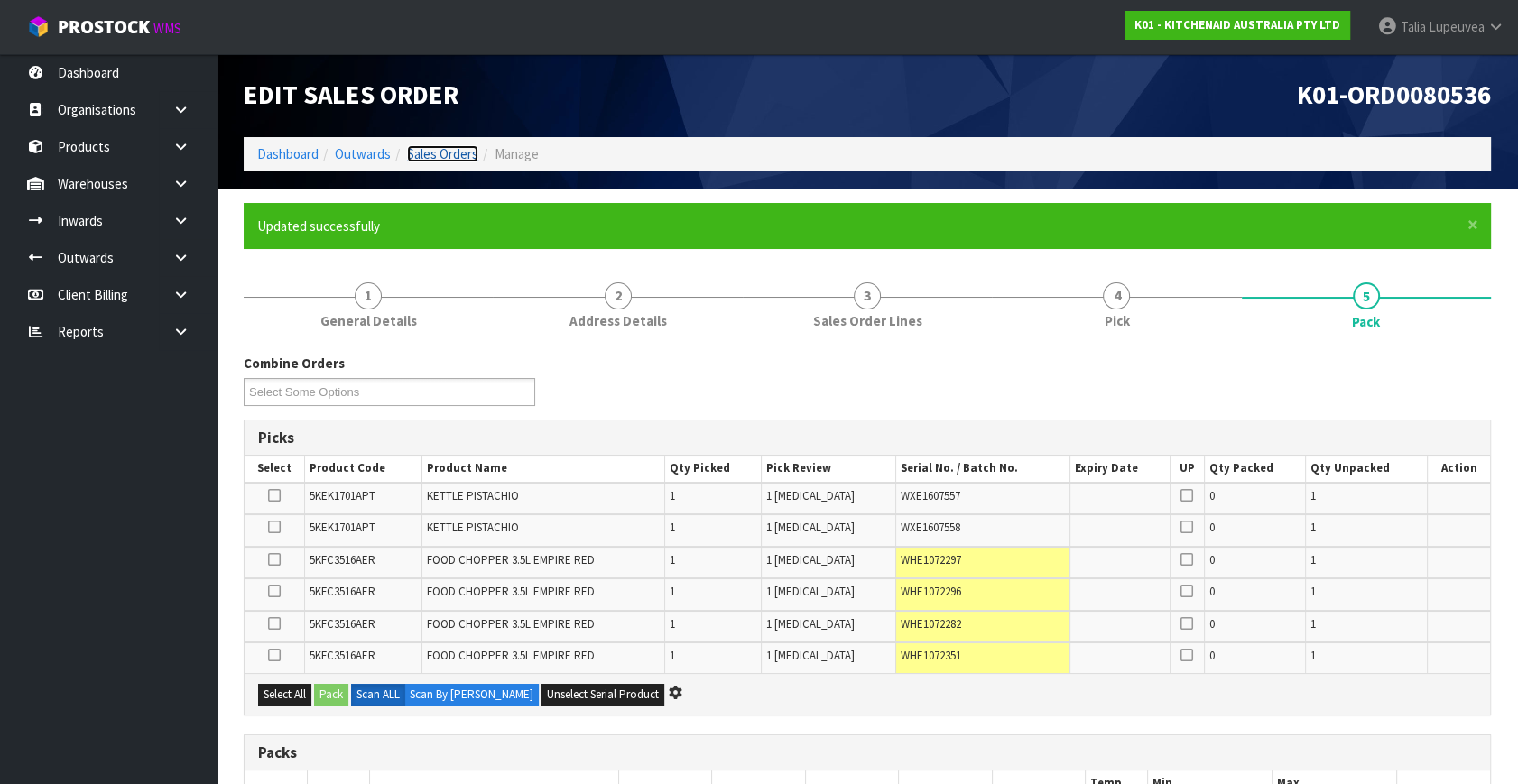
click at [441, 158] on link "Sales Orders" at bounding box center [443, 154] width 71 height 17
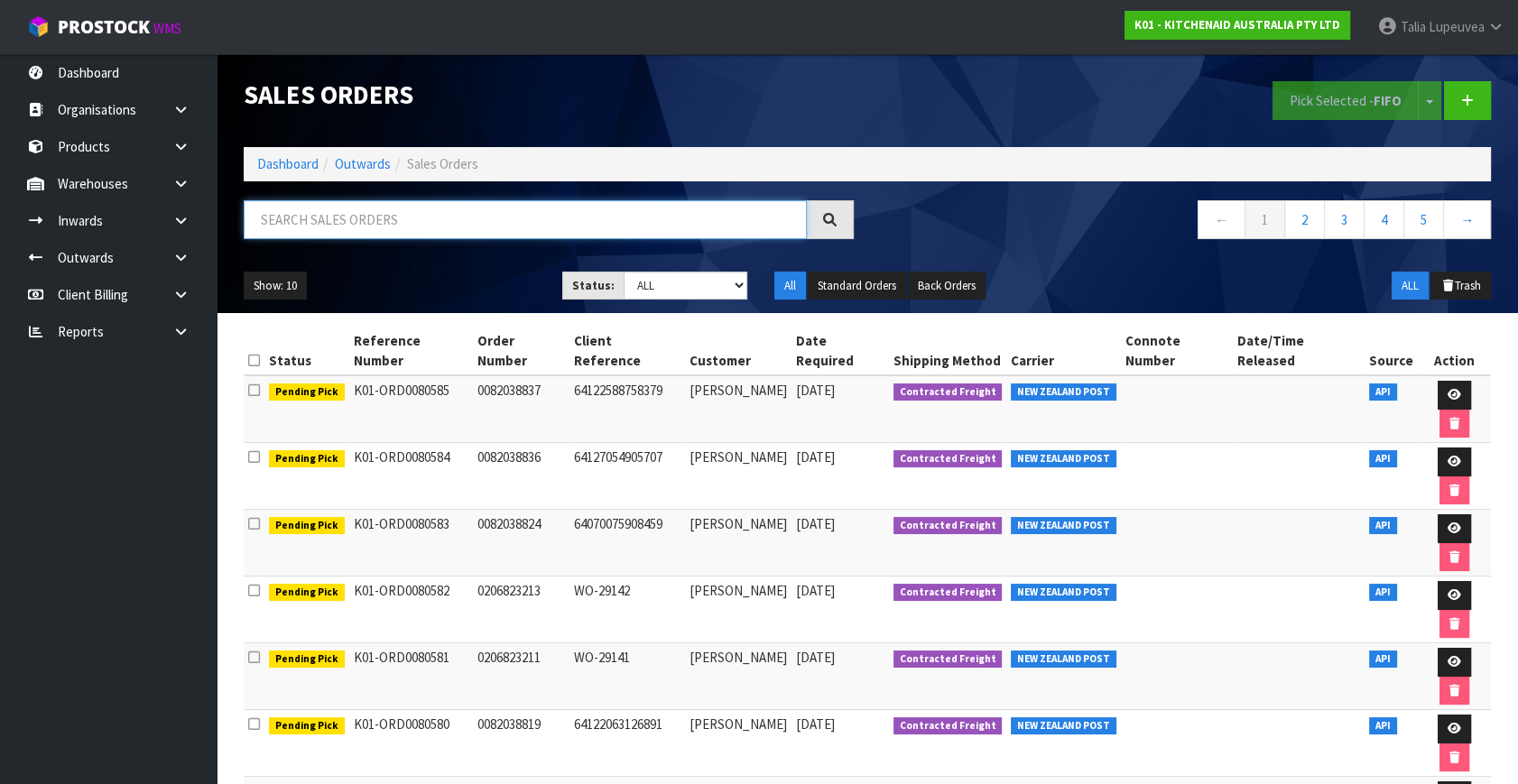
click at [527, 228] on input "text" at bounding box center [524, 220] width 563 height 39
type input "JOB-0417312"
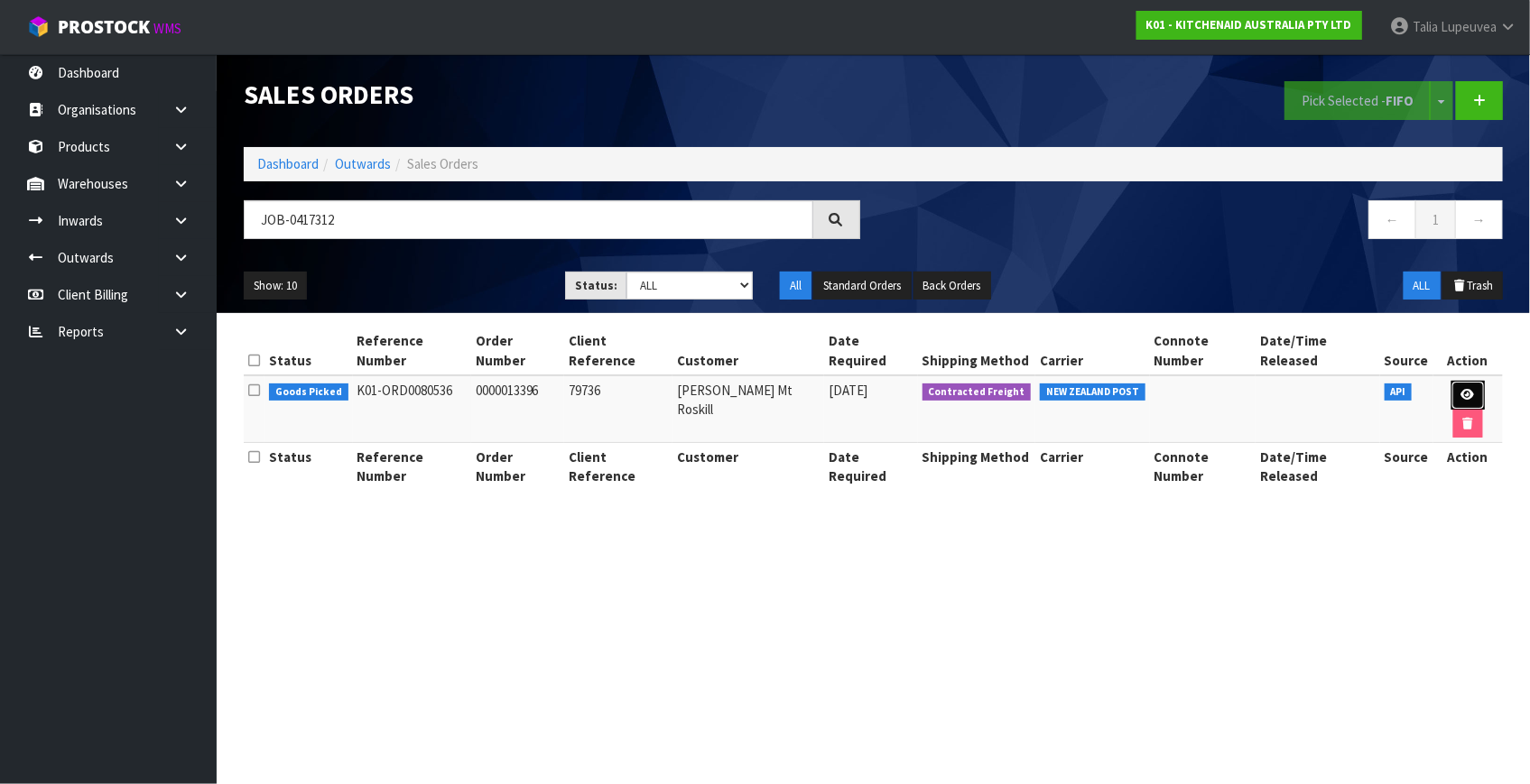
click at [1461, 389] on icon at bounding box center [1468, 395] width 14 height 12
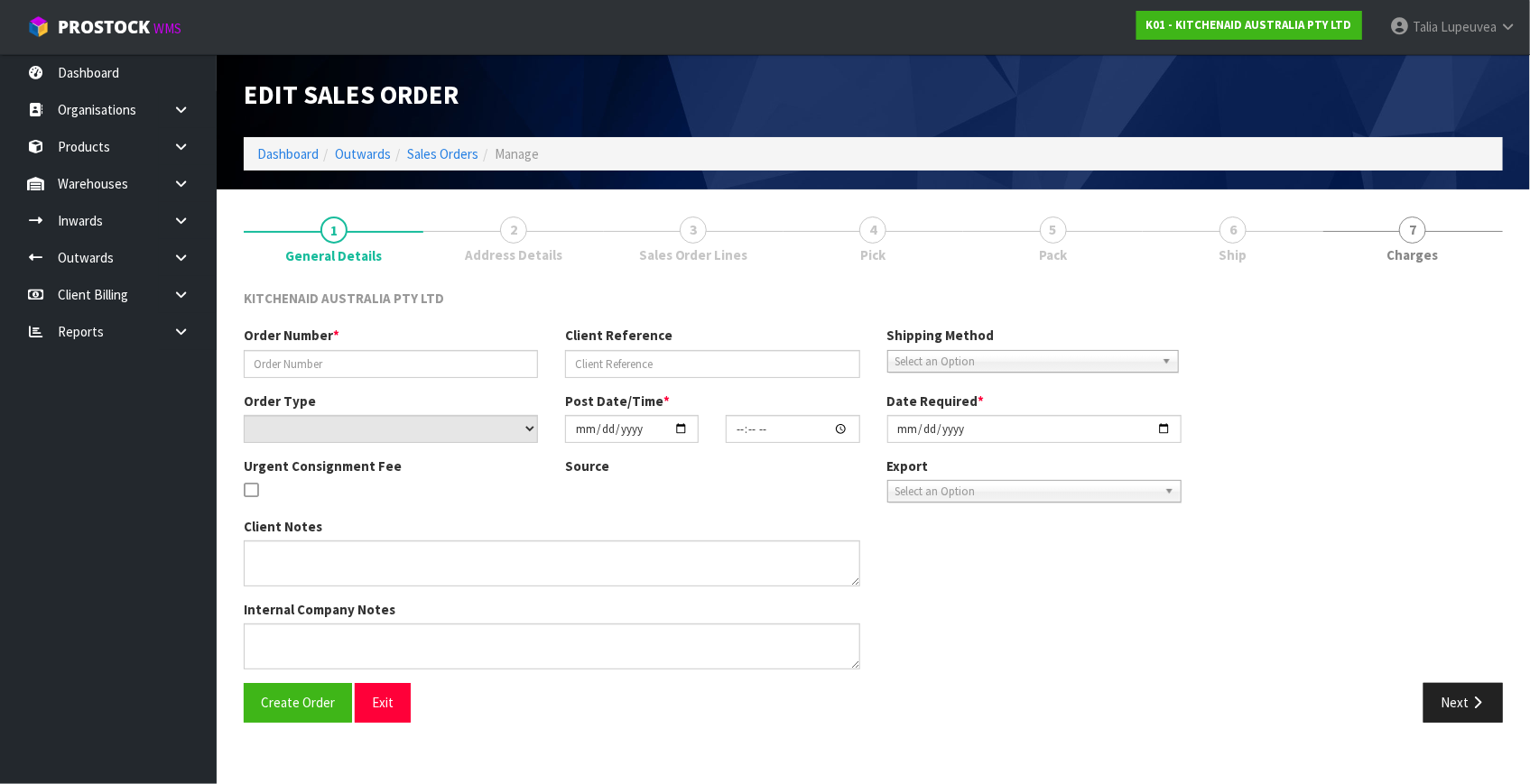
type input "0000013396"
type input "79736"
select select "number:0"
type input "[DATE]"
type input "14:31:44.000"
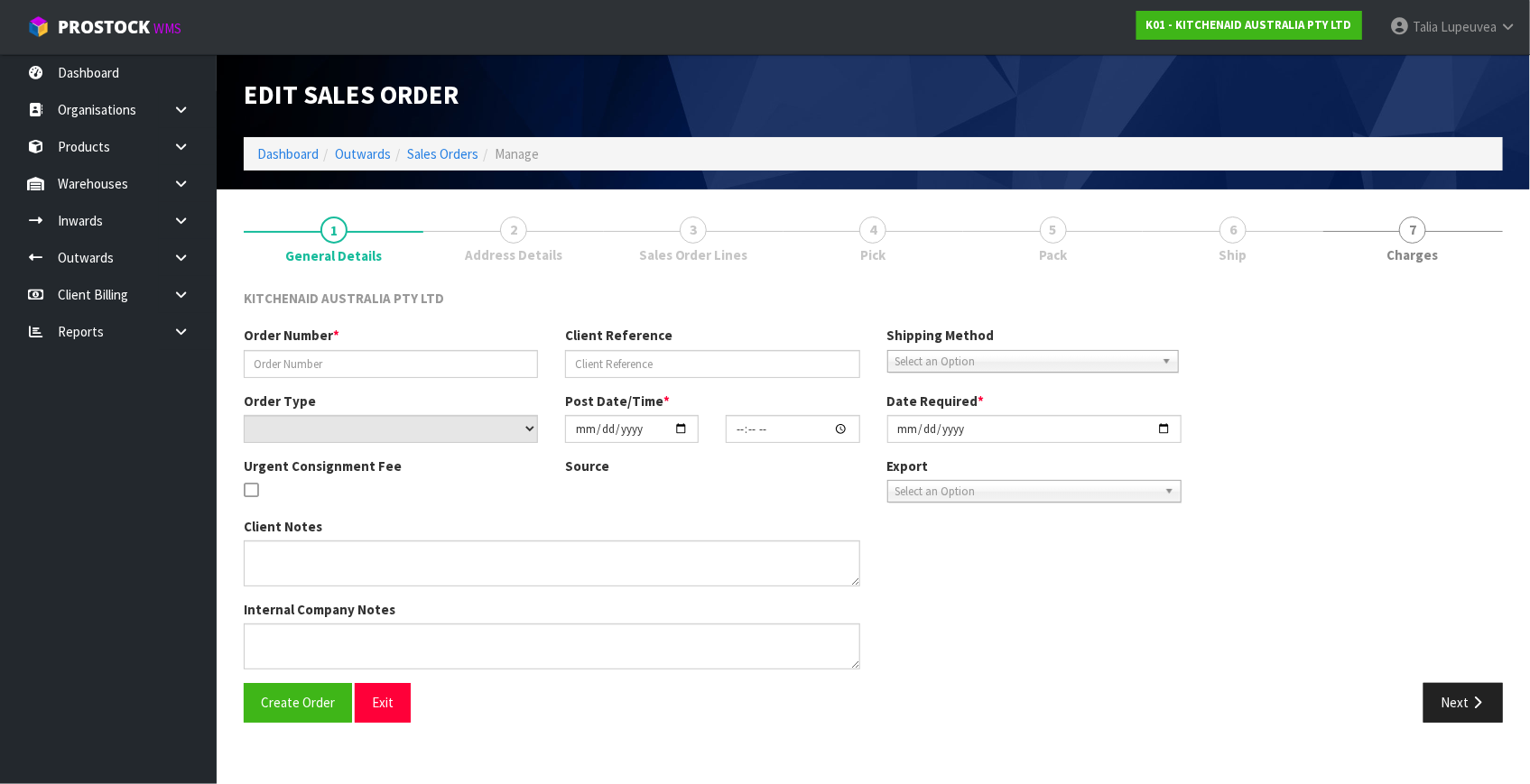
type input "[DATE]"
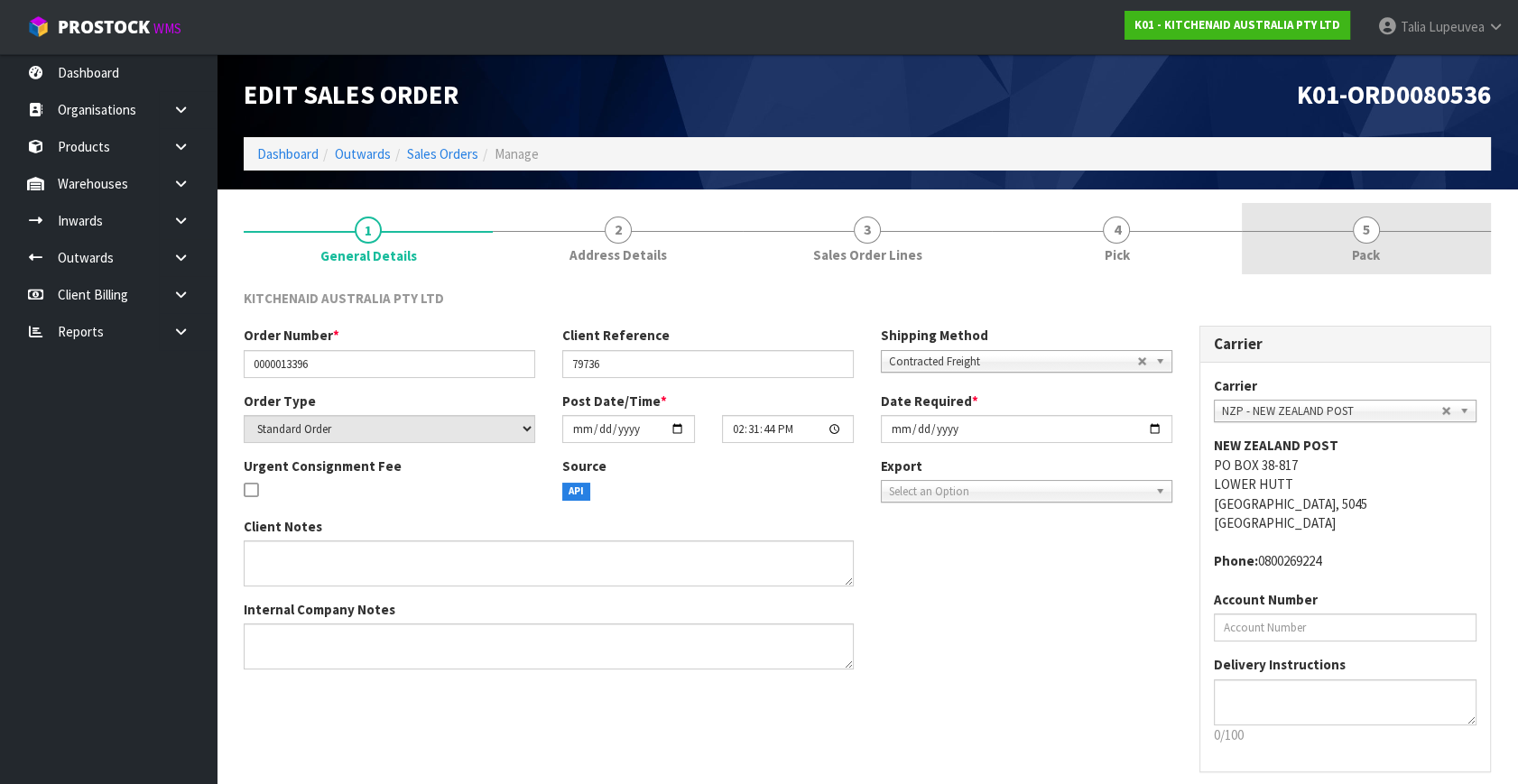
click at [1362, 263] on span "Pack" at bounding box center [1365, 255] width 28 height 19
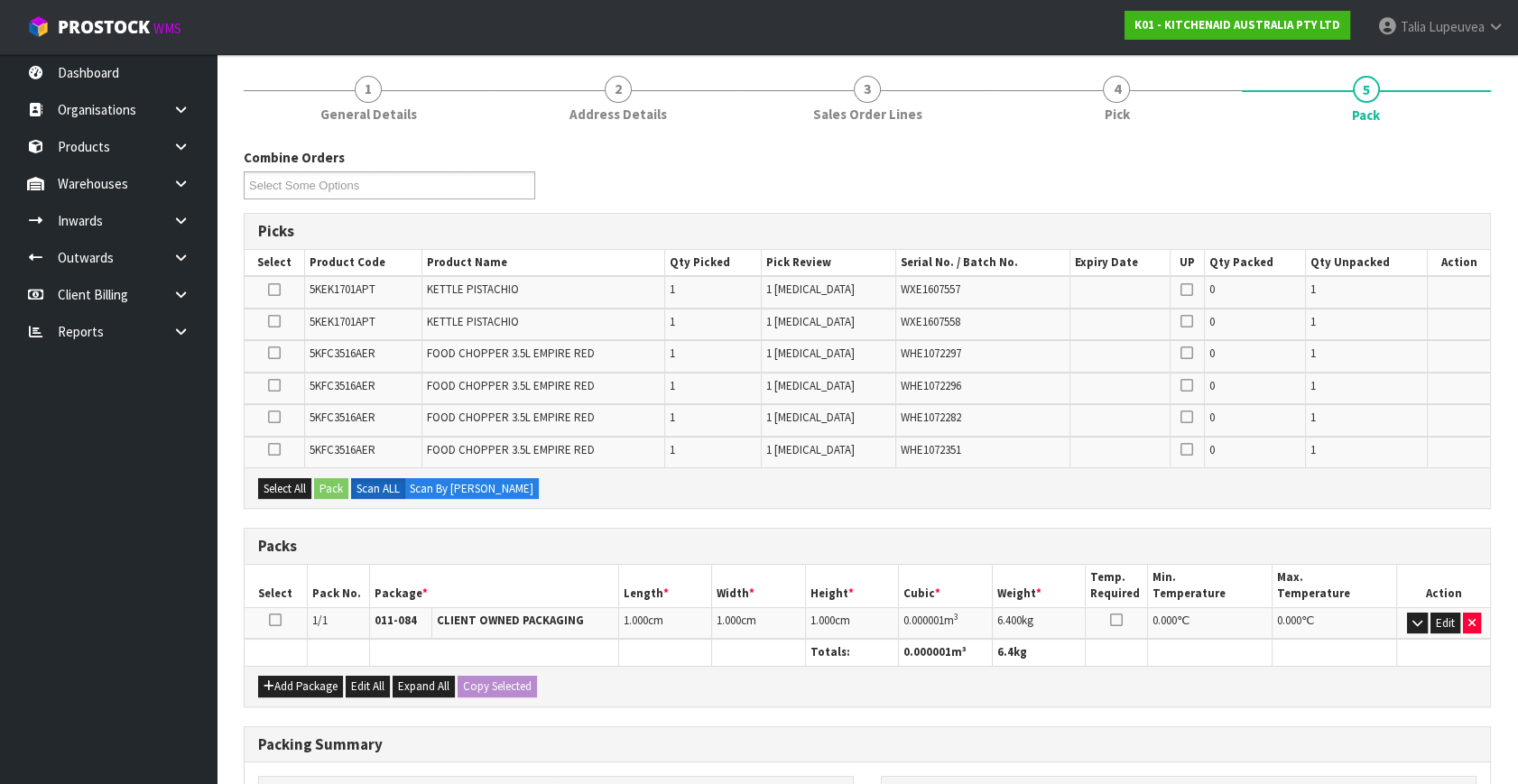
scroll to position [163, 0]
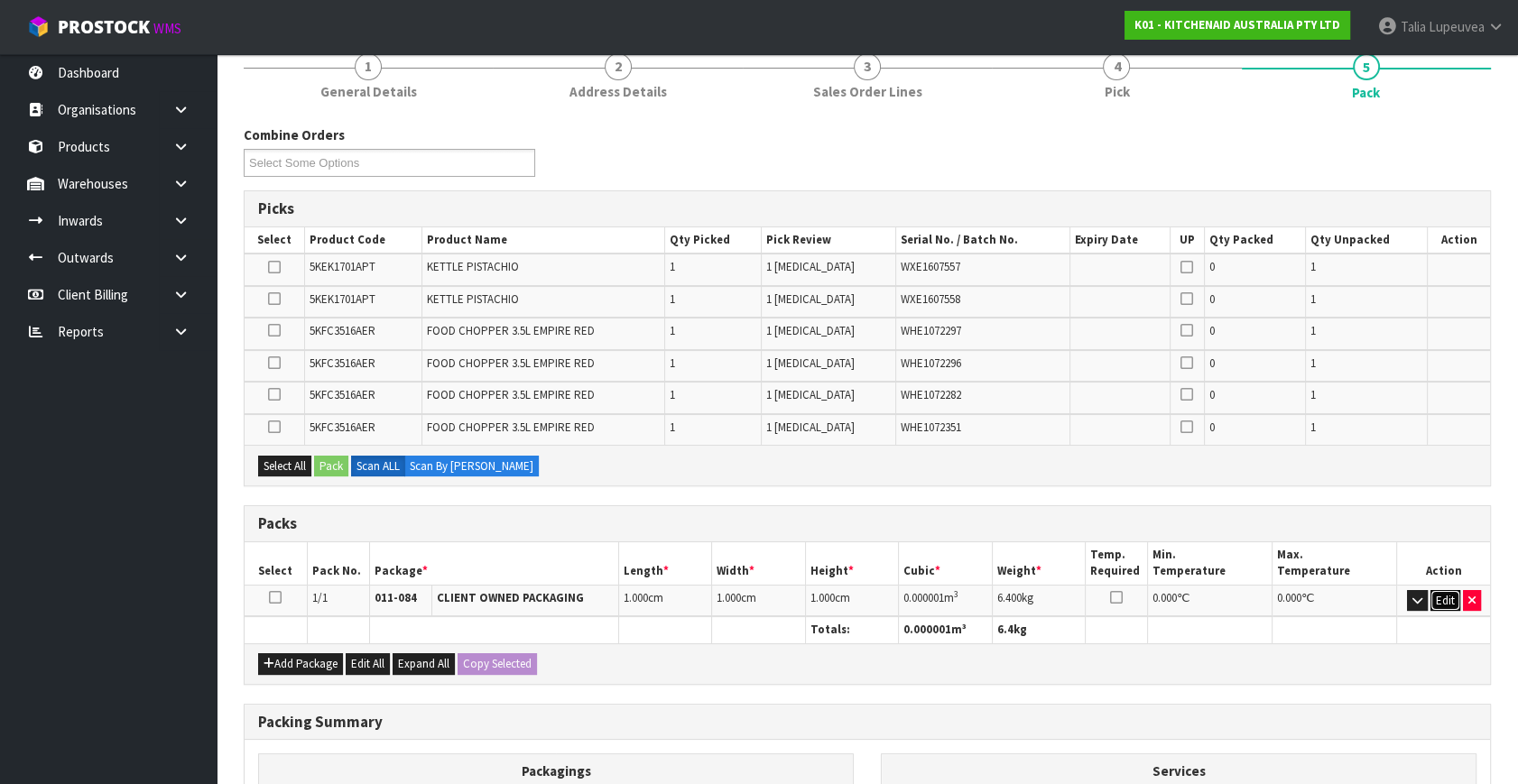
click at [1453, 590] on button "Edit" at bounding box center [1445, 601] width 30 height 21
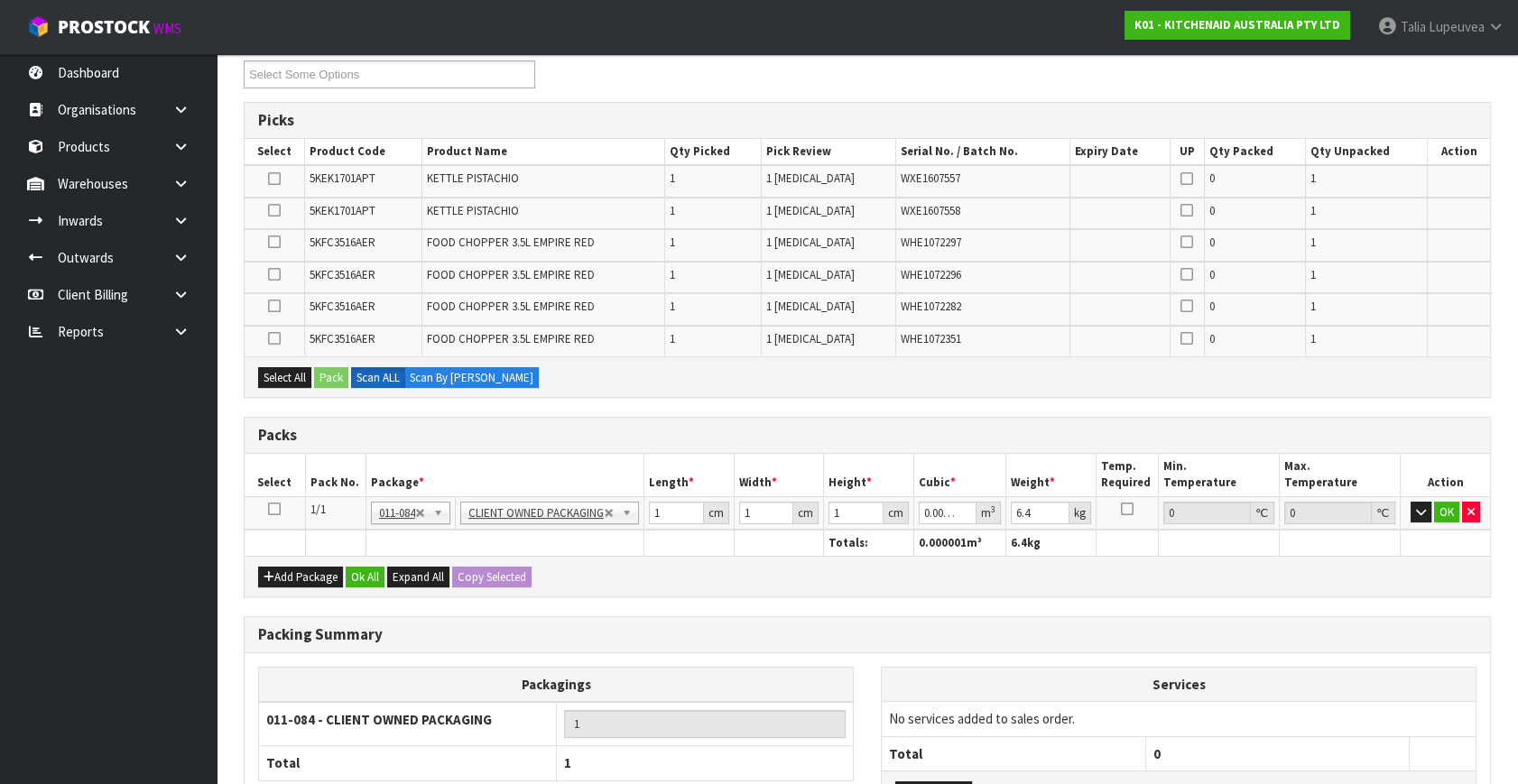
scroll to position [403, 0]
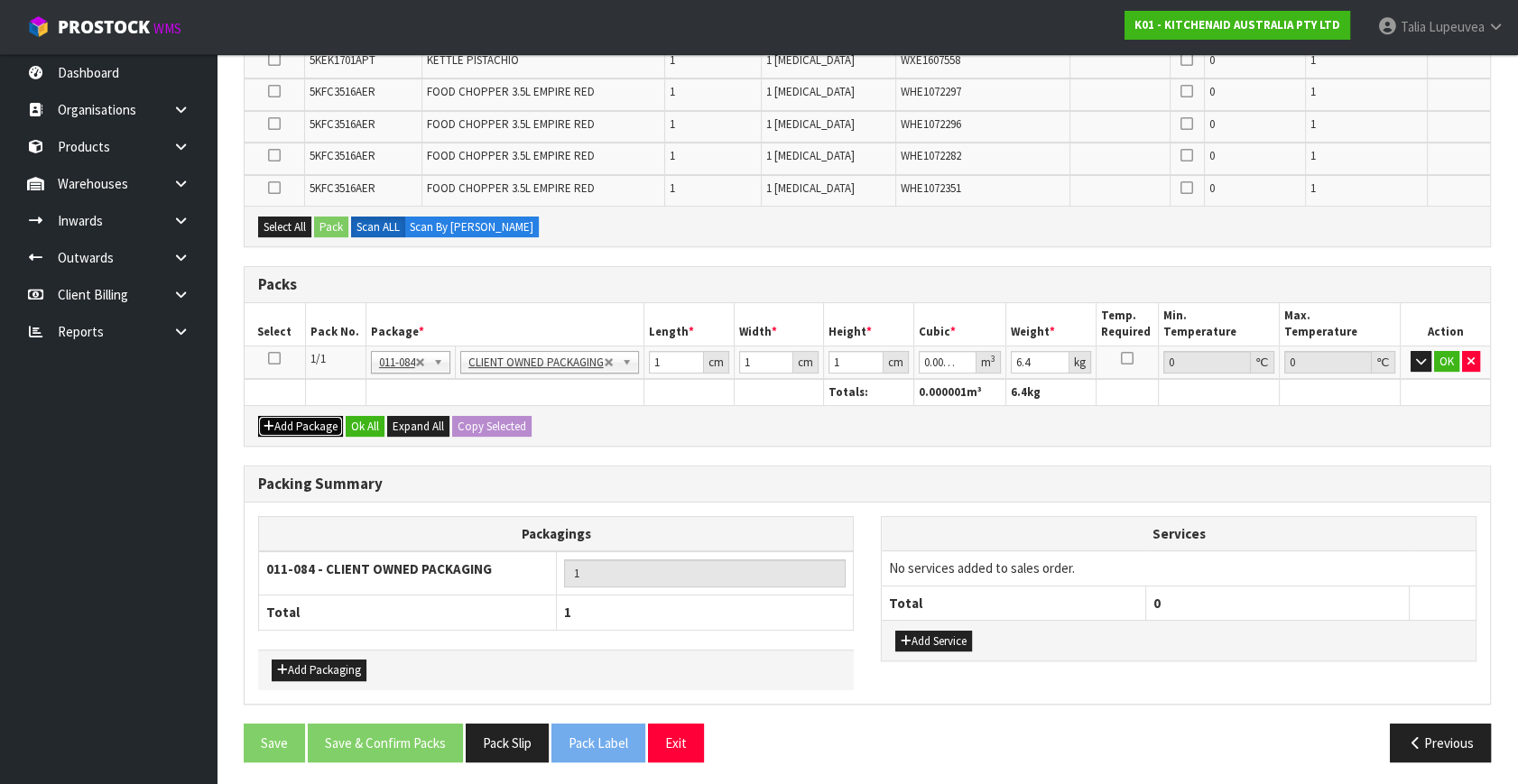
click at [306, 426] on button "Add Package" at bounding box center [300, 427] width 85 height 21
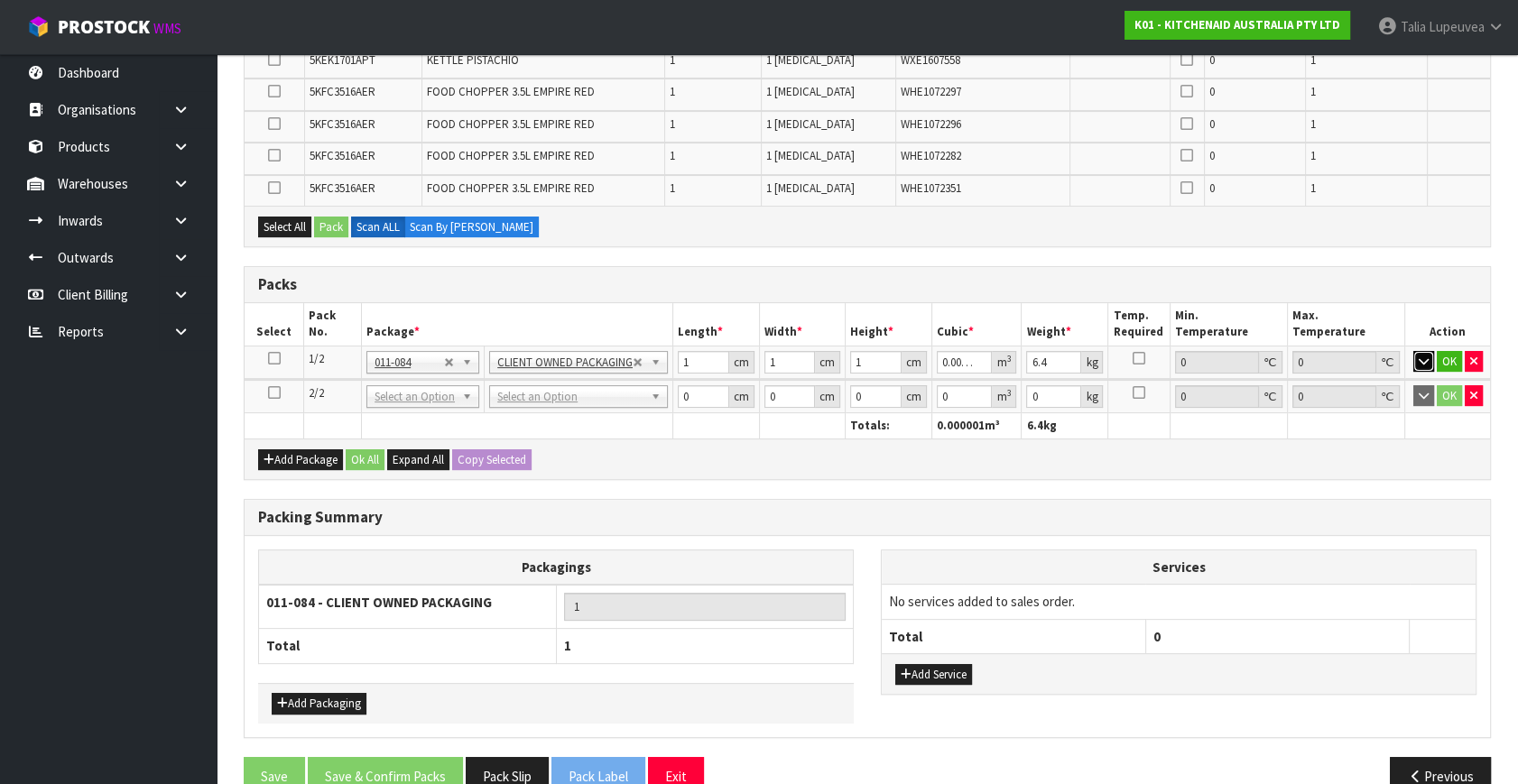
click at [1420, 355] on icon "button" at bounding box center [1423, 361] width 10 height 12
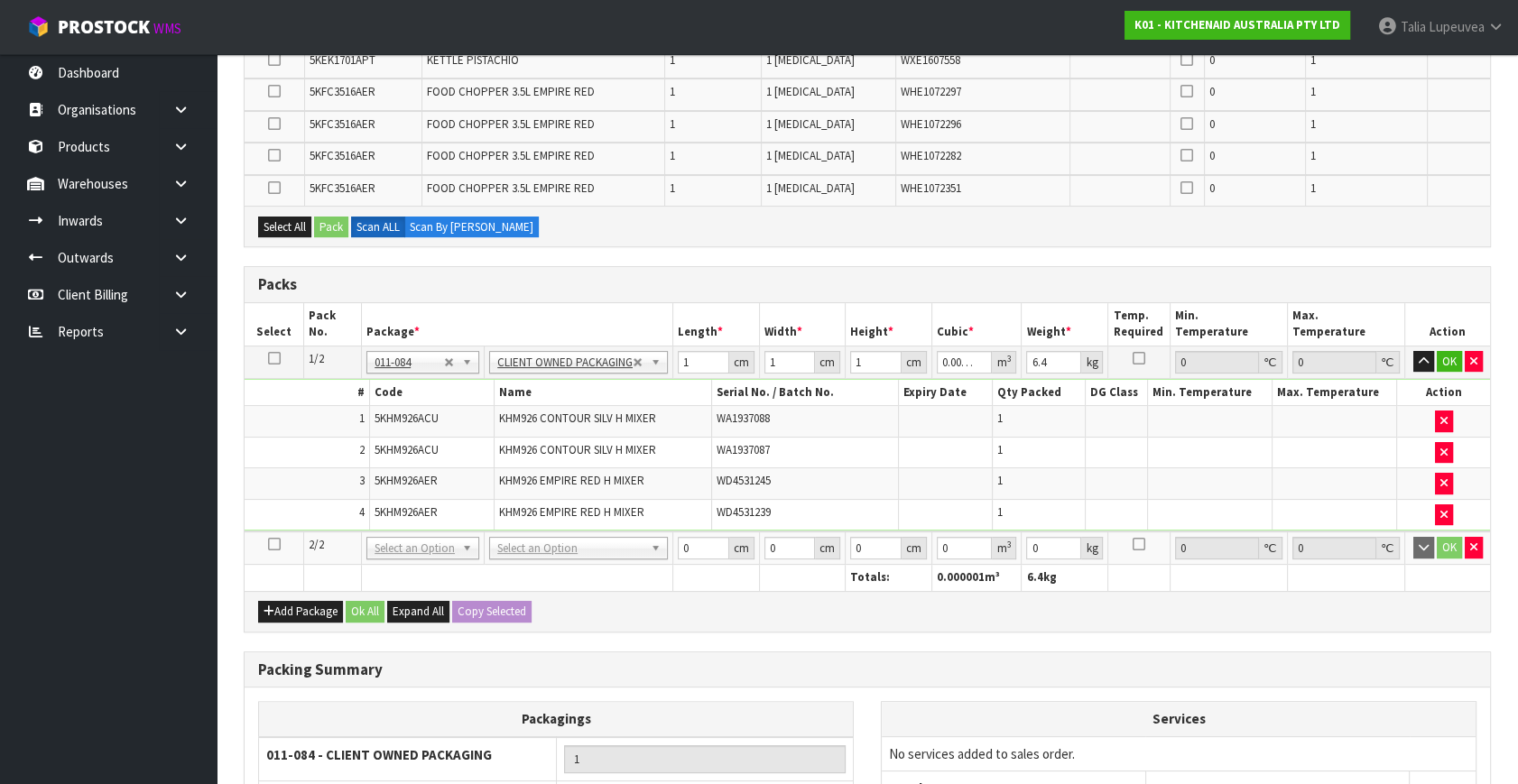
click at [278, 545] on icon at bounding box center [273, 545] width 13 height 1
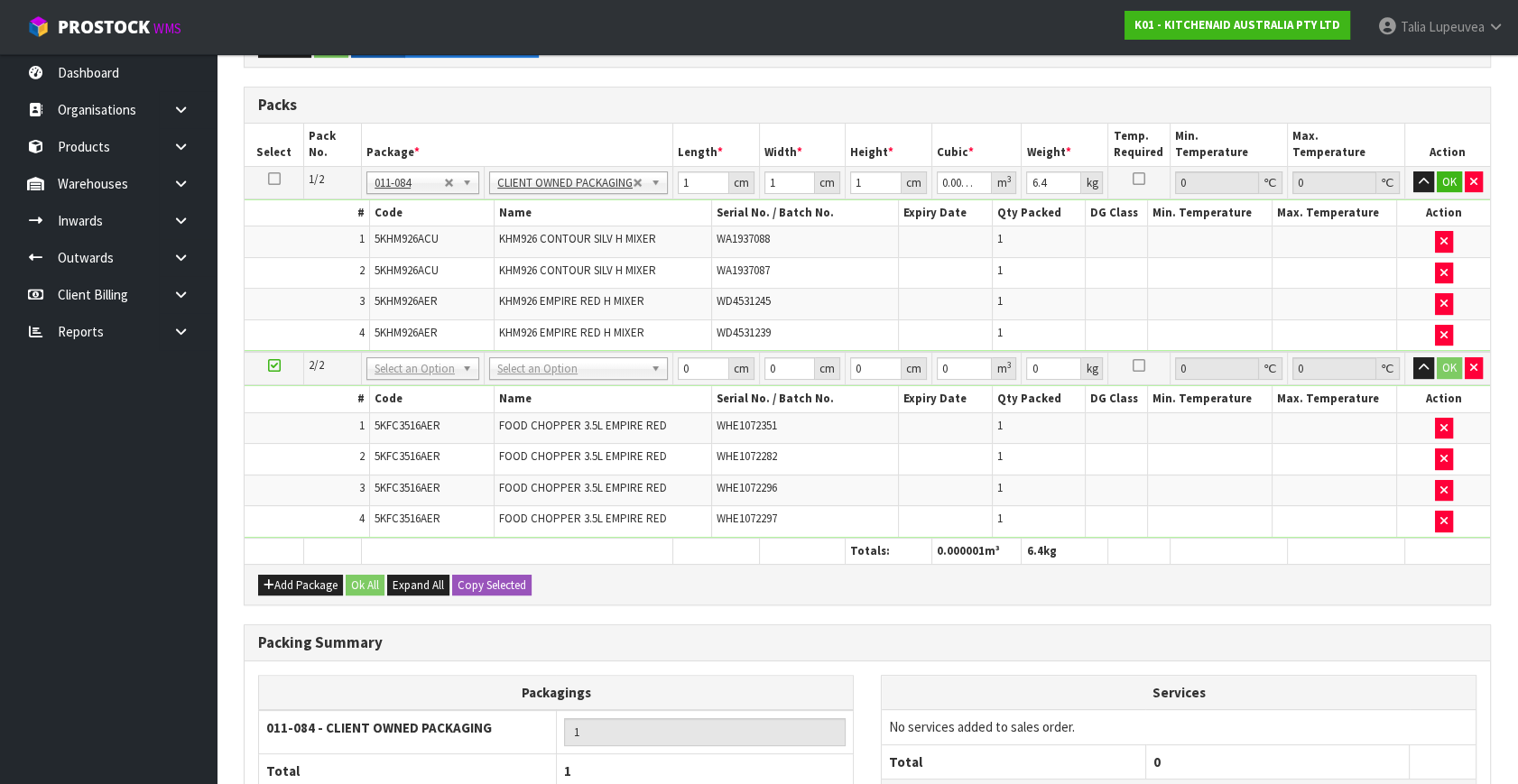
scroll to position [491, 0]
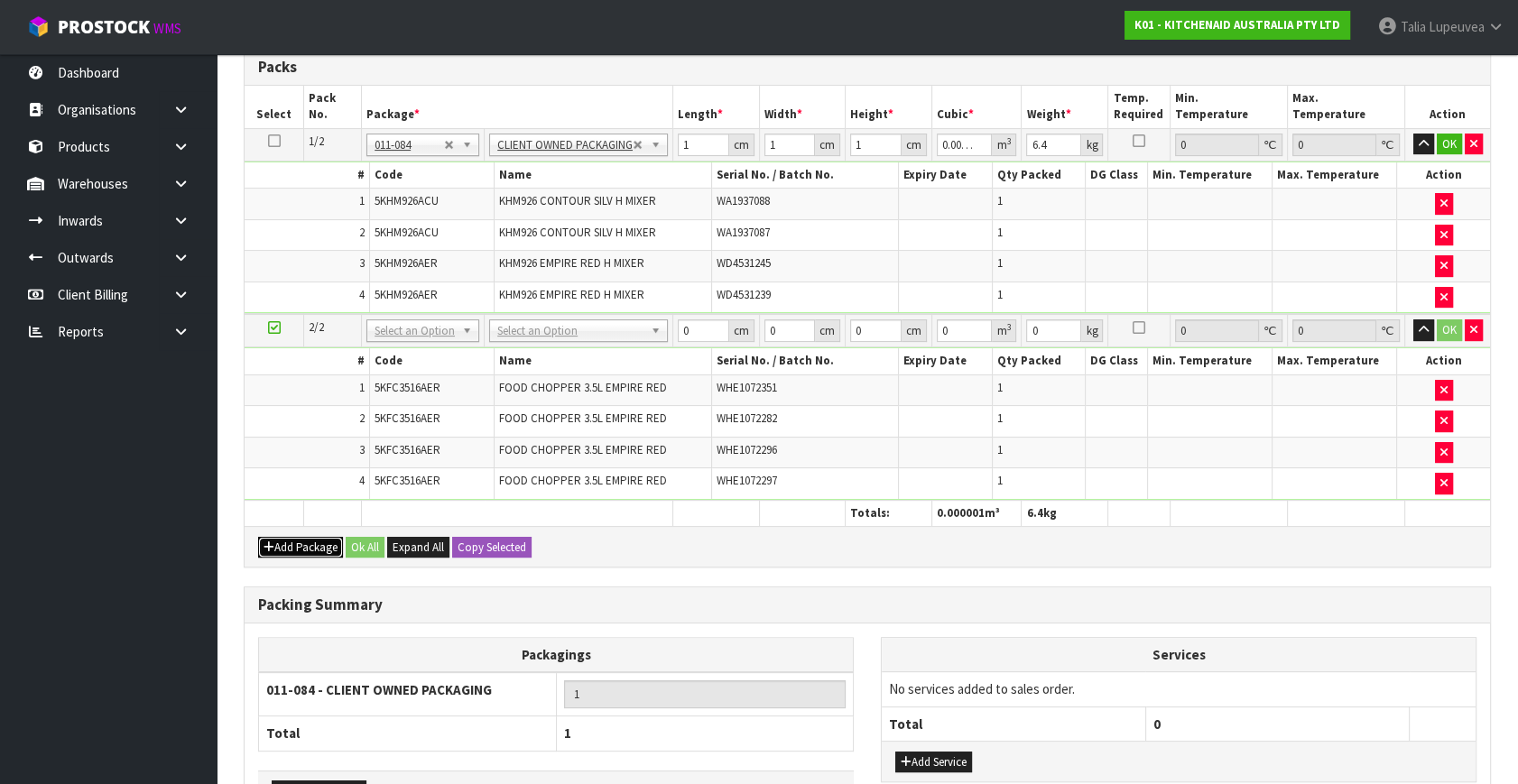
click at [308, 539] on button "Add Package" at bounding box center [300, 547] width 85 height 21
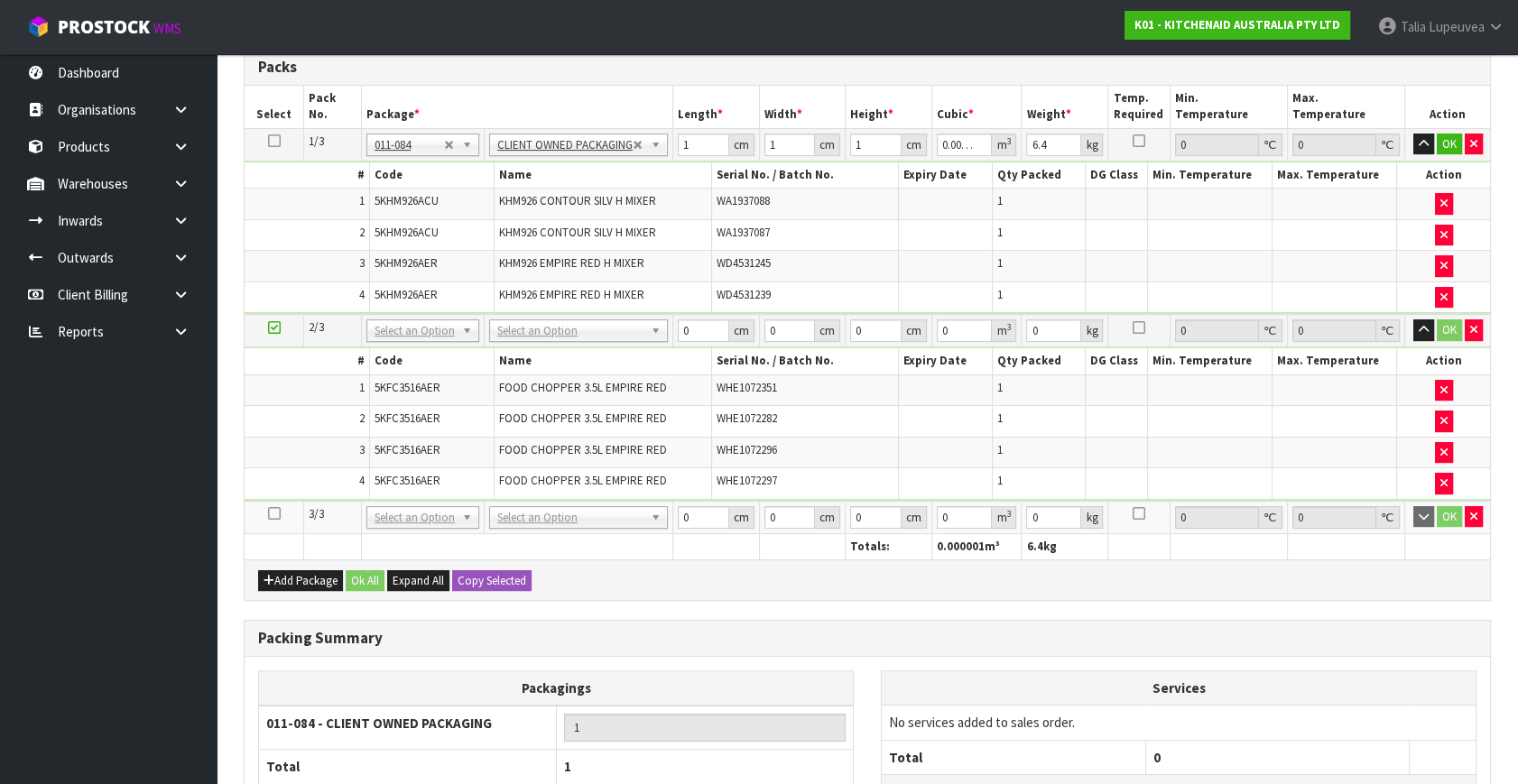
click at [273, 514] on icon at bounding box center [273, 514] width 13 height 1
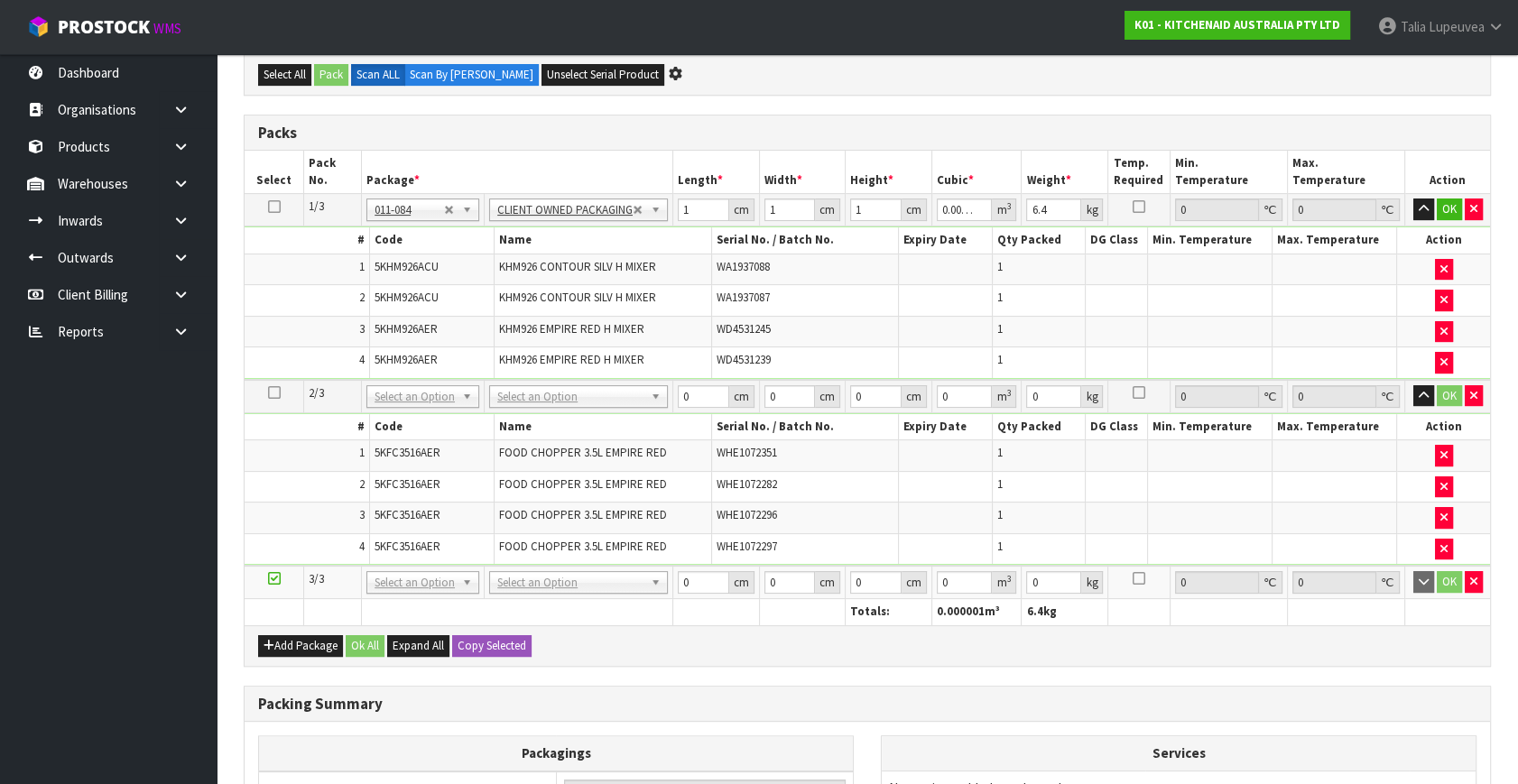
scroll to position [0, 0]
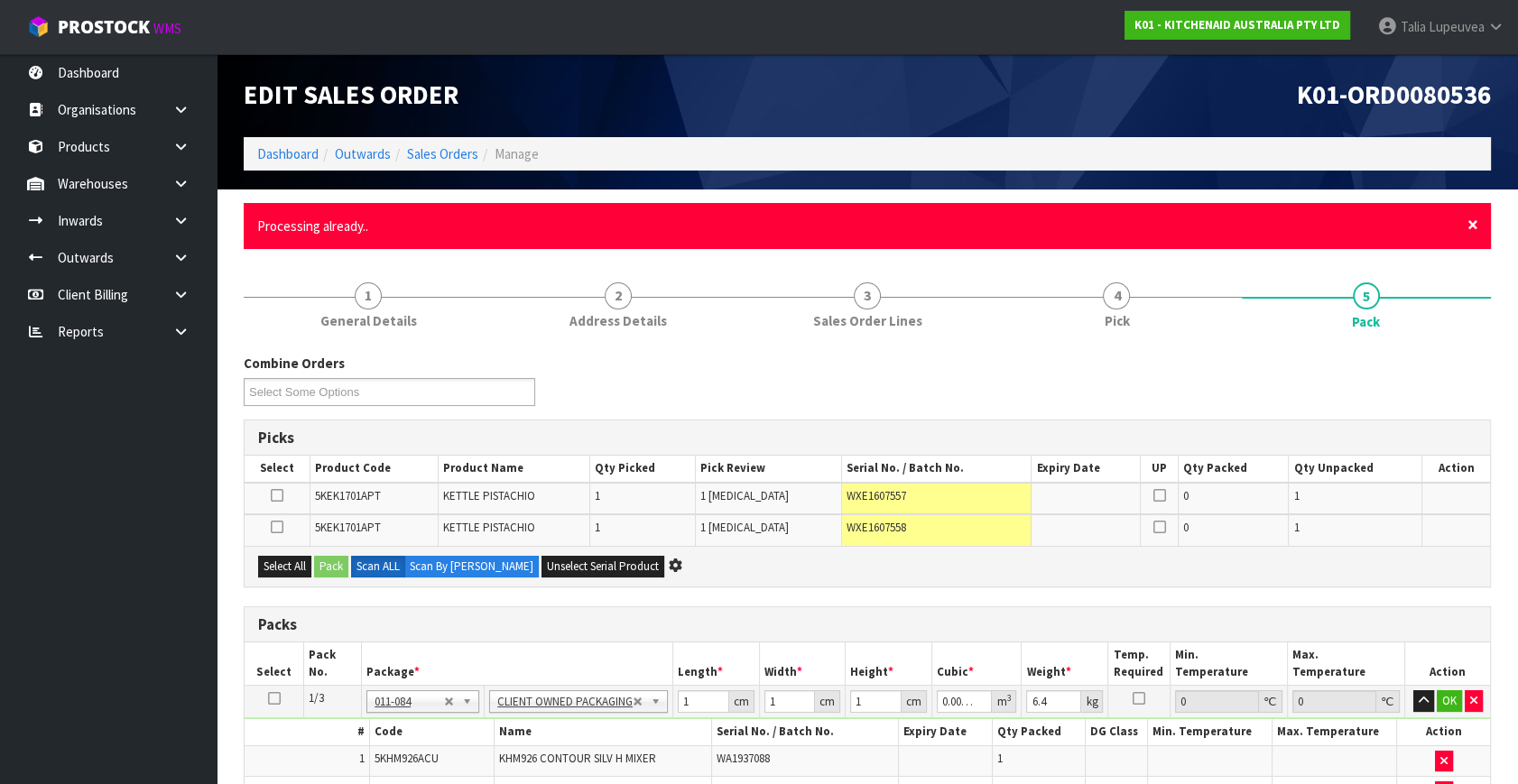
click at [1464, 234] on div "× Close Processing already.." at bounding box center [867, 226] width 1248 height 46
click at [1468, 223] on span "×" at bounding box center [1473, 225] width 11 height 25
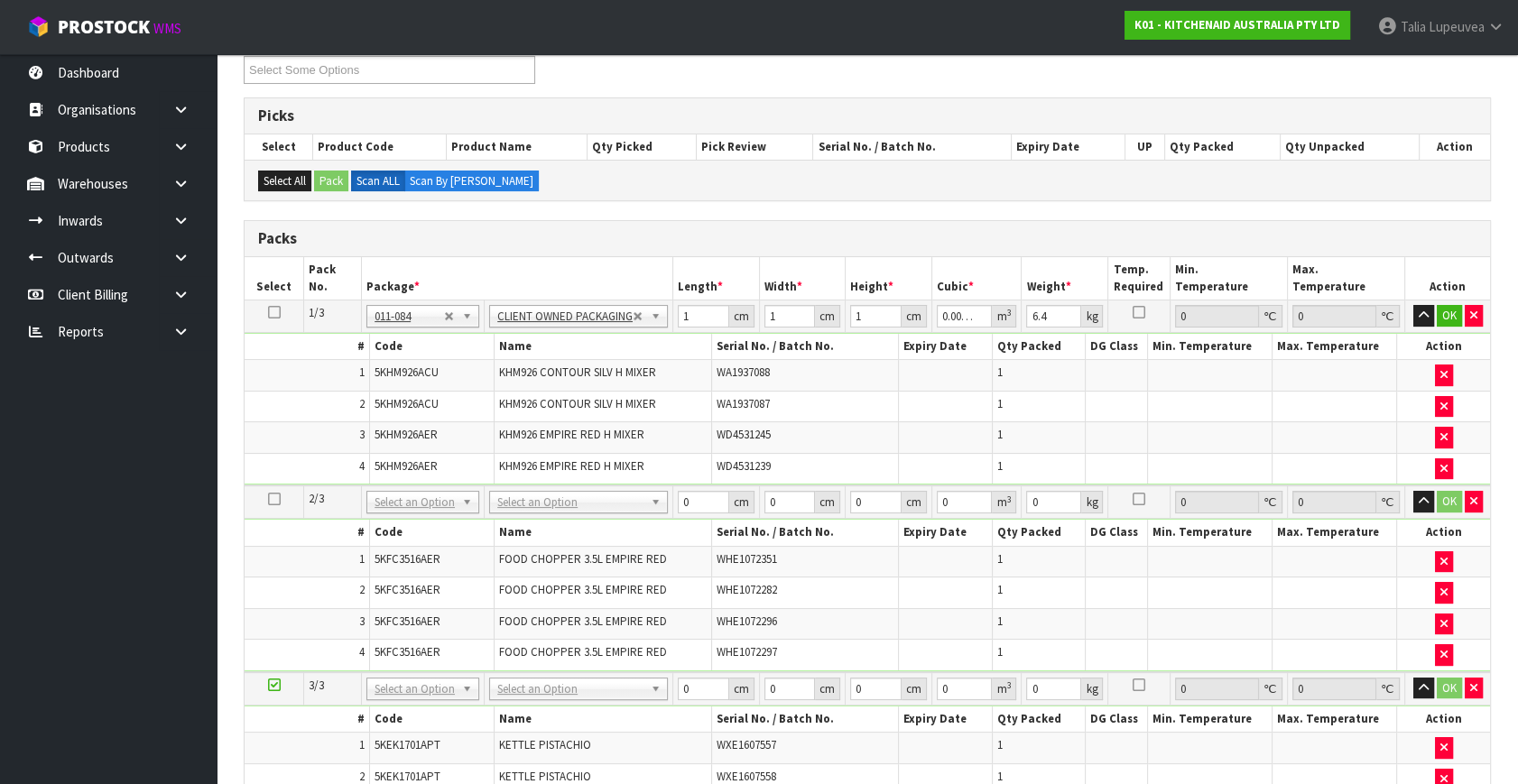
scroll to position [245, 0]
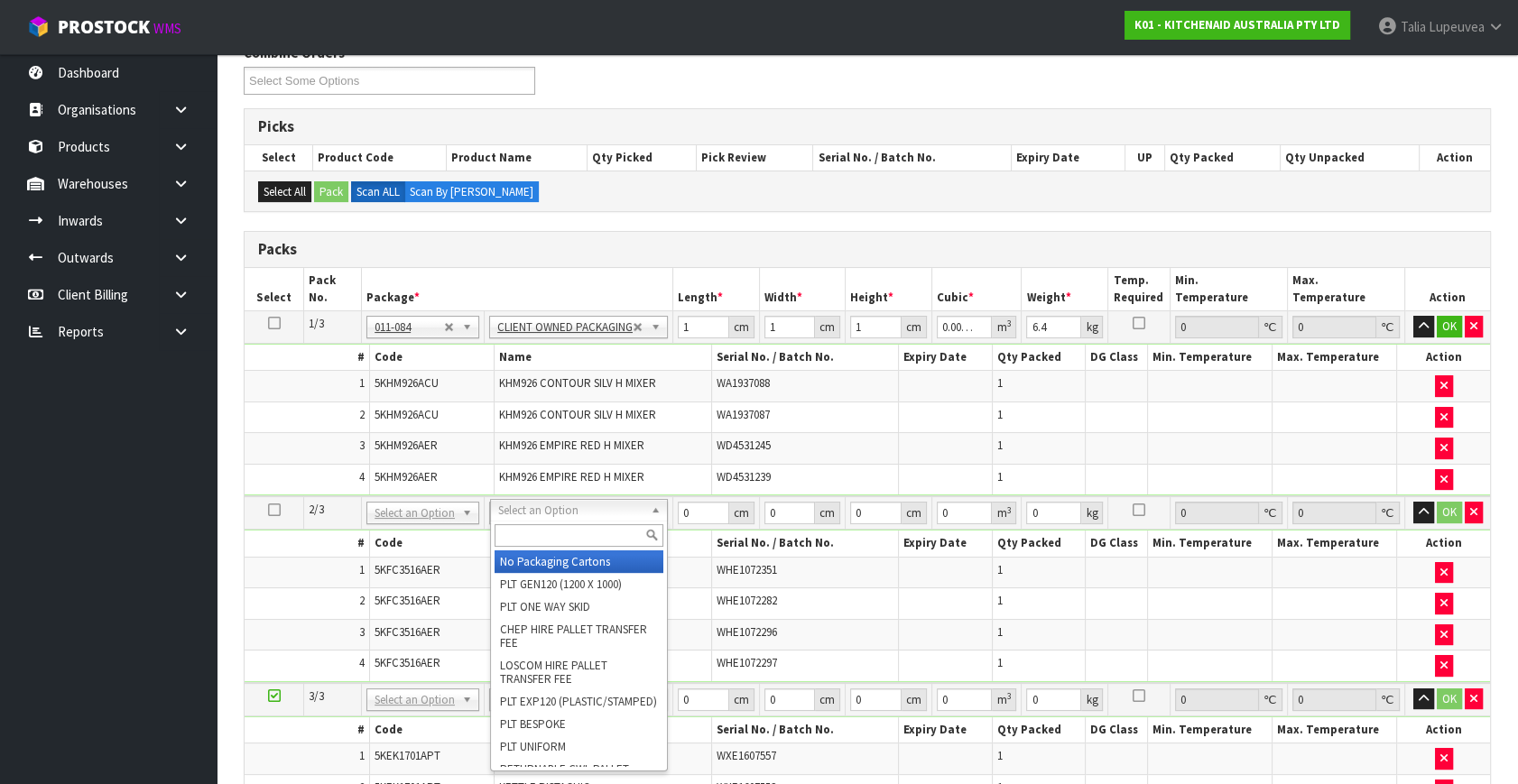
click at [596, 535] on input "text" at bounding box center [579, 535] width 170 height 22
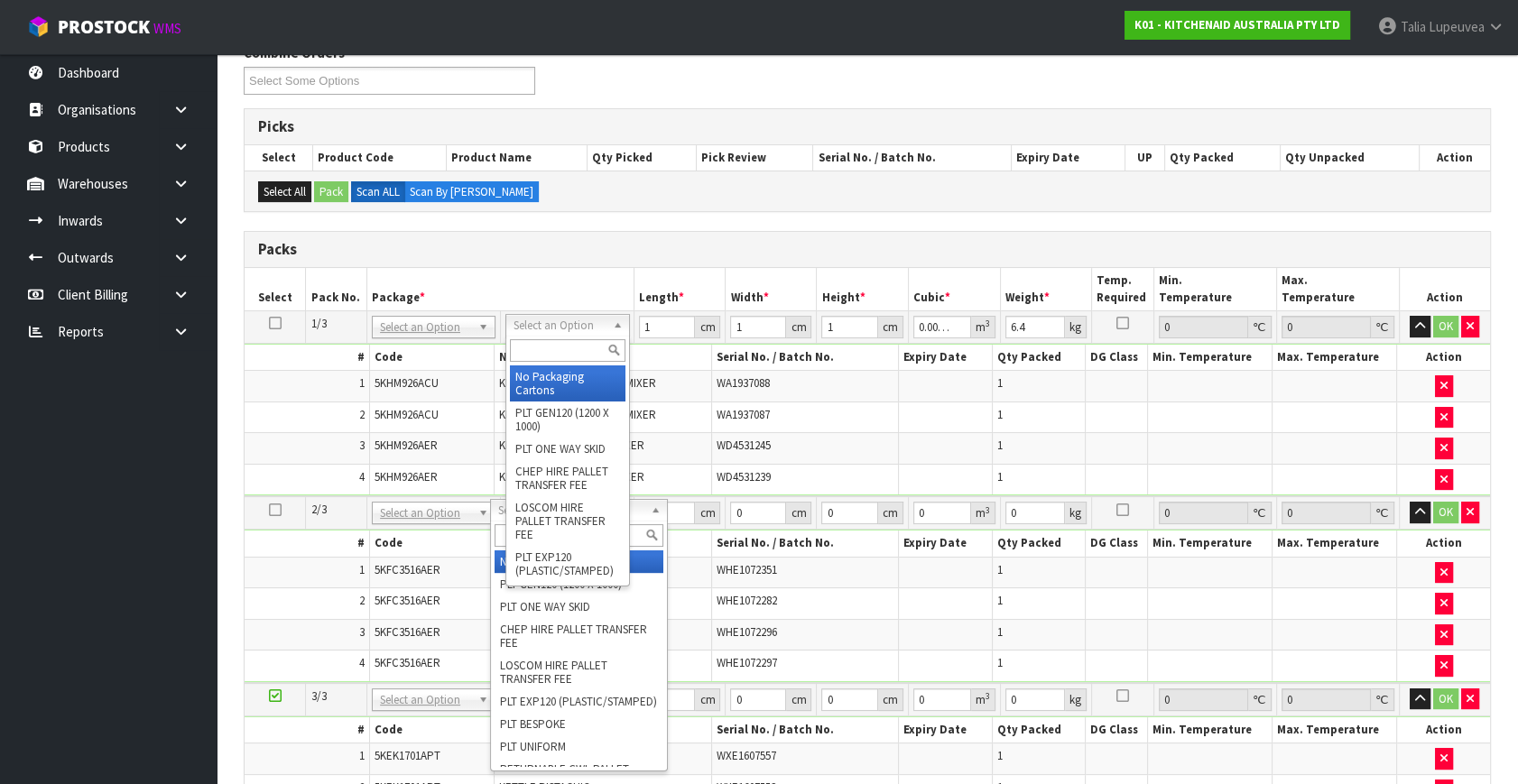
click at [583, 350] on input "text" at bounding box center [567, 350] width 115 height 22
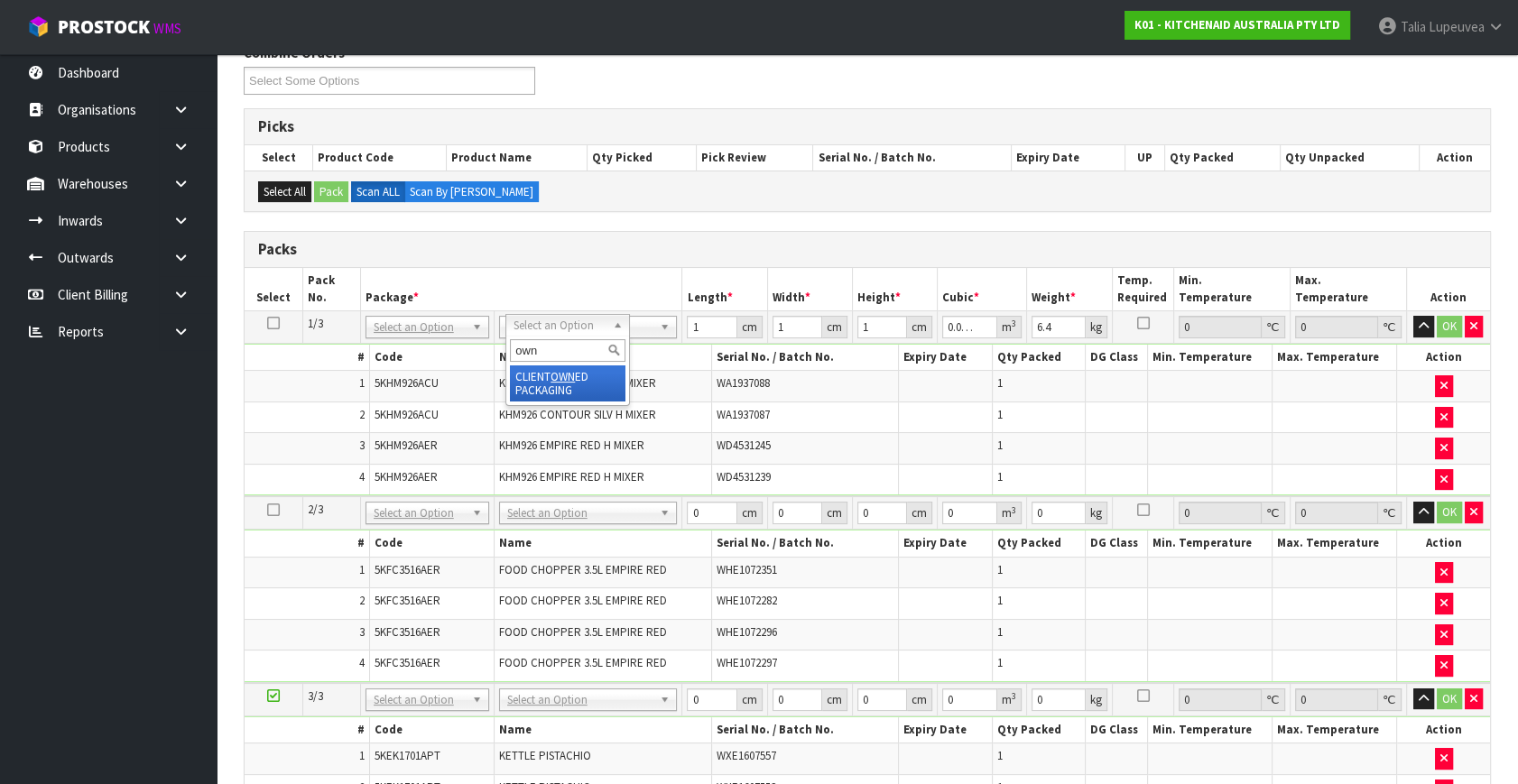
type input "own"
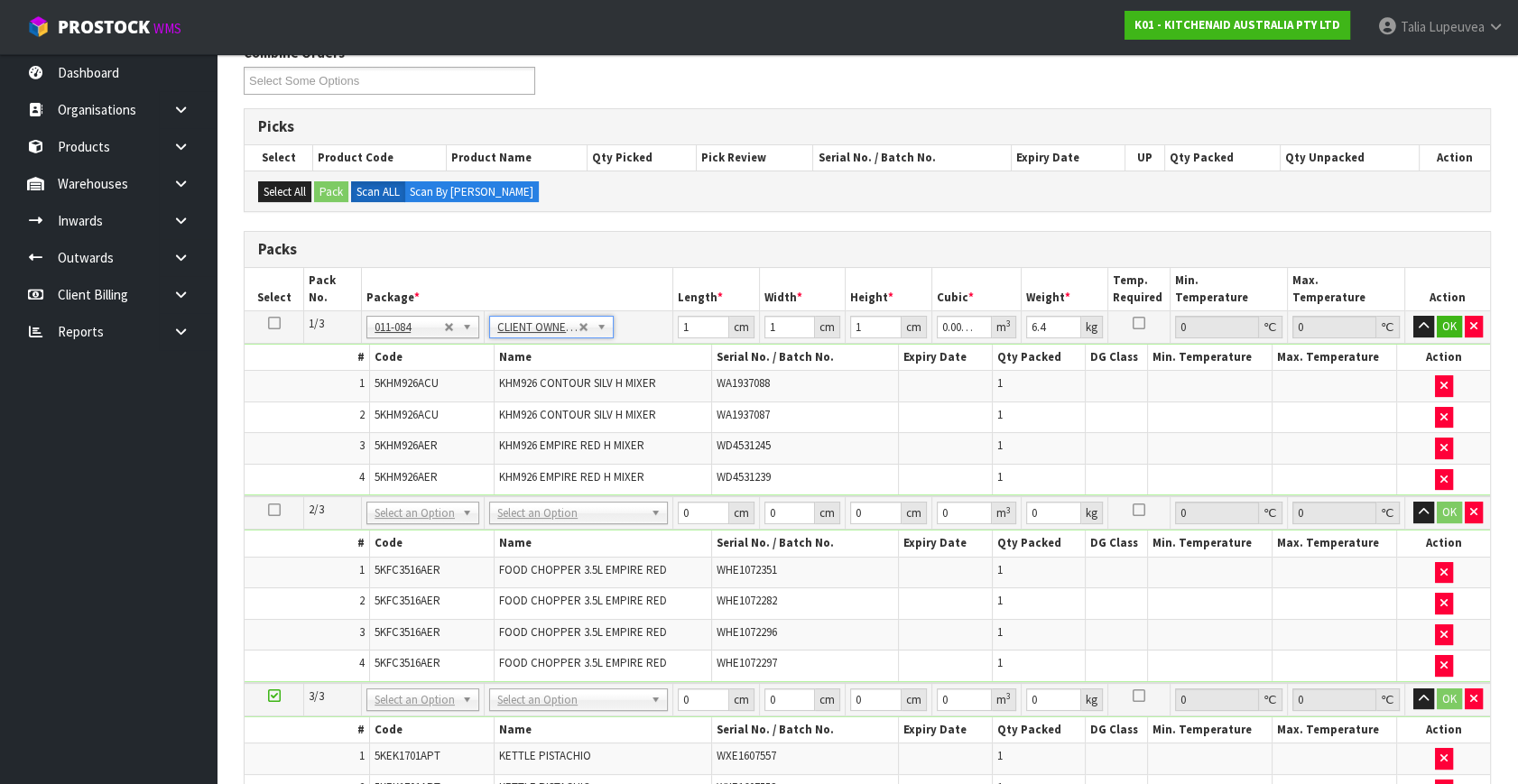
type input "0"
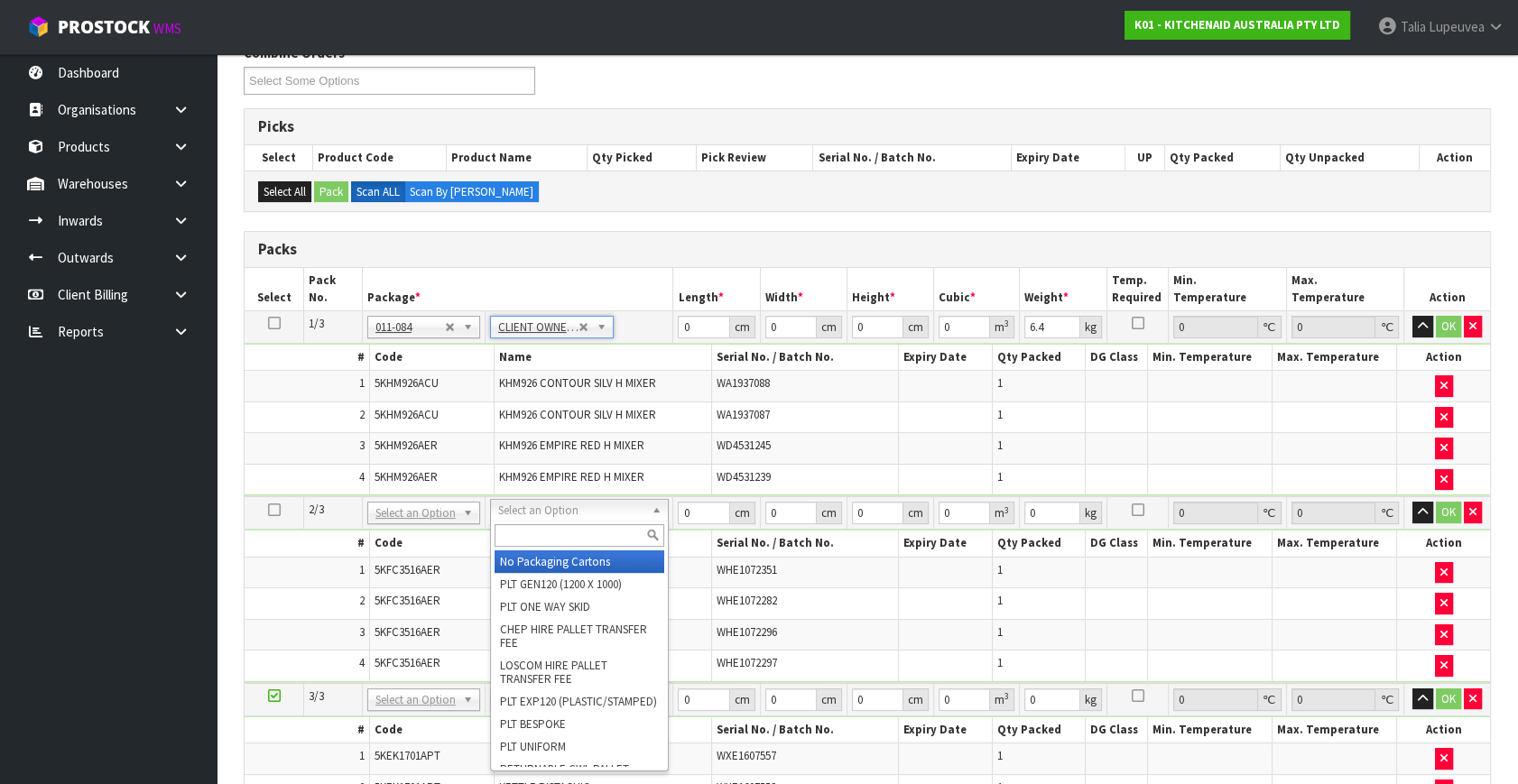
click at [587, 533] on input "text" at bounding box center [579, 535] width 170 height 22
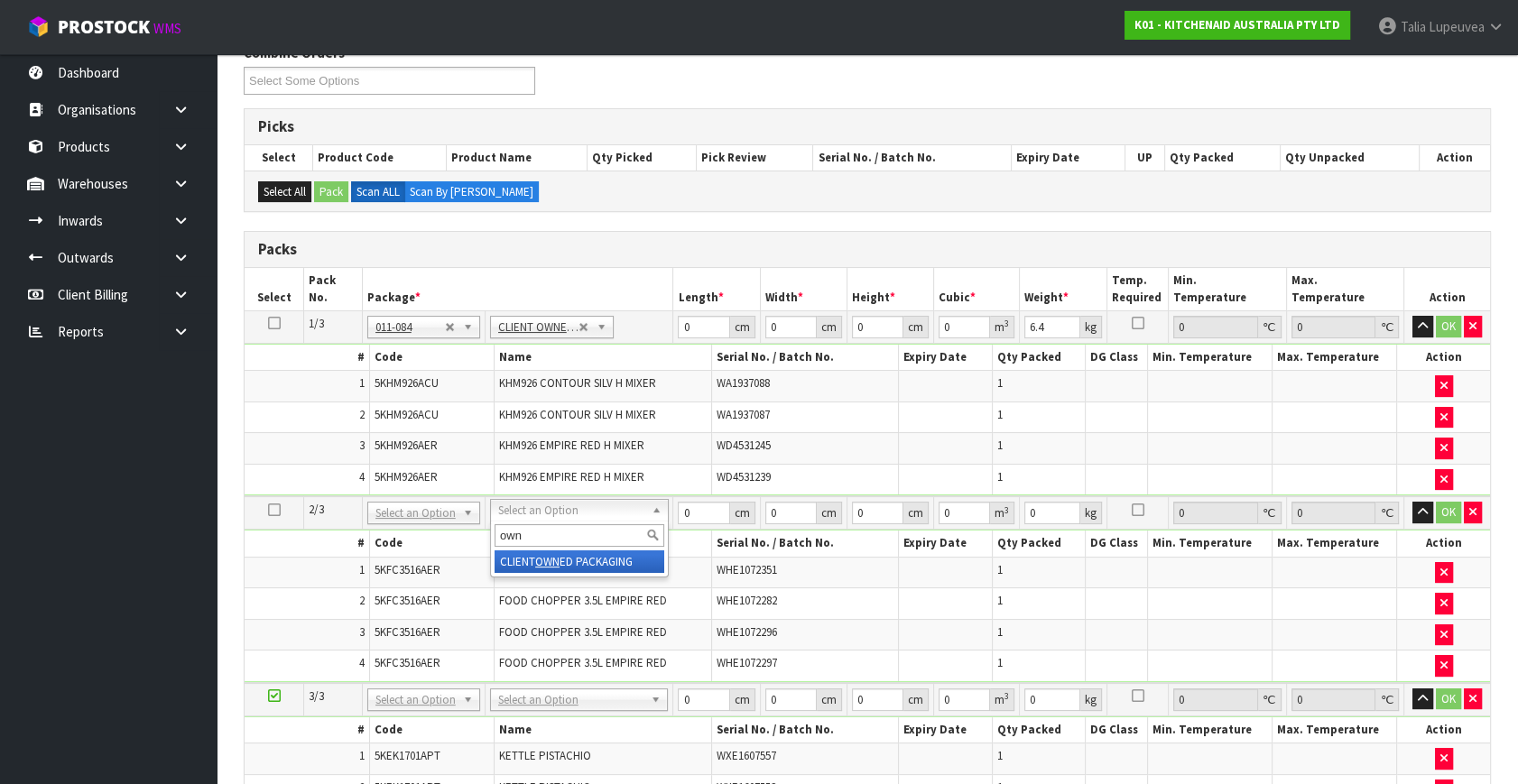
type input "own"
type input "2"
type input "7"
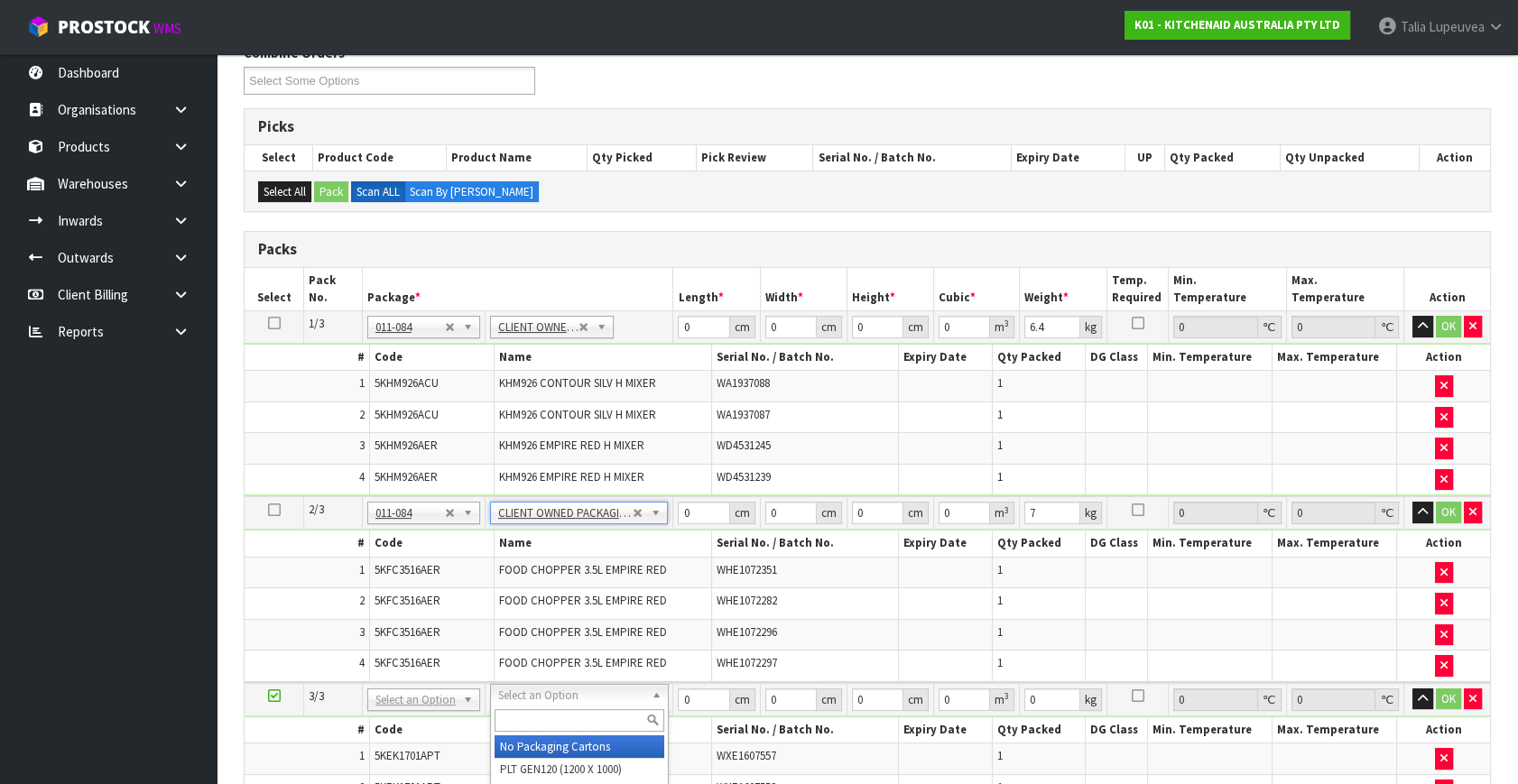
click at [587, 712] on input "text" at bounding box center [579, 720] width 170 height 22
type input "own"
type input "3"
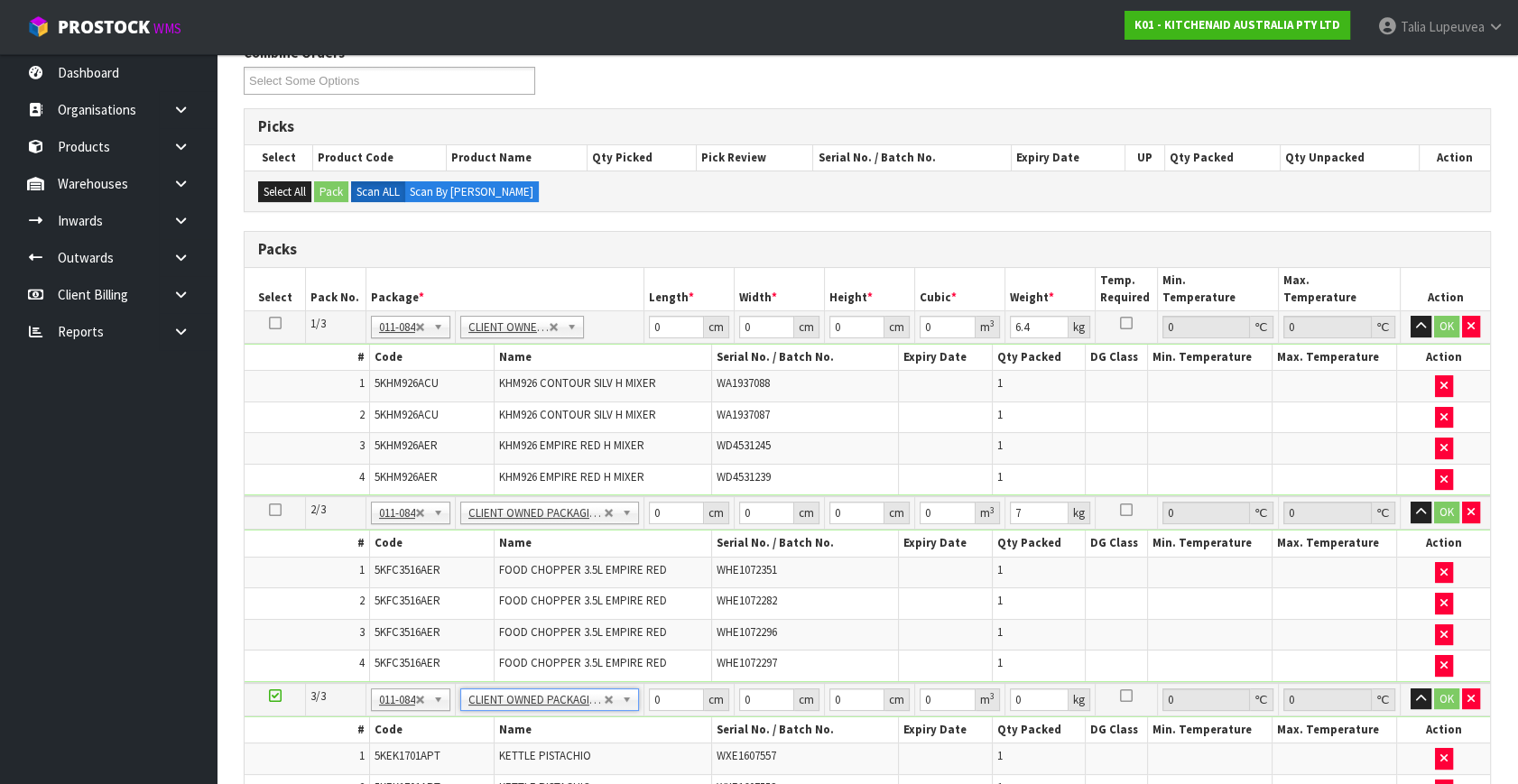
type input "4"
drag, startPoint x: 649, startPoint y: 329, endPoint x: 628, endPoint y: 328, distance: 21.0
click at [628, 328] on tr "1/3 NONE 007-001 007-002 007-004 007-009 007-013 007-014 007-015 007-017 007-01…" at bounding box center [867, 327] width 1246 height 33
type input "51"
type input "31"
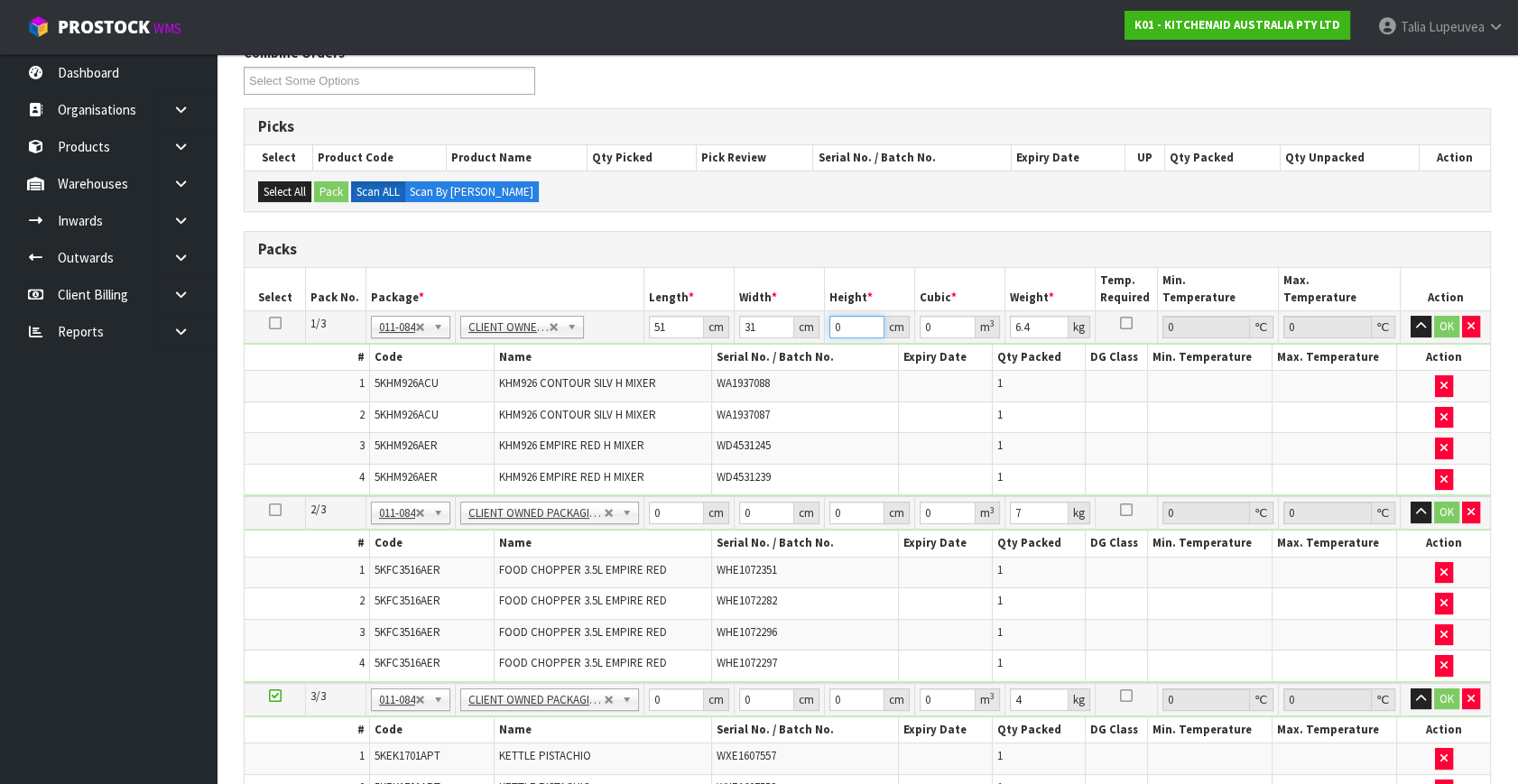
type input "2"
type input "0.003162"
type input "27"
type input "0.042687"
type input "27"
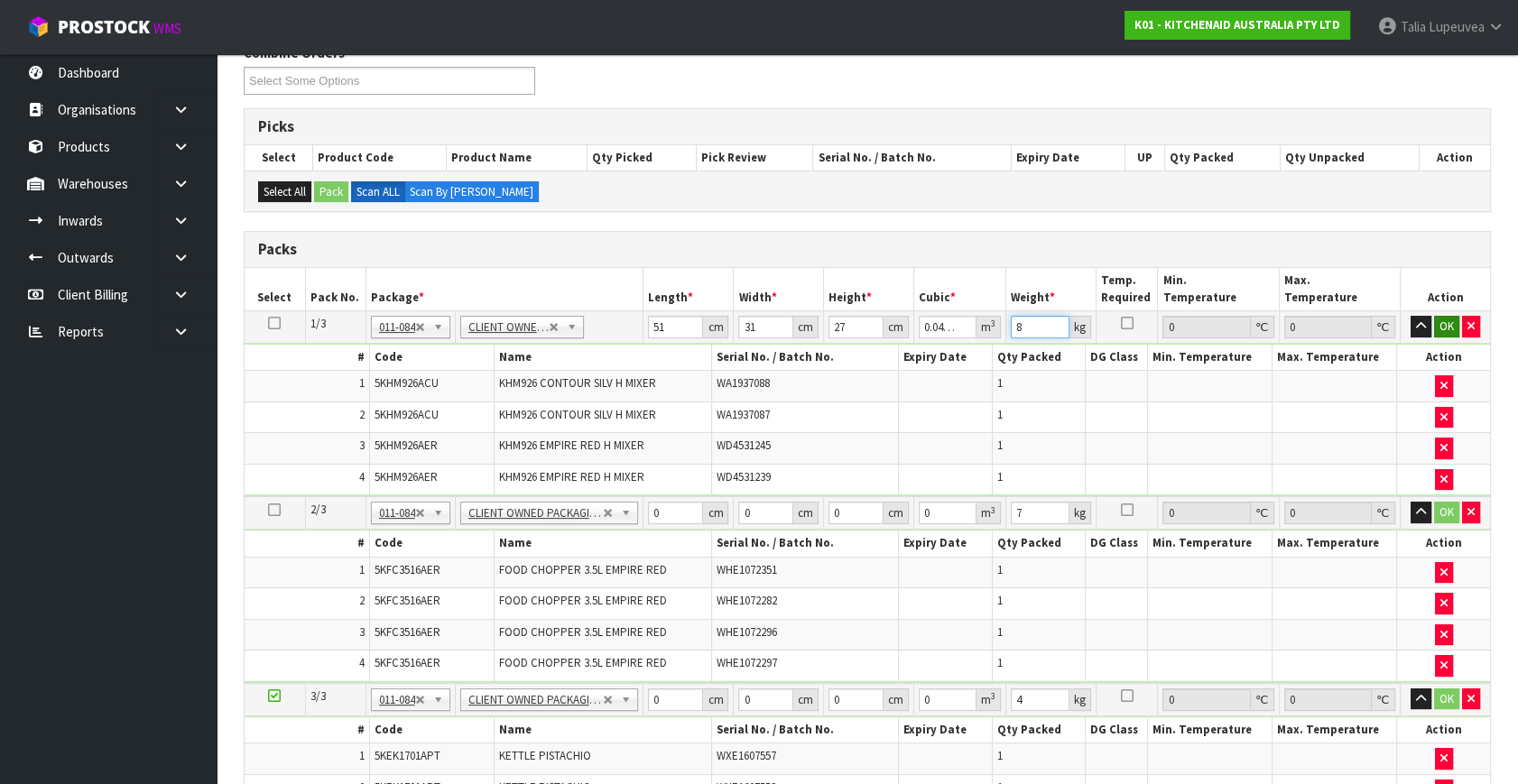
type input "8"
click at [1440, 325] on button "OK" at bounding box center [1447, 326] width 25 height 21
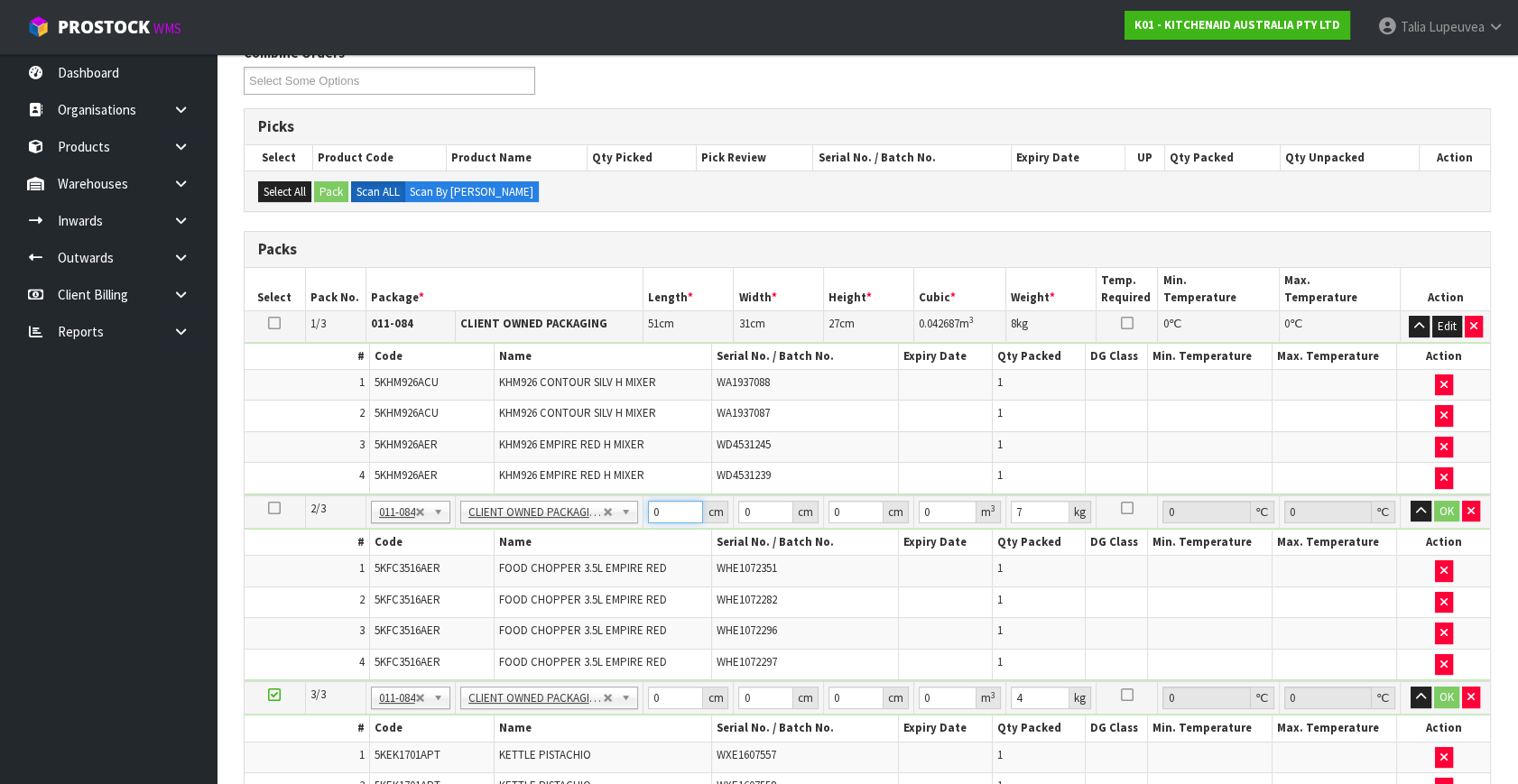
drag, startPoint x: 668, startPoint y: 509, endPoint x: 650, endPoint y: 505, distance: 18.4
click at [642, 510] on tr "2/3 NONE 007-001 007-002 007-004 007-009 007-013 007-014 007-015 007-017 007-01…" at bounding box center [867, 512] width 1246 height 34
type input "42"
type input "30"
type input "4"
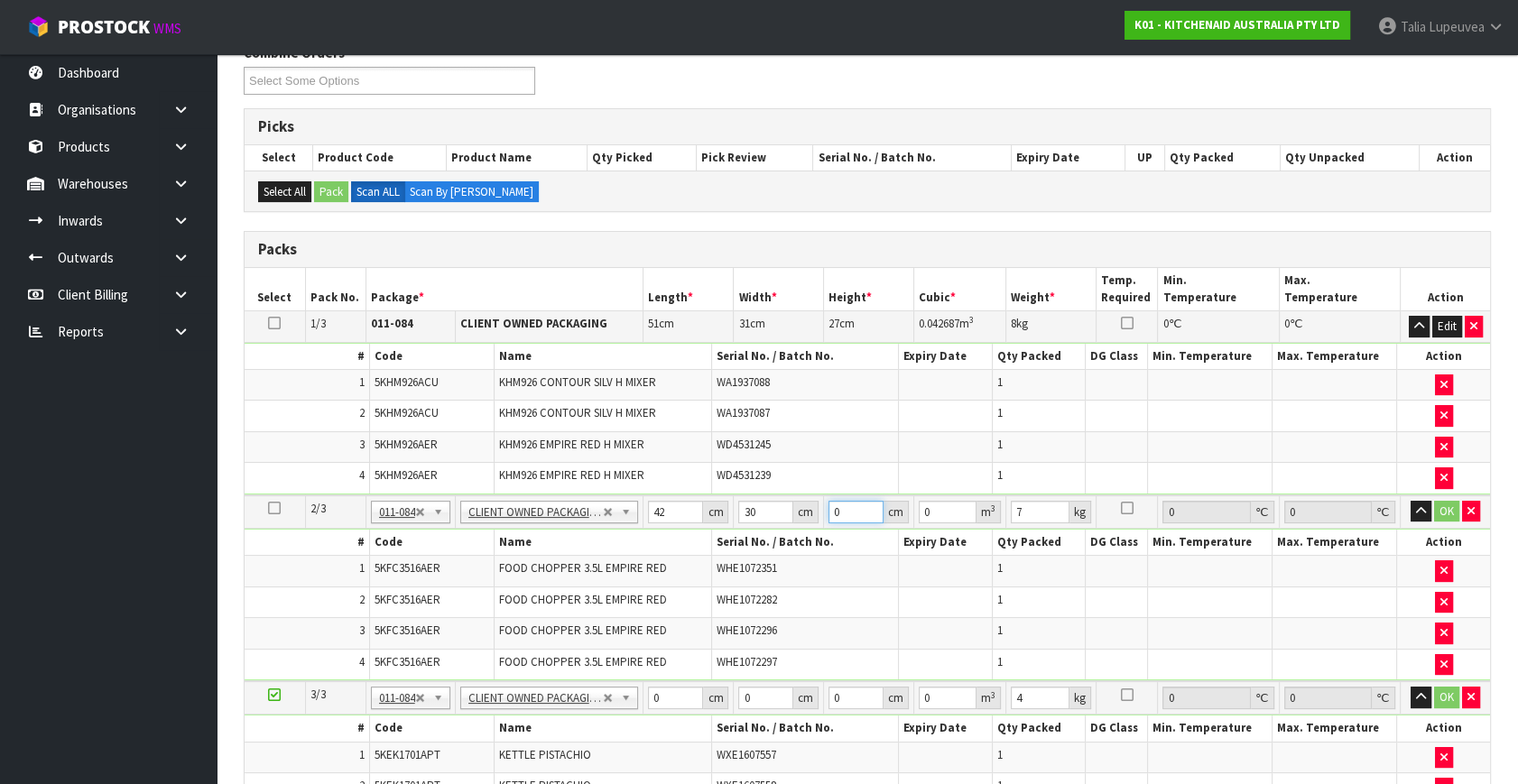
type input "0.00504"
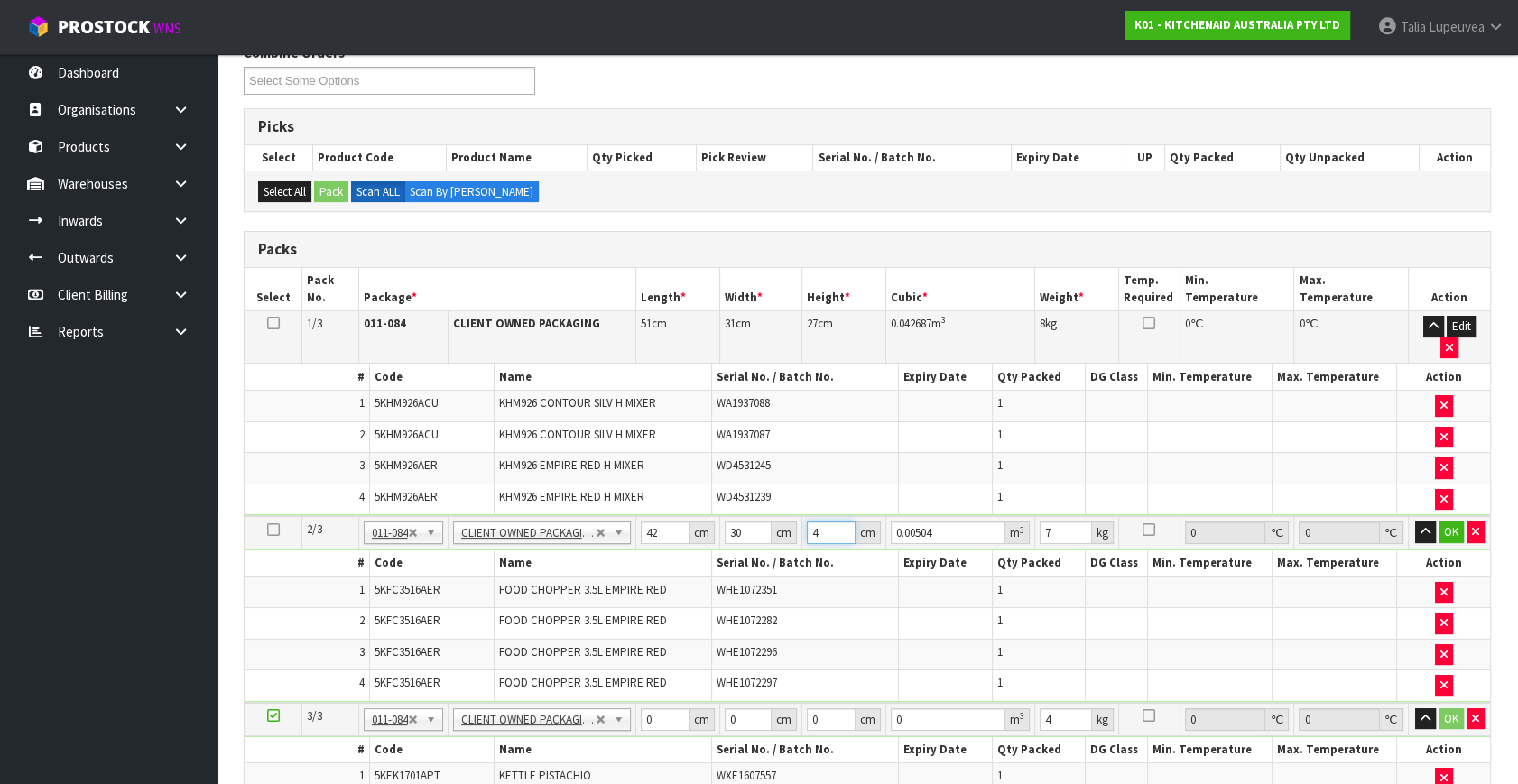
type input "44"
type input "0.05544"
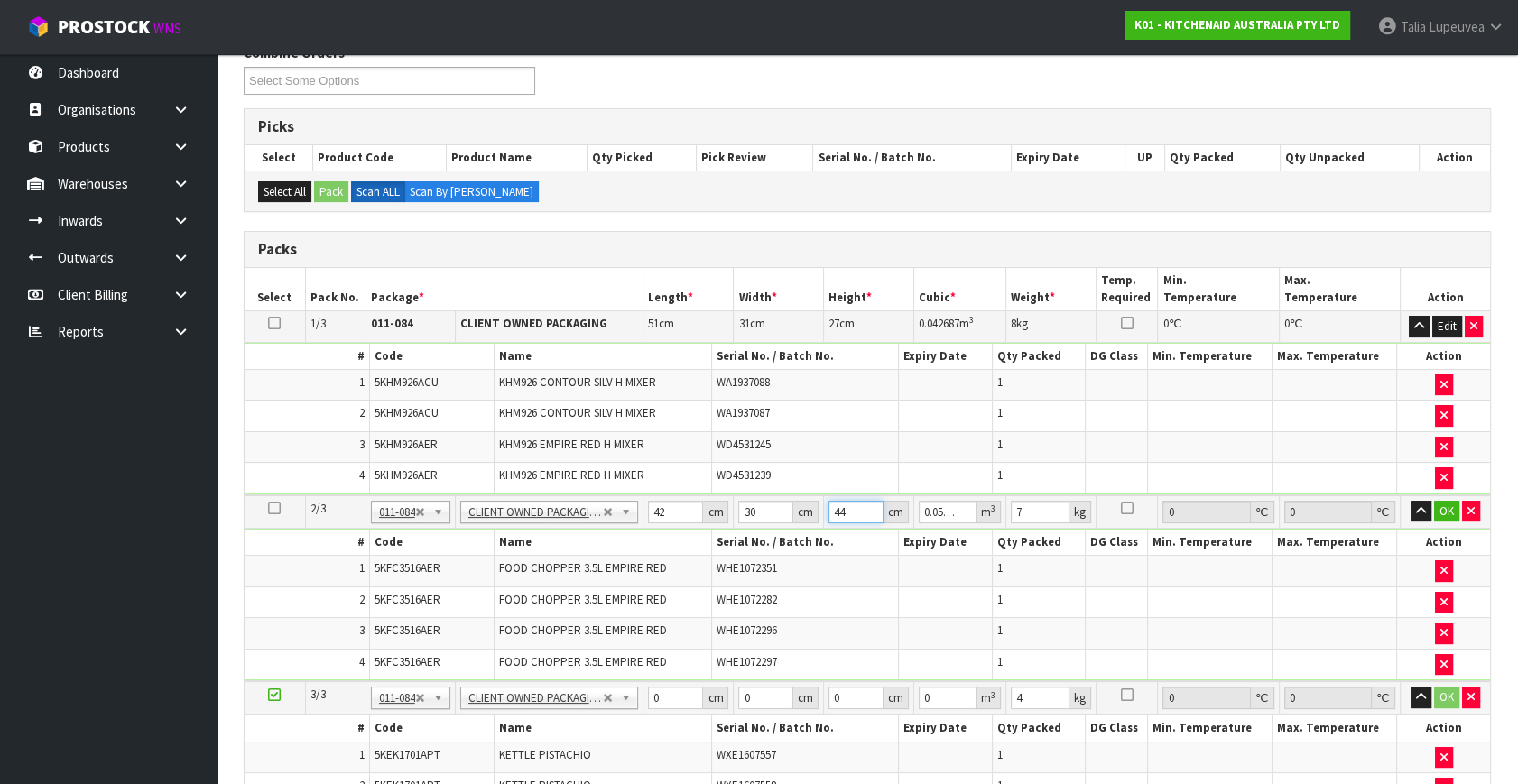
type input "44"
drag, startPoint x: 1436, startPoint y: 499, endPoint x: 1259, endPoint y: 501, distance: 177.0
click at [1424, 495] on td "OK" at bounding box center [1446, 512] width 90 height 34
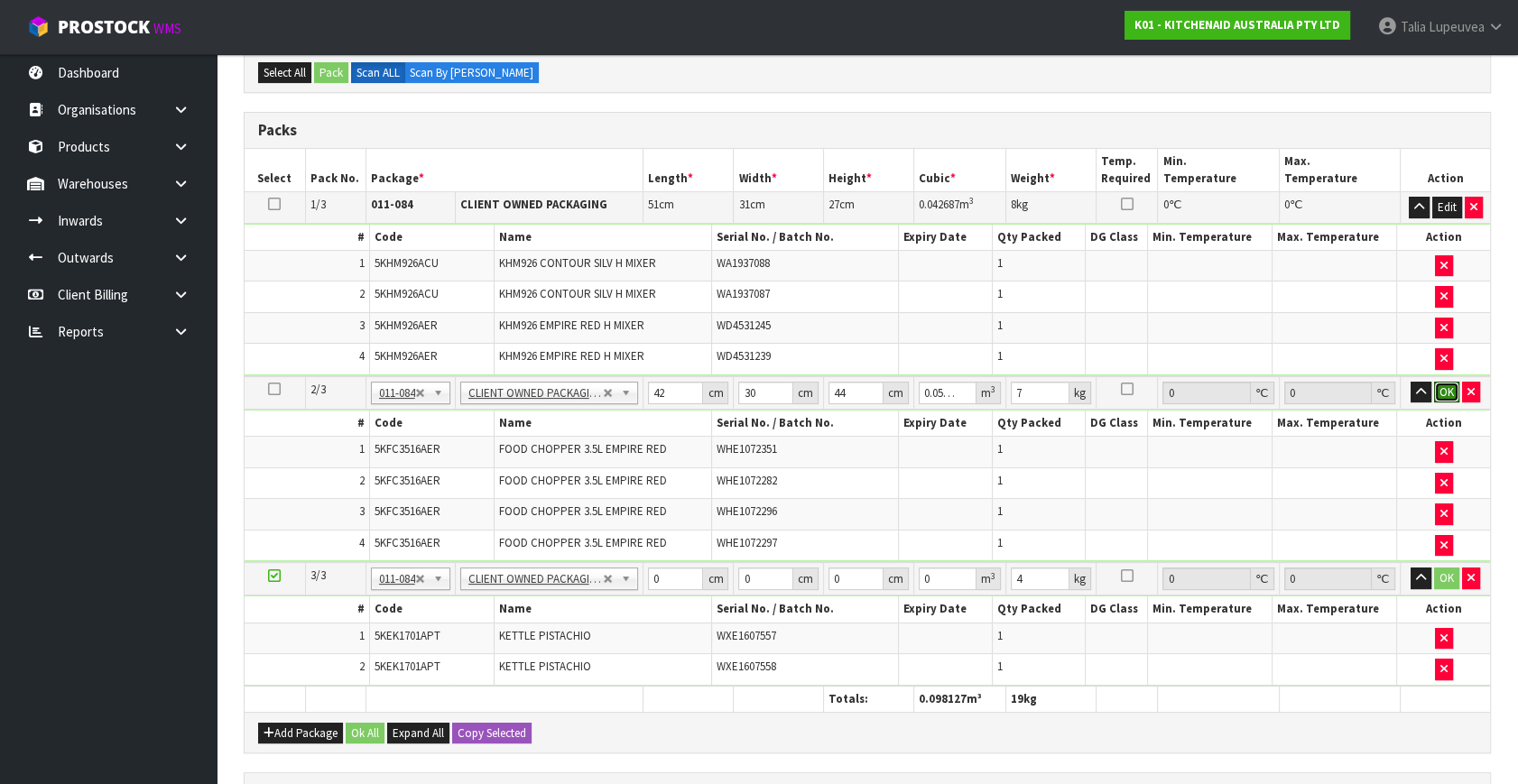
scroll to position [409, 0]
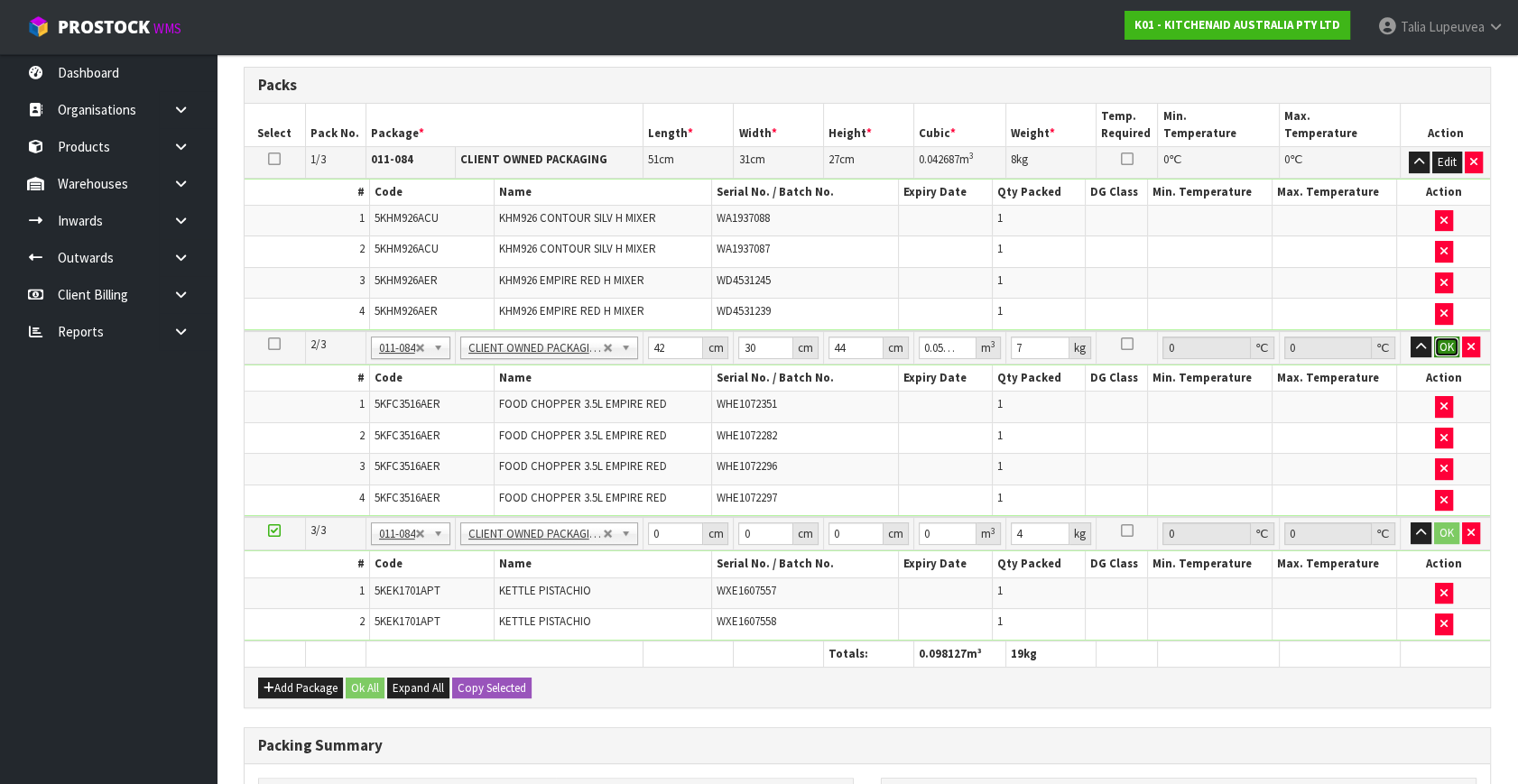
click at [1449, 338] on button "OK" at bounding box center [1447, 348] width 25 height 21
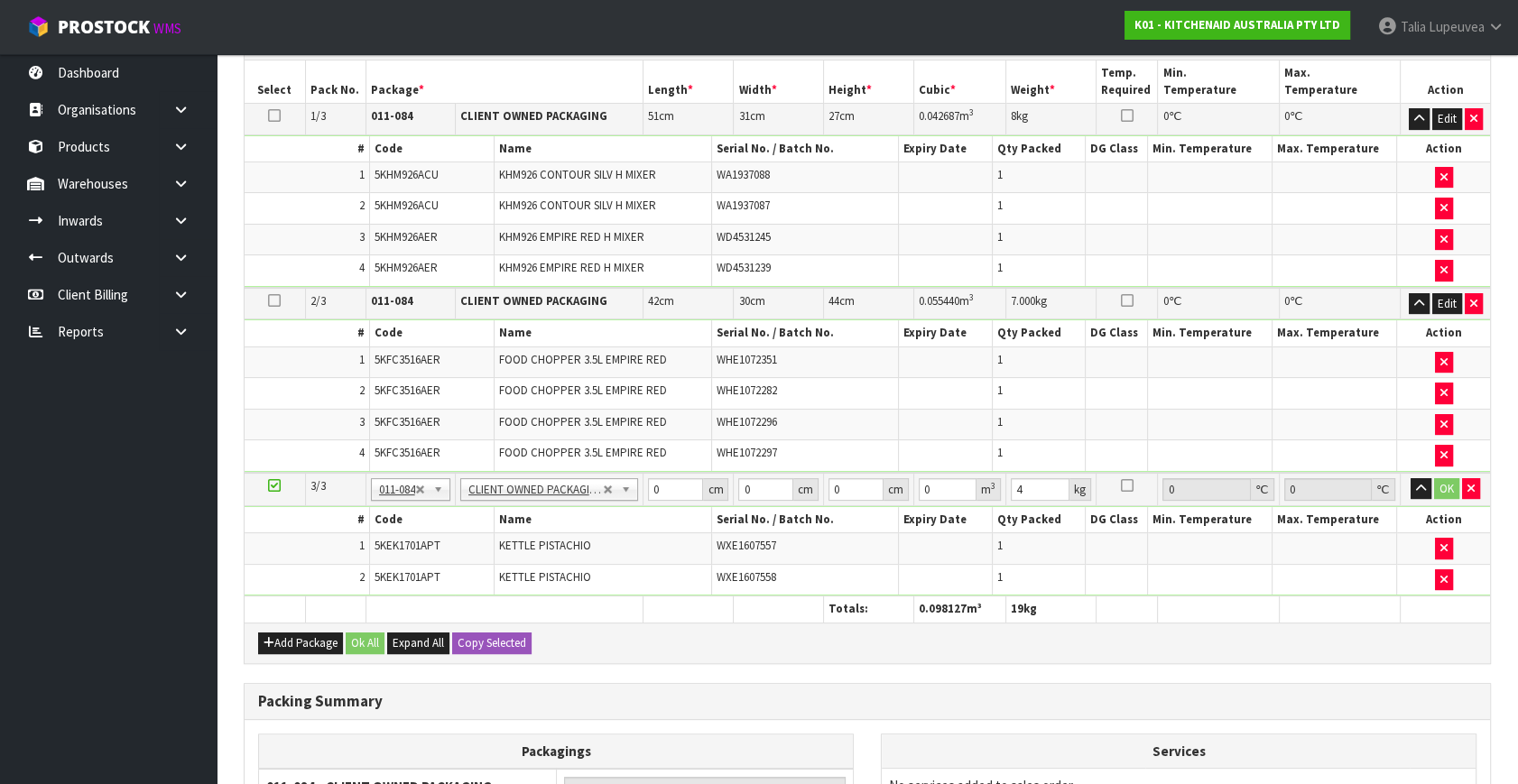
scroll to position [491, 0]
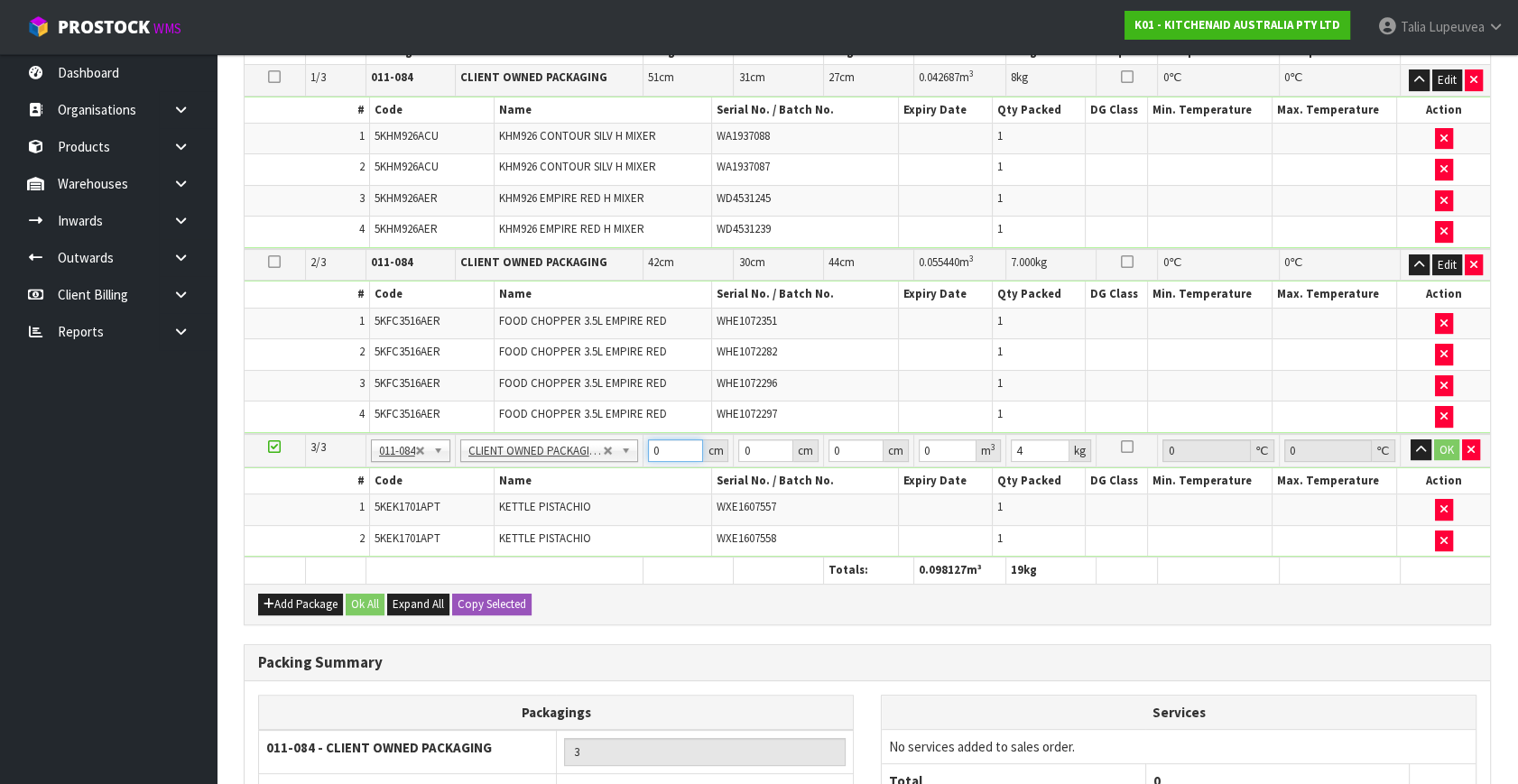
drag, startPoint x: 661, startPoint y: 443, endPoint x: 648, endPoint y: 444, distance: 13.0
click at [648, 444] on td "0 cm" at bounding box center [688, 451] width 90 height 34
type input "42"
type input "28"
type input "3"
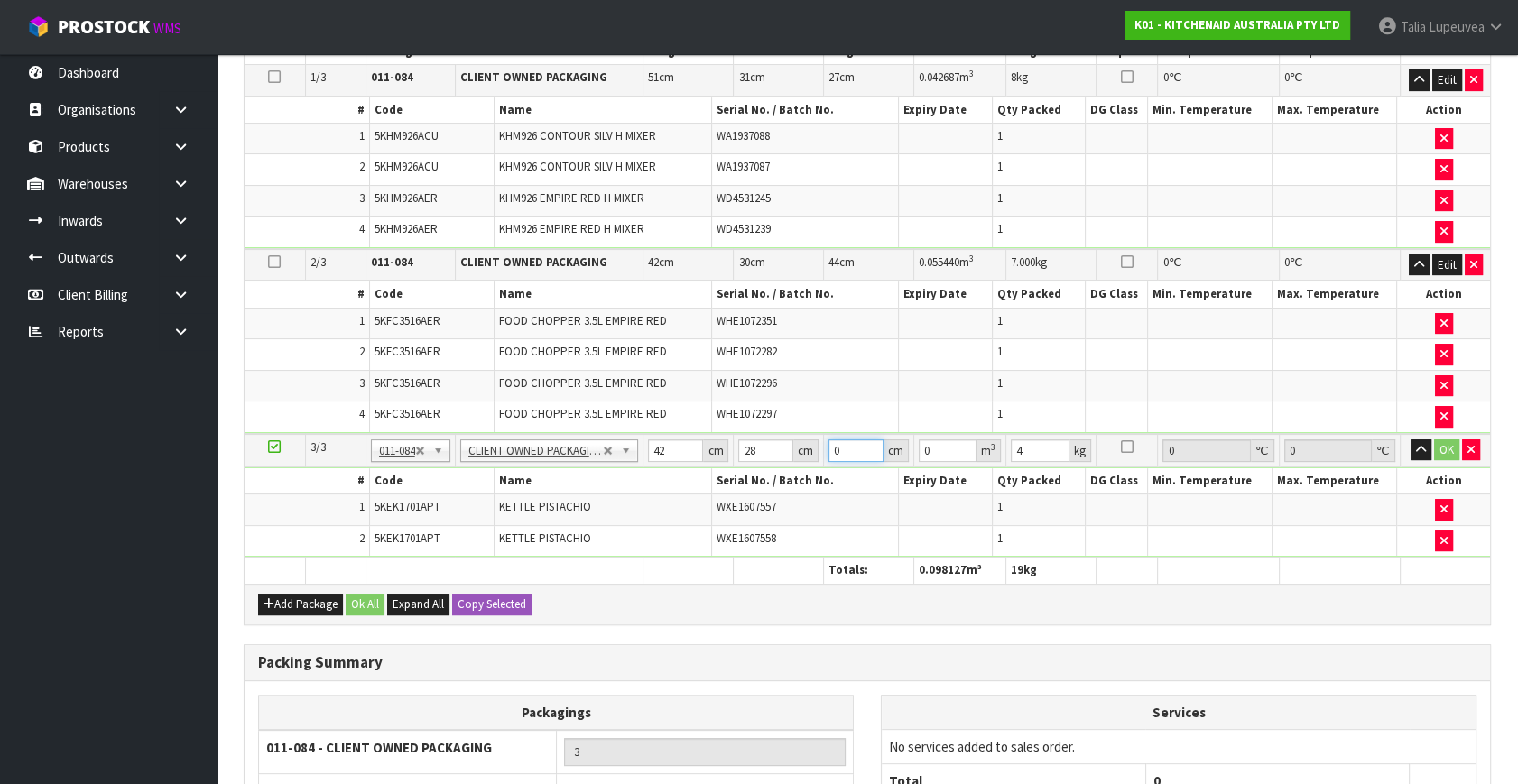
type input "0.003528"
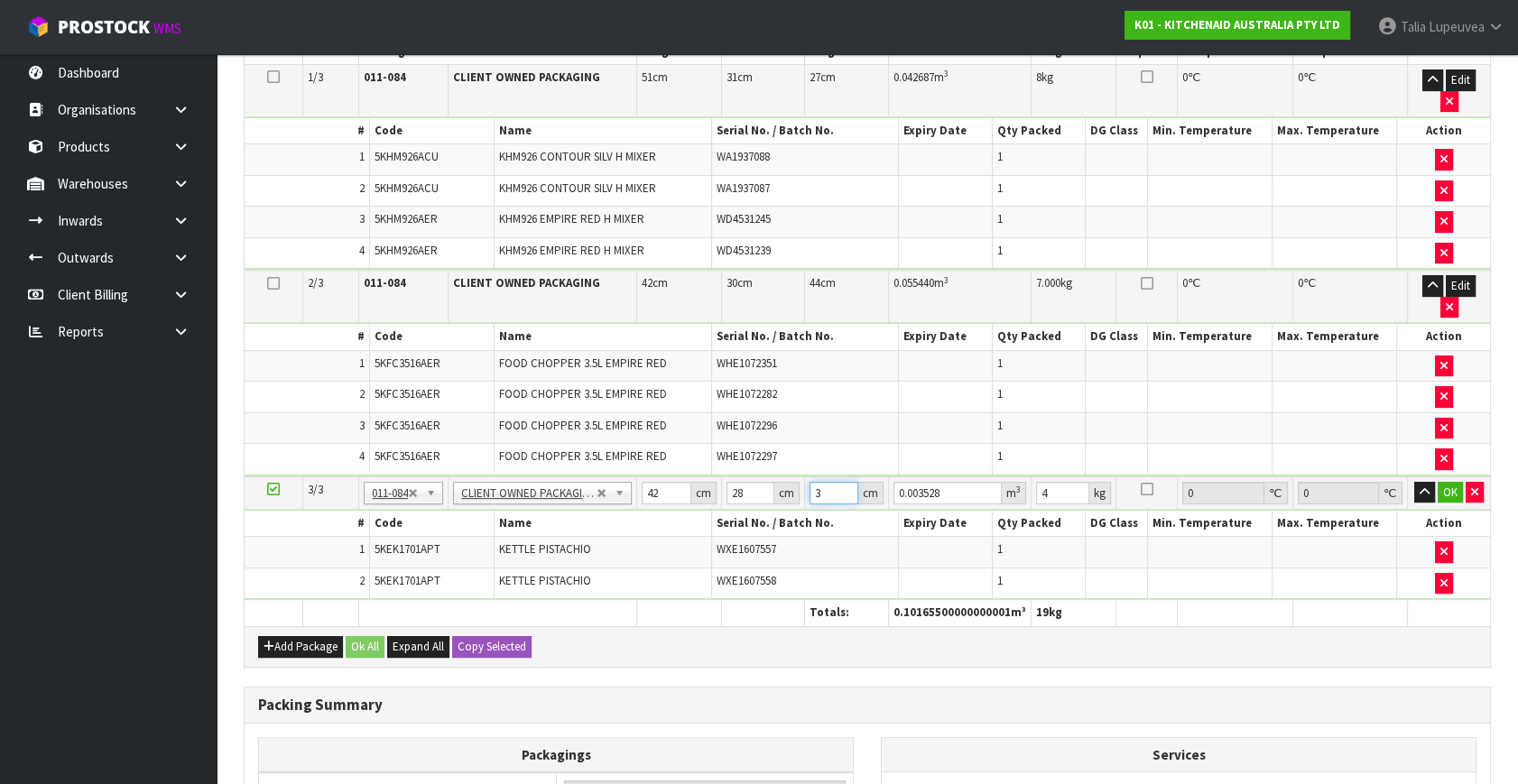
type input "35"
type input "0.04116"
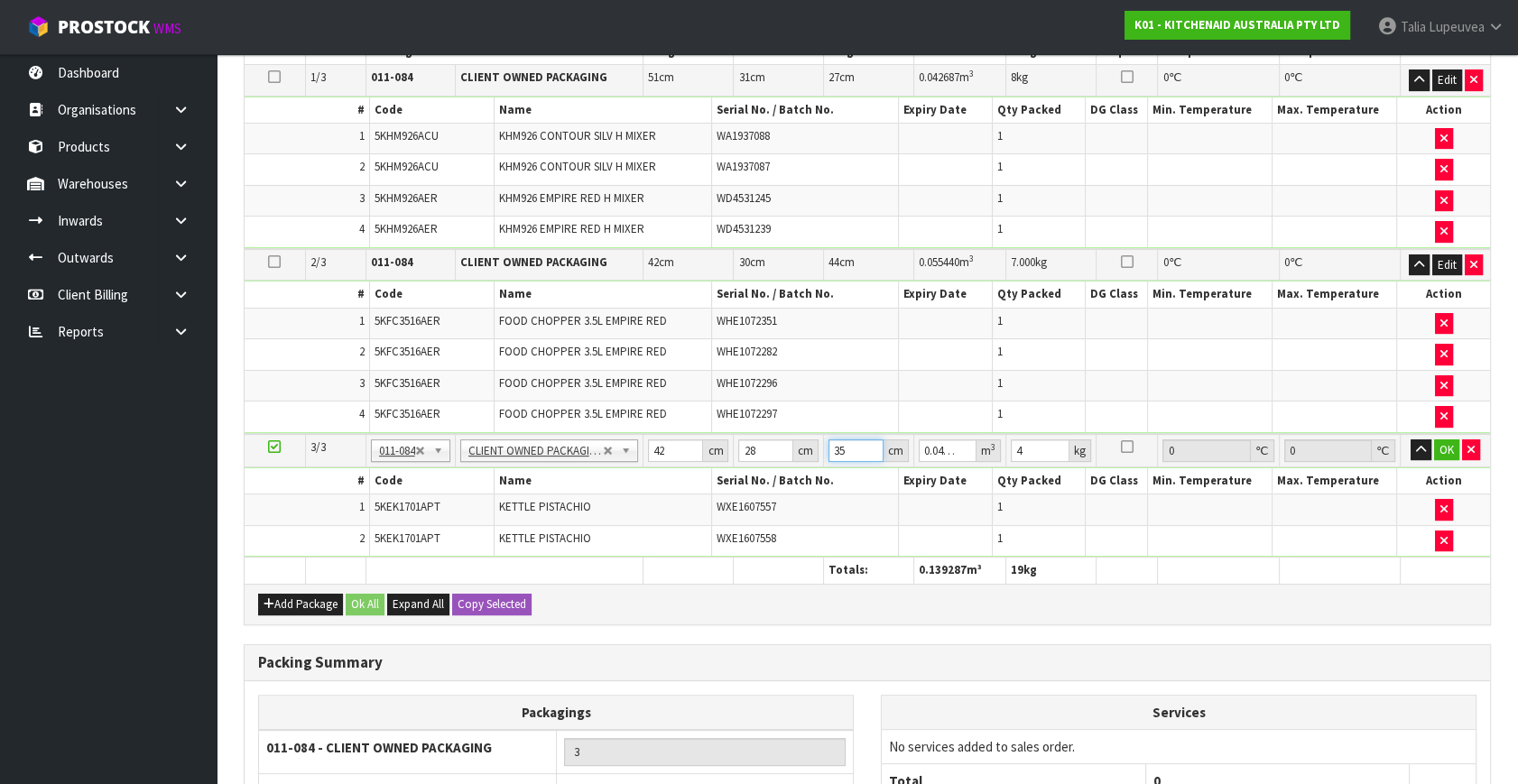
type input "35"
type input "5"
click at [1446, 445] on button "OK" at bounding box center [1447, 450] width 25 height 21
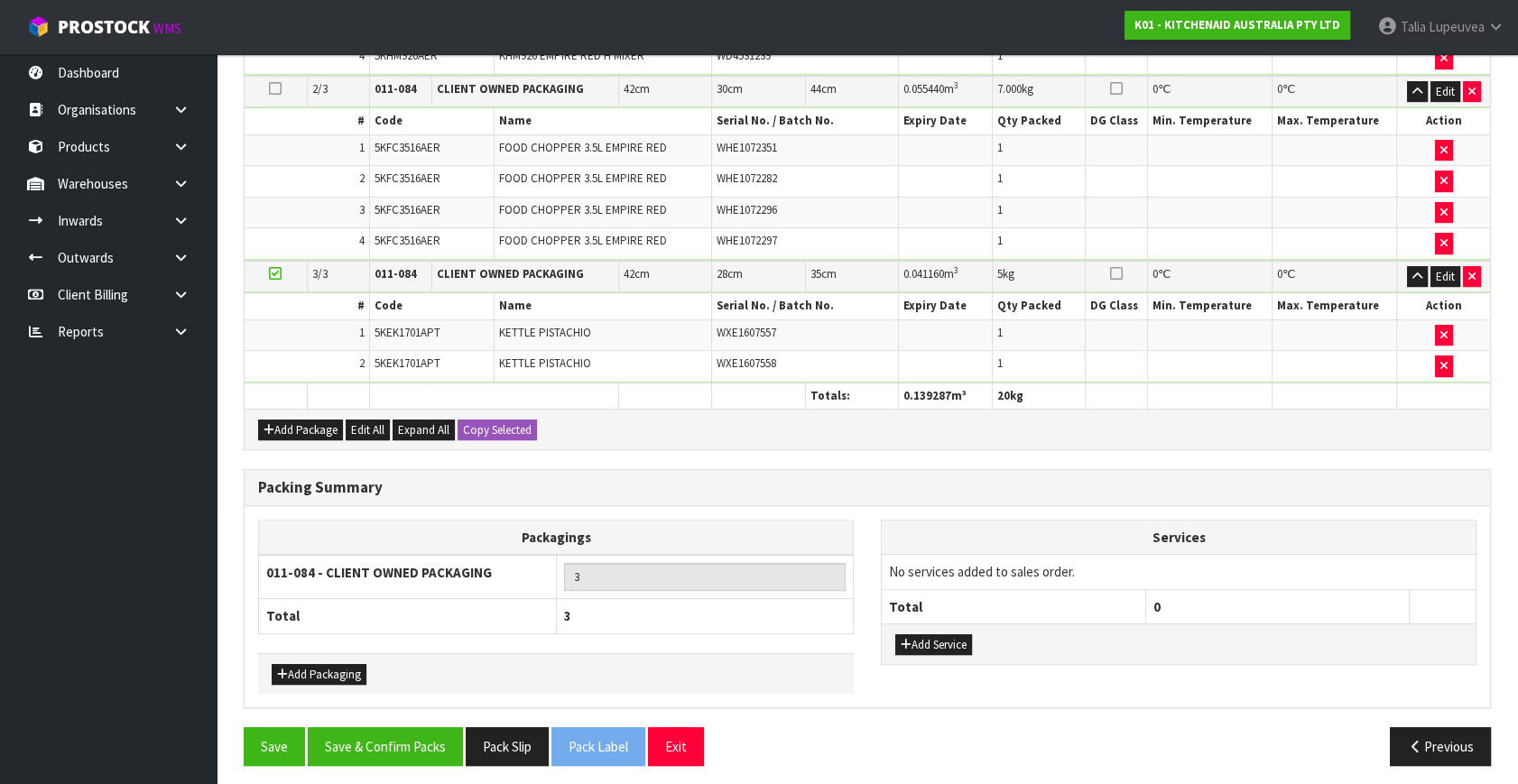
scroll to position [666, 0]
click at [404, 741] on button "Save & Confirm Packs" at bounding box center [385, 745] width 155 height 39
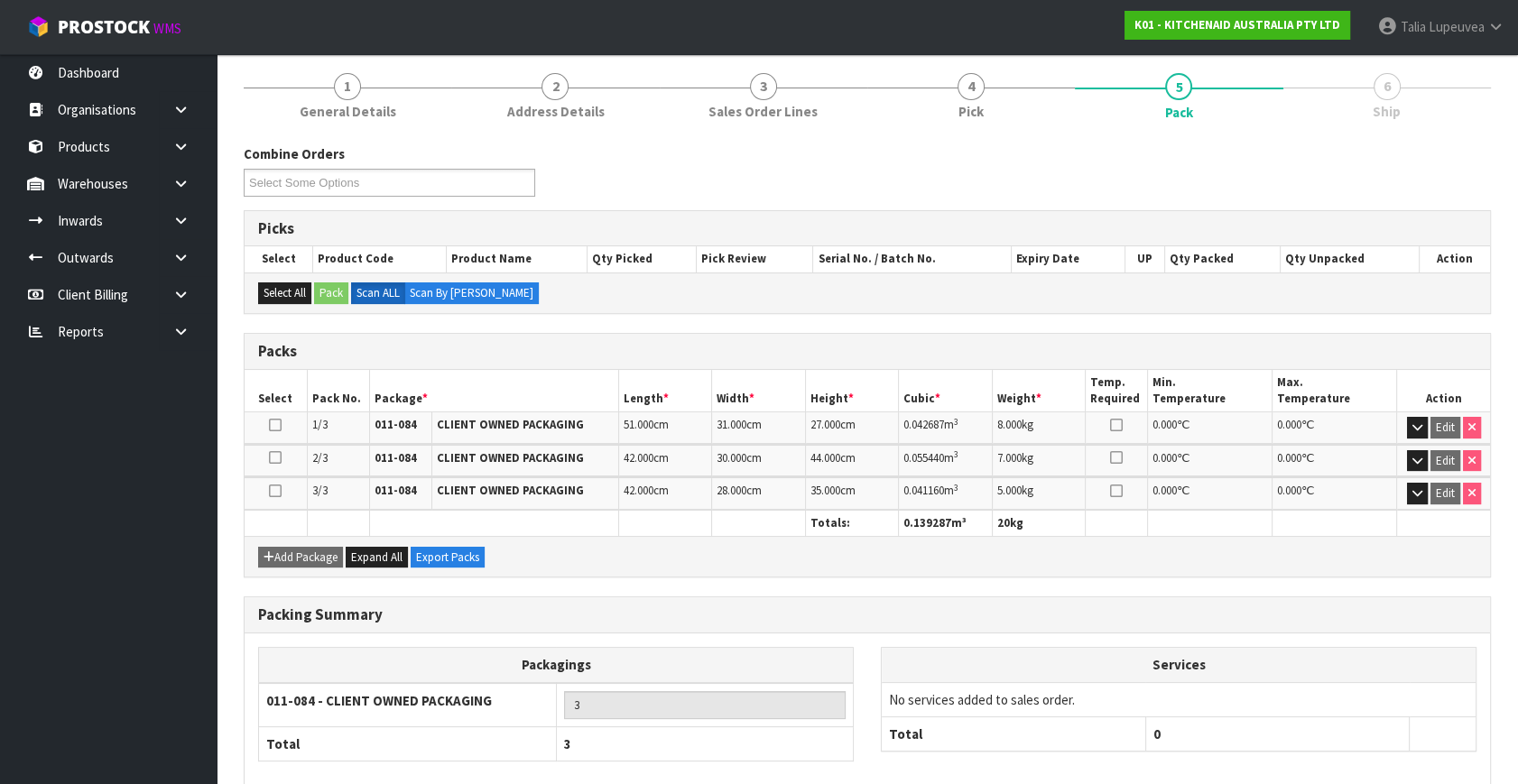
scroll to position [300, 0]
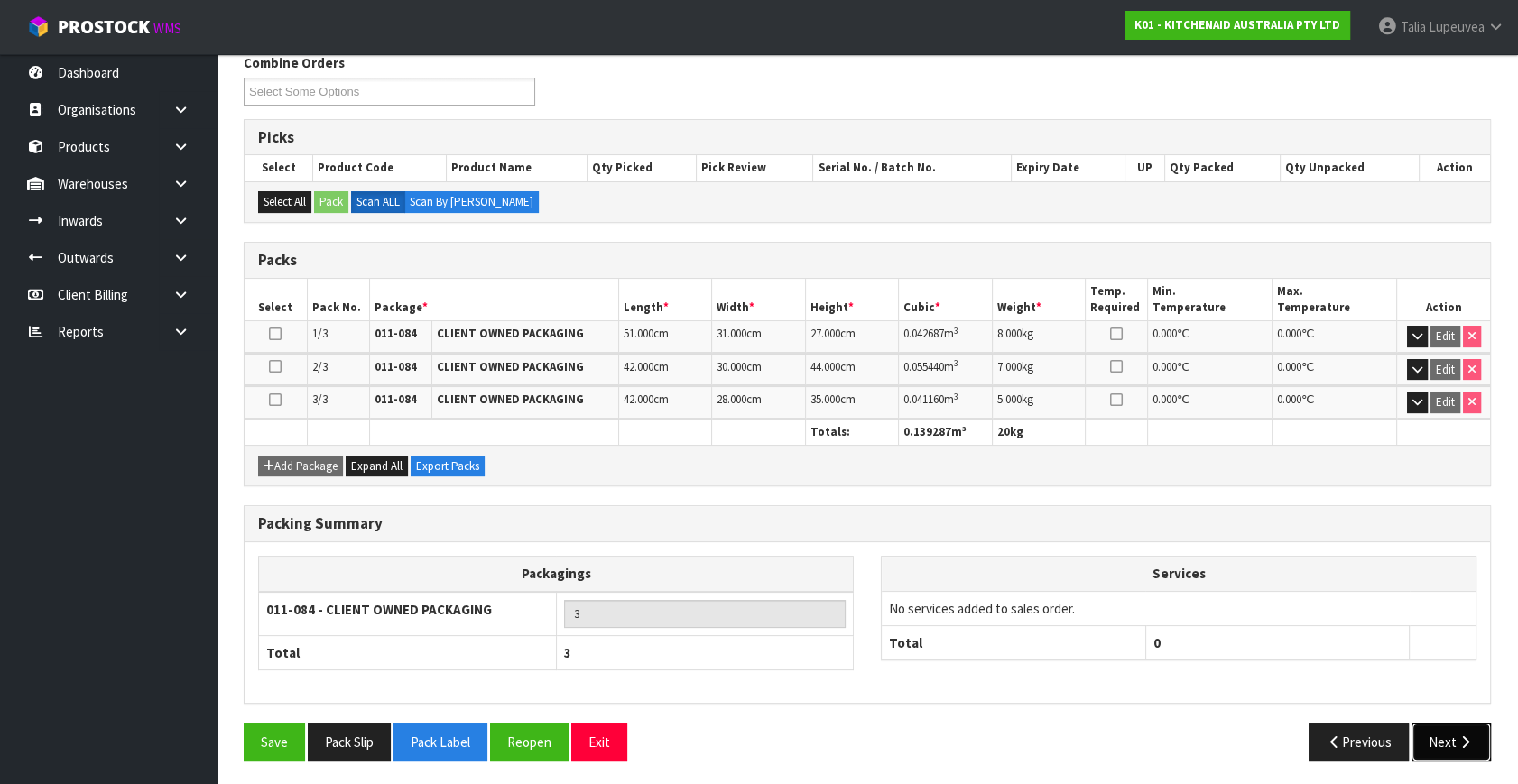
click at [1442, 740] on button "Next" at bounding box center [1451, 742] width 79 height 39
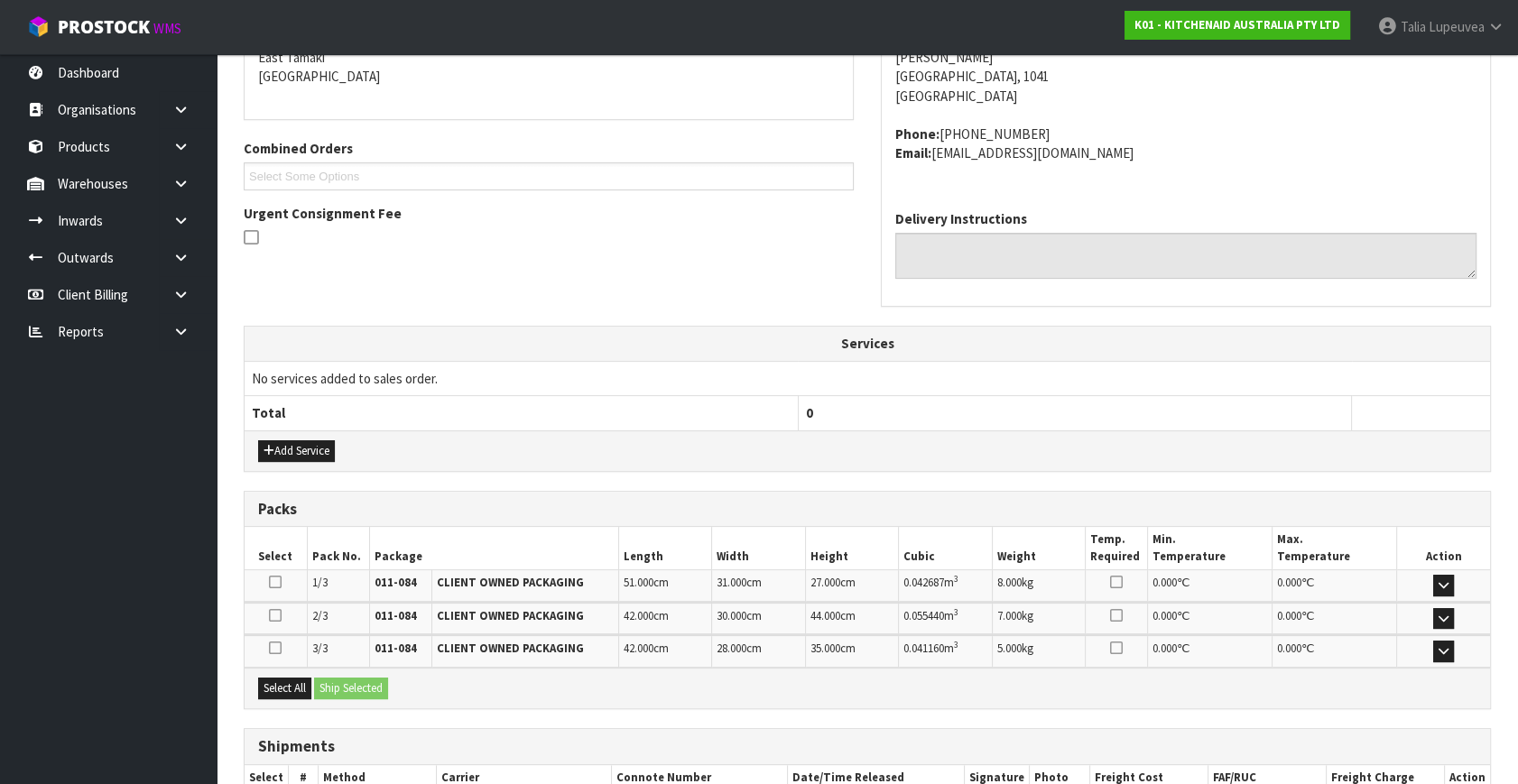
scroll to position [510, 0]
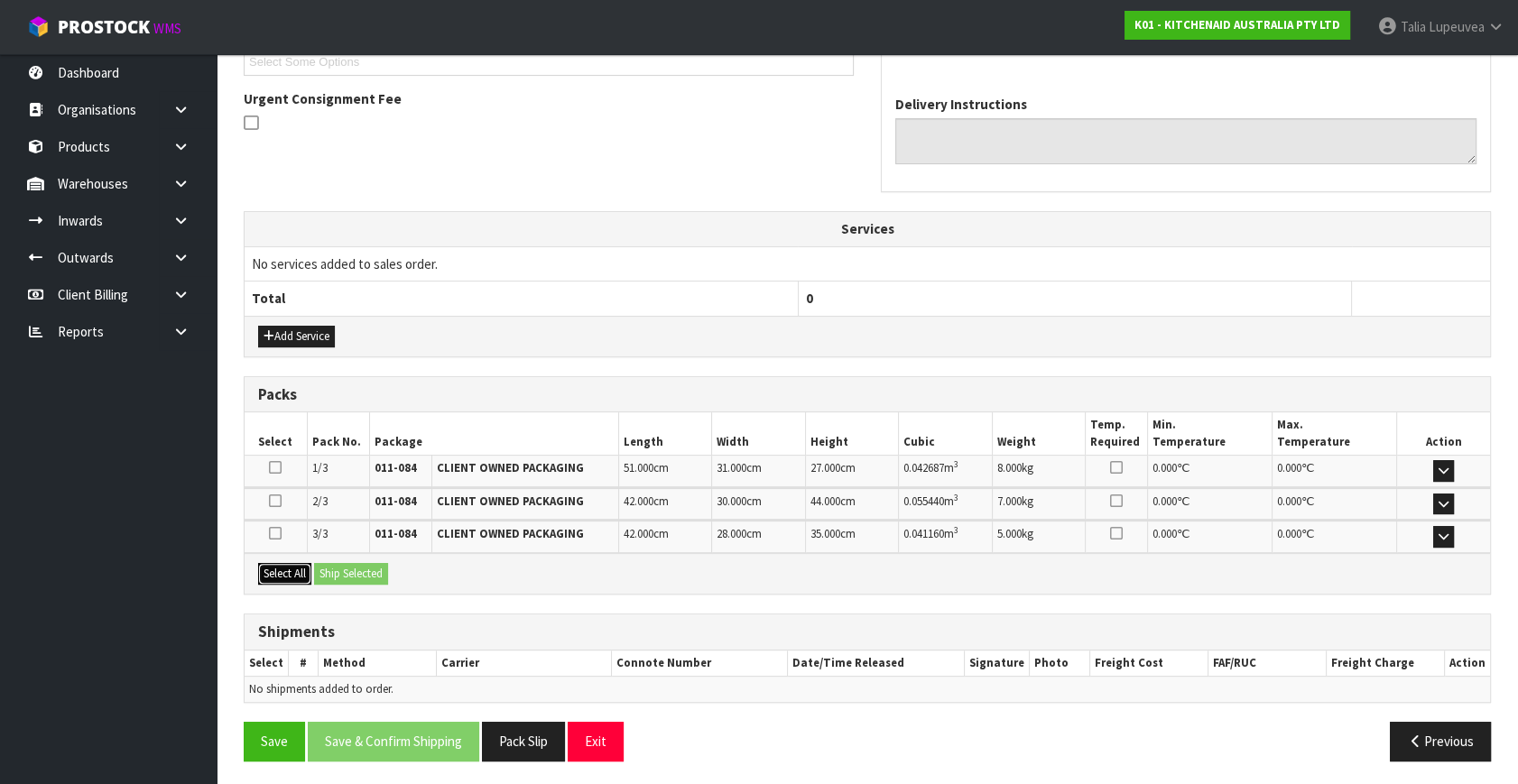
click at [306, 564] on button "Select All" at bounding box center [284, 574] width 53 height 21
click at [326, 567] on button "Ship Selected" at bounding box center [351, 574] width 74 height 21
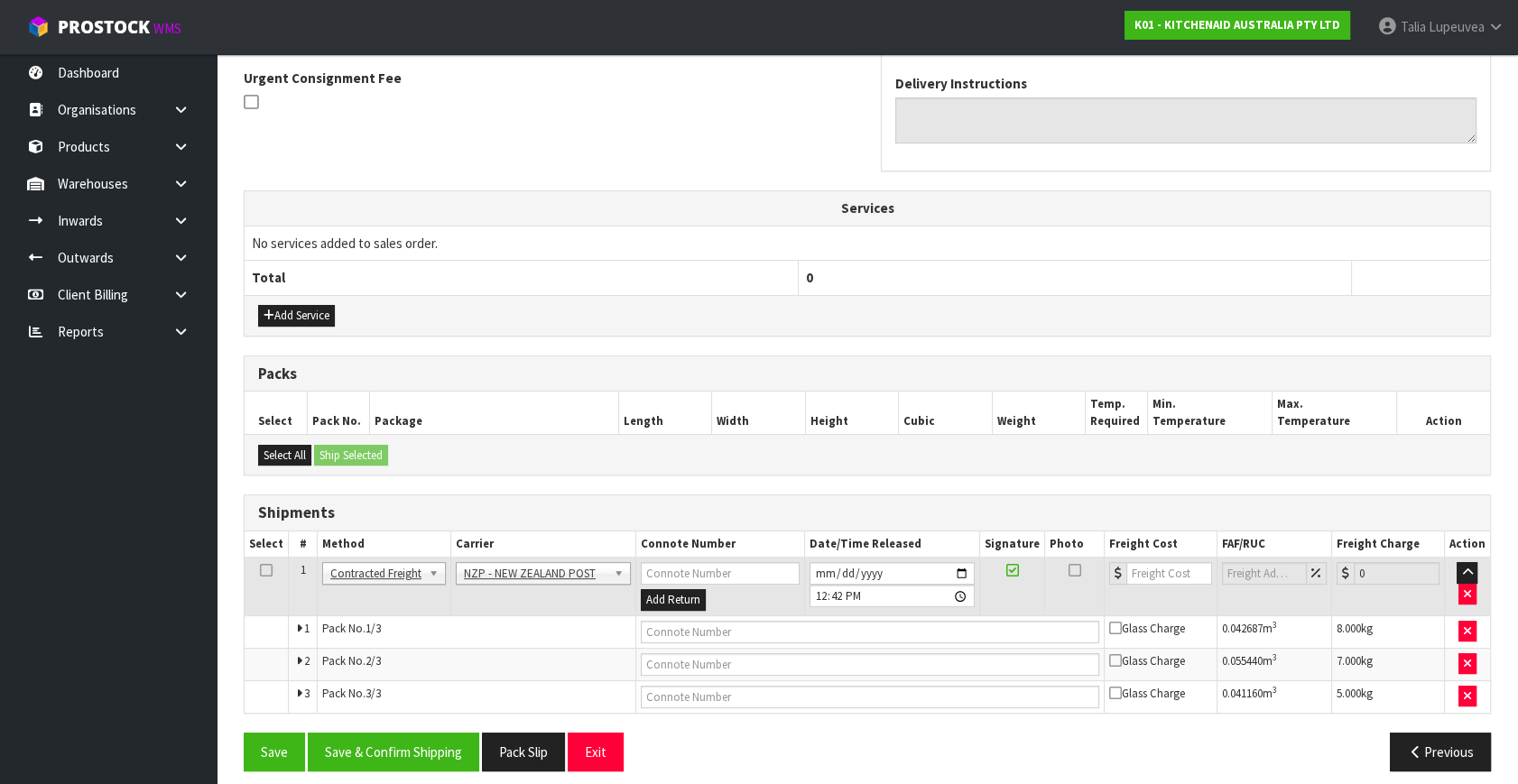
scroll to position [542, 0]
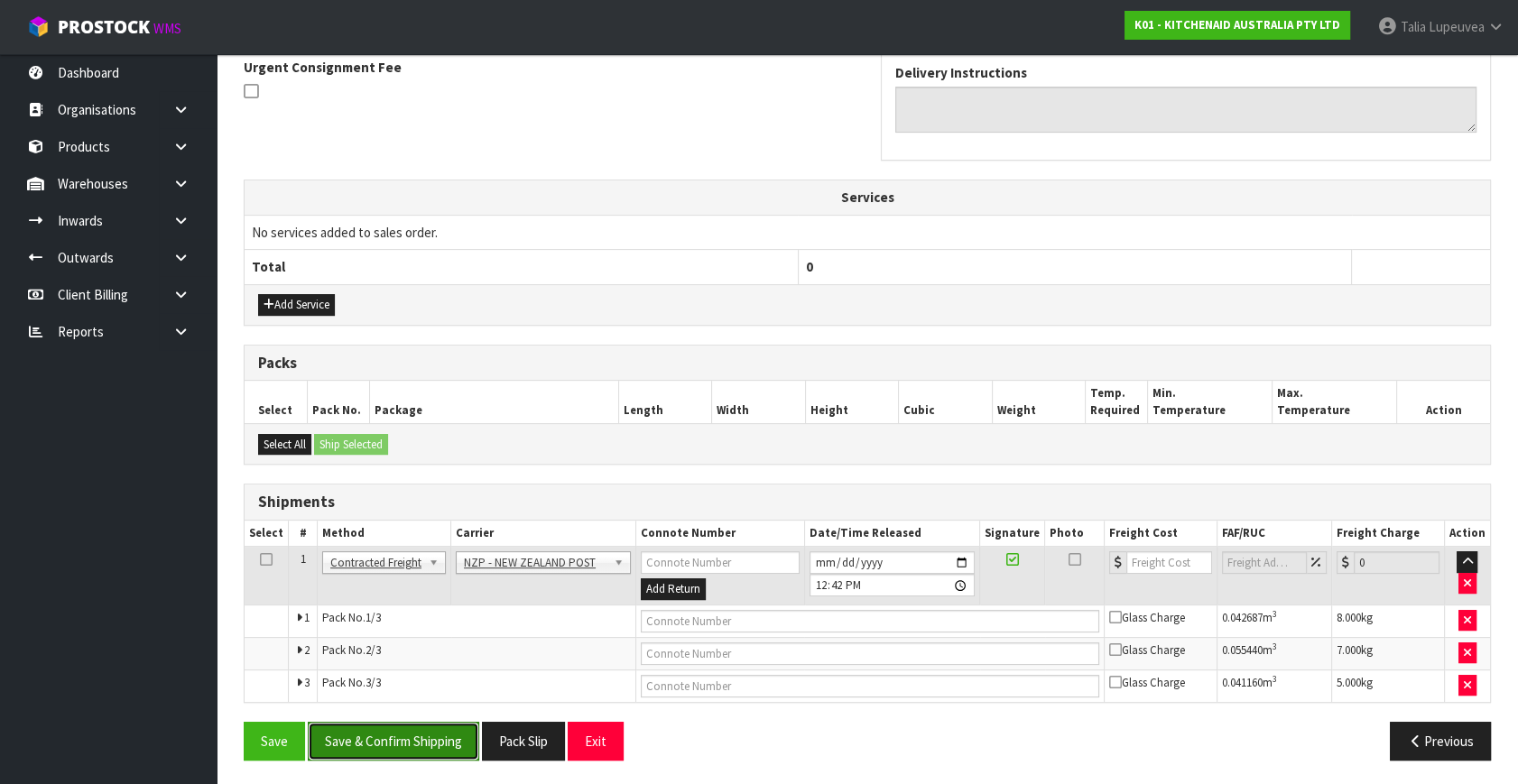
click at [436, 733] on button "Save & Confirm Shipping" at bounding box center [394, 742] width 172 height 39
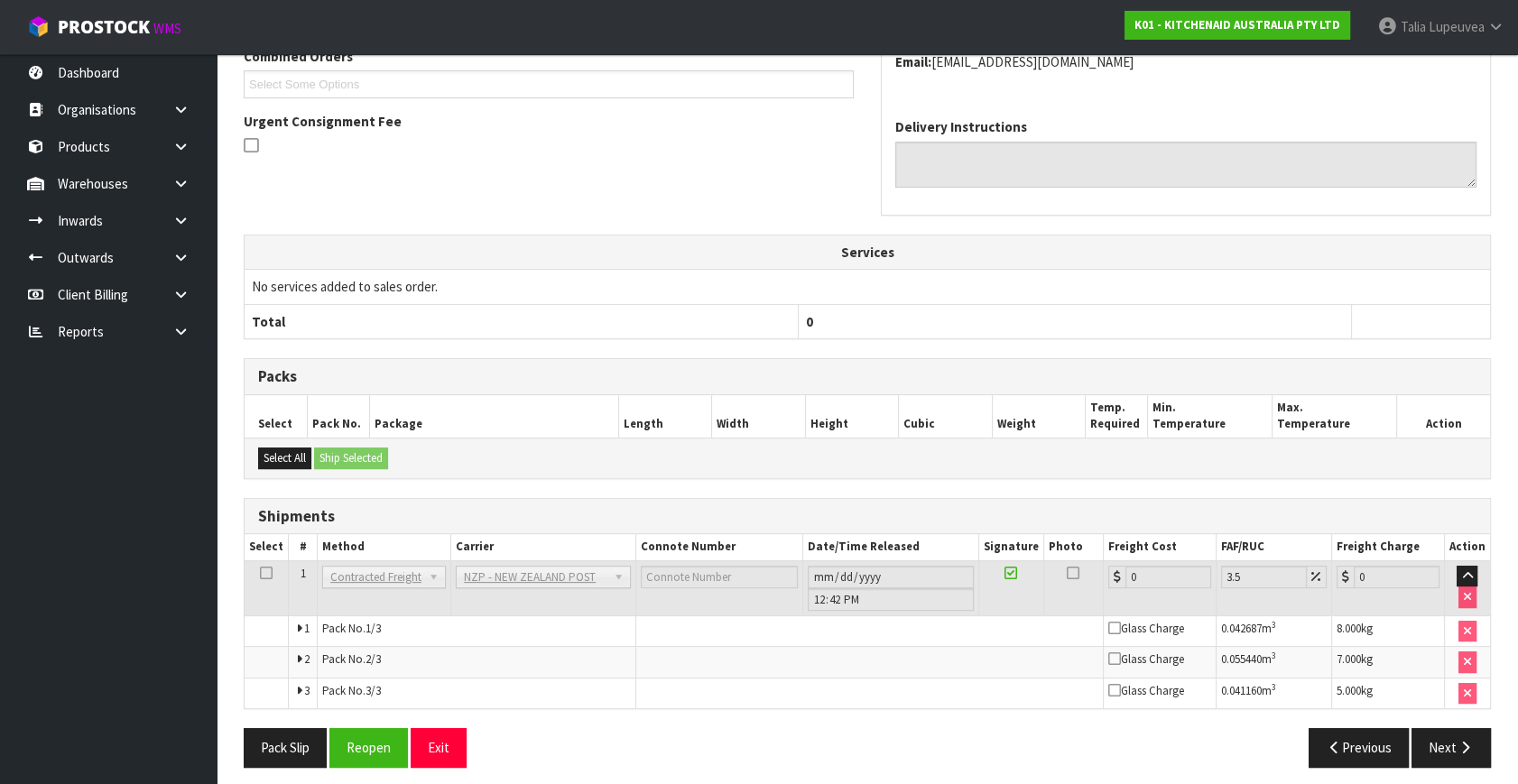
scroll to position [514, 0]
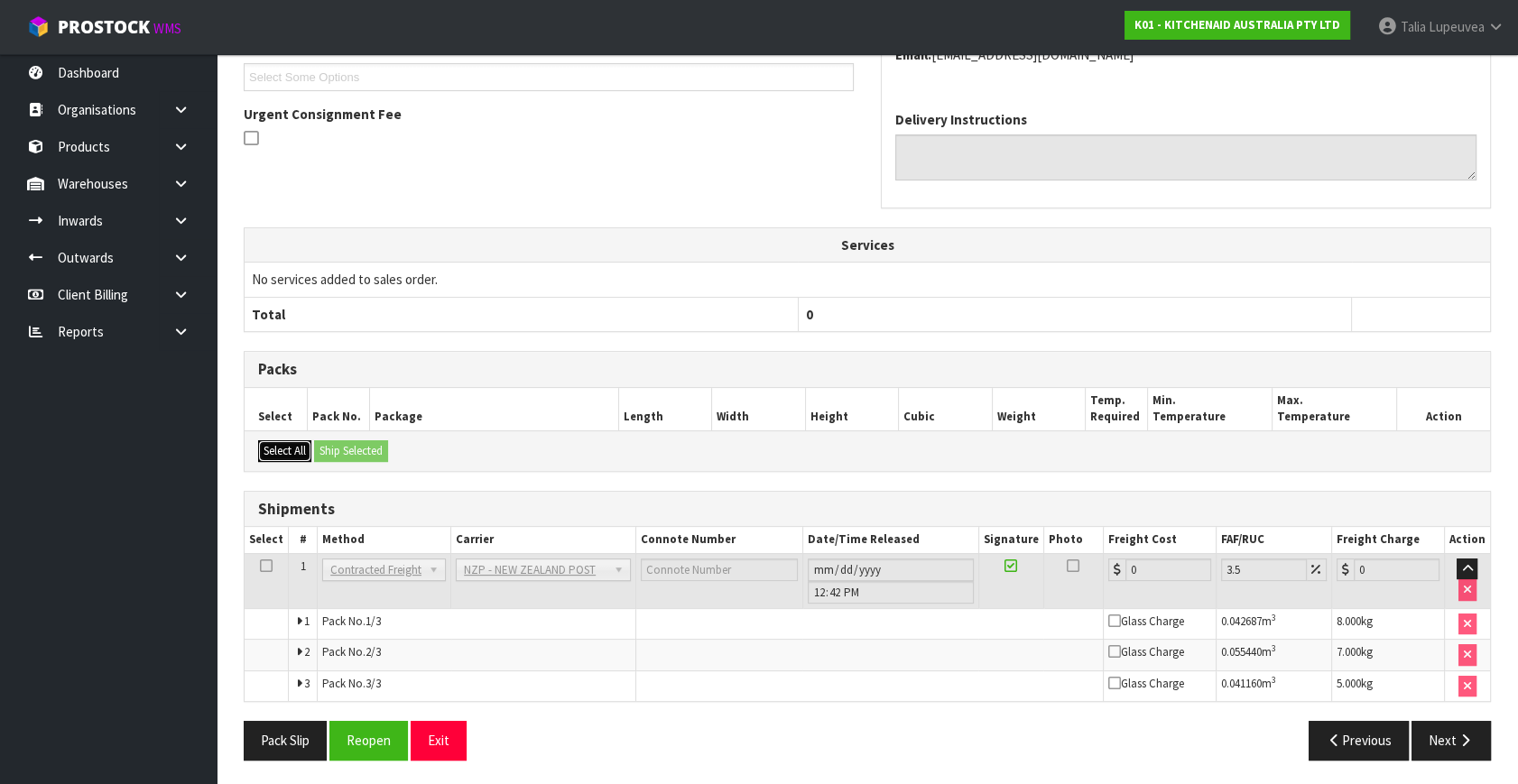
click at [293, 450] on button "Select All" at bounding box center [284, 451] width 53 height 21
click at [374, 739] on button "Reopen" at bounding box center [368, 741] width 78 height 39
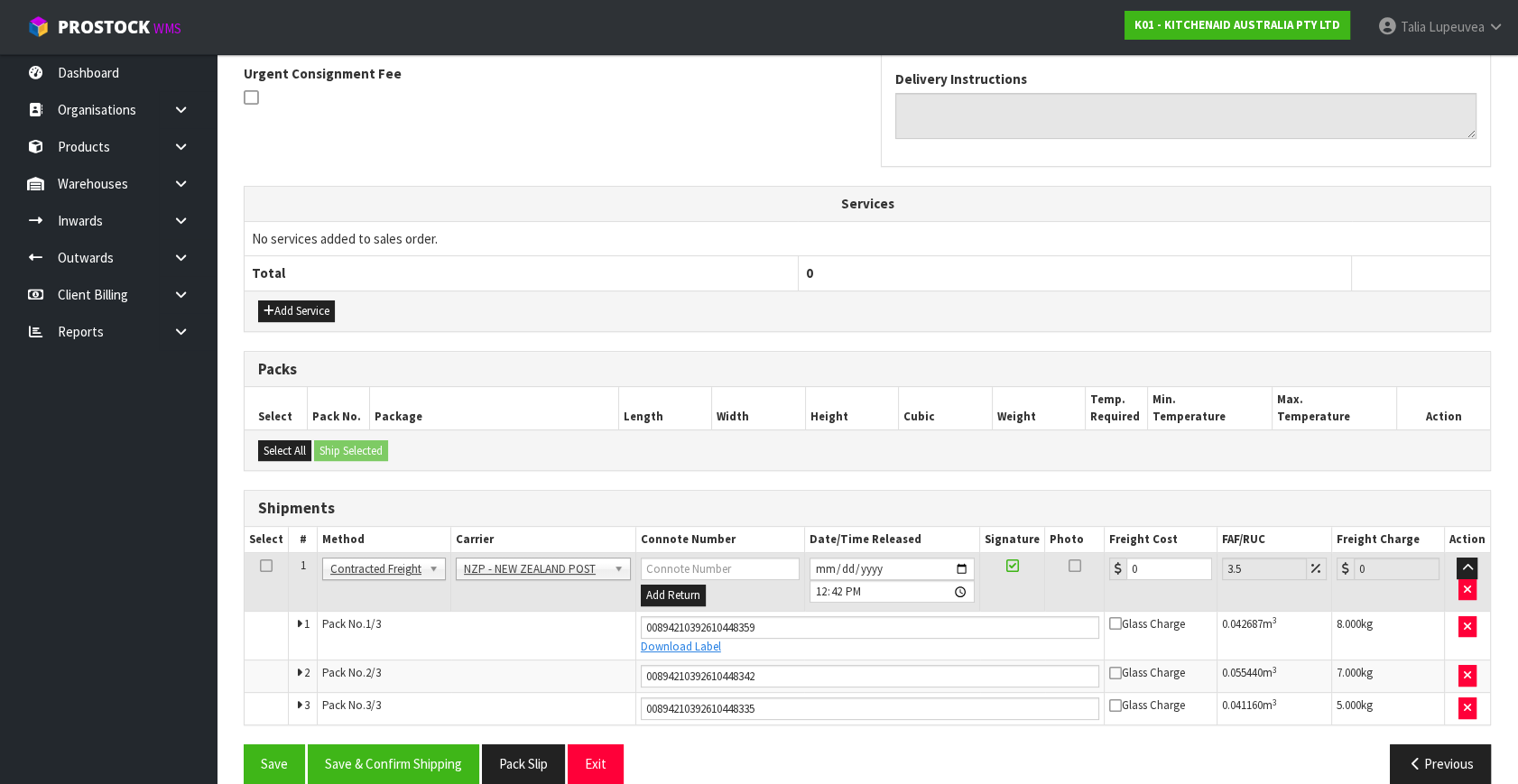
scroll to position [559, 0]
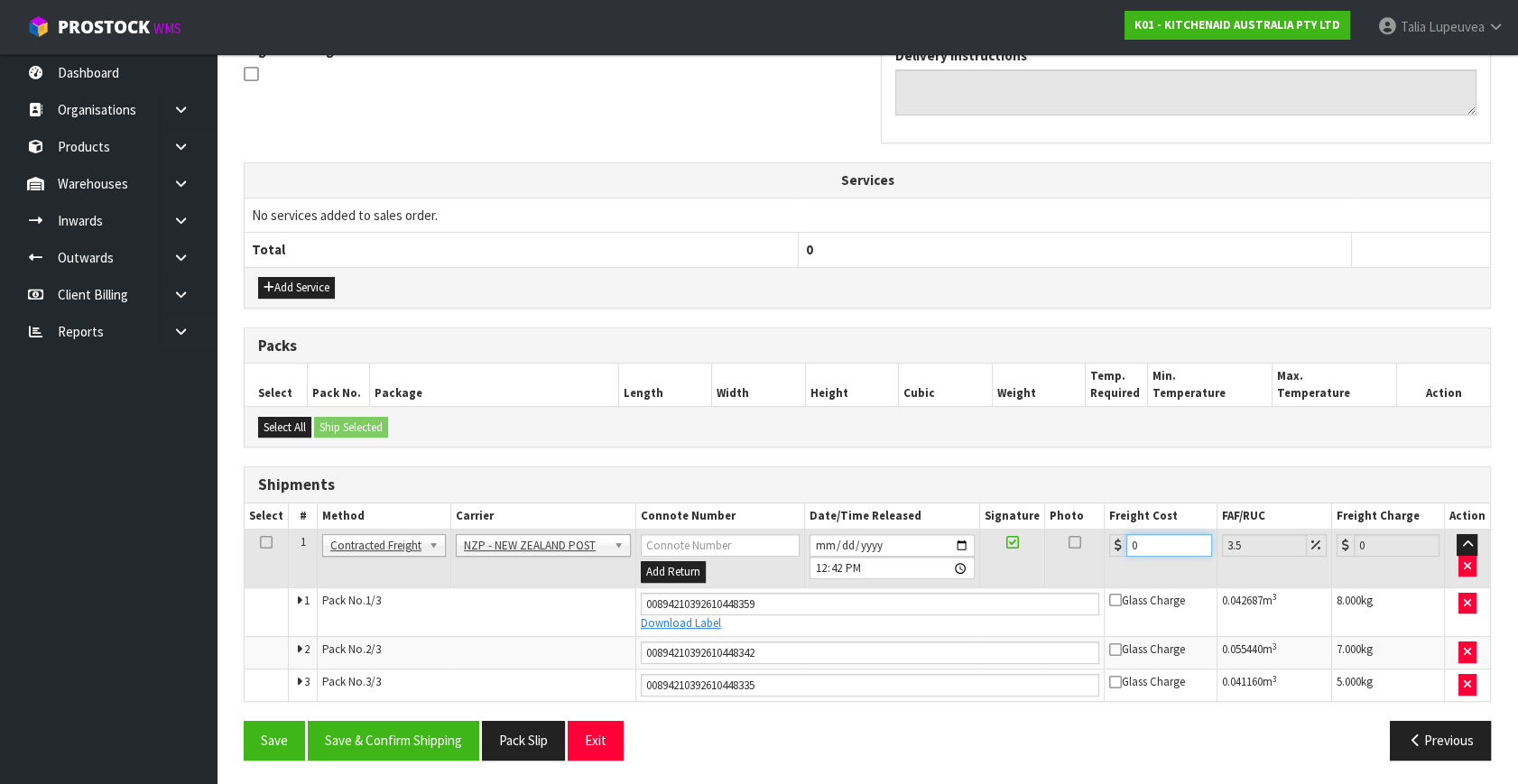
drag, startPoint x: 1099, startPoint y: 538, endPoint x: 1080, endPoint y: 542, distance: 19.4
click at [1080, 542] on tr "1 Client Local Pickup Customer Local Pickup Company Freight Contracted Freight …" at bounding box center [867, 559] width 1246 height 59
type input "1"
type input "1.03"
type input "12"
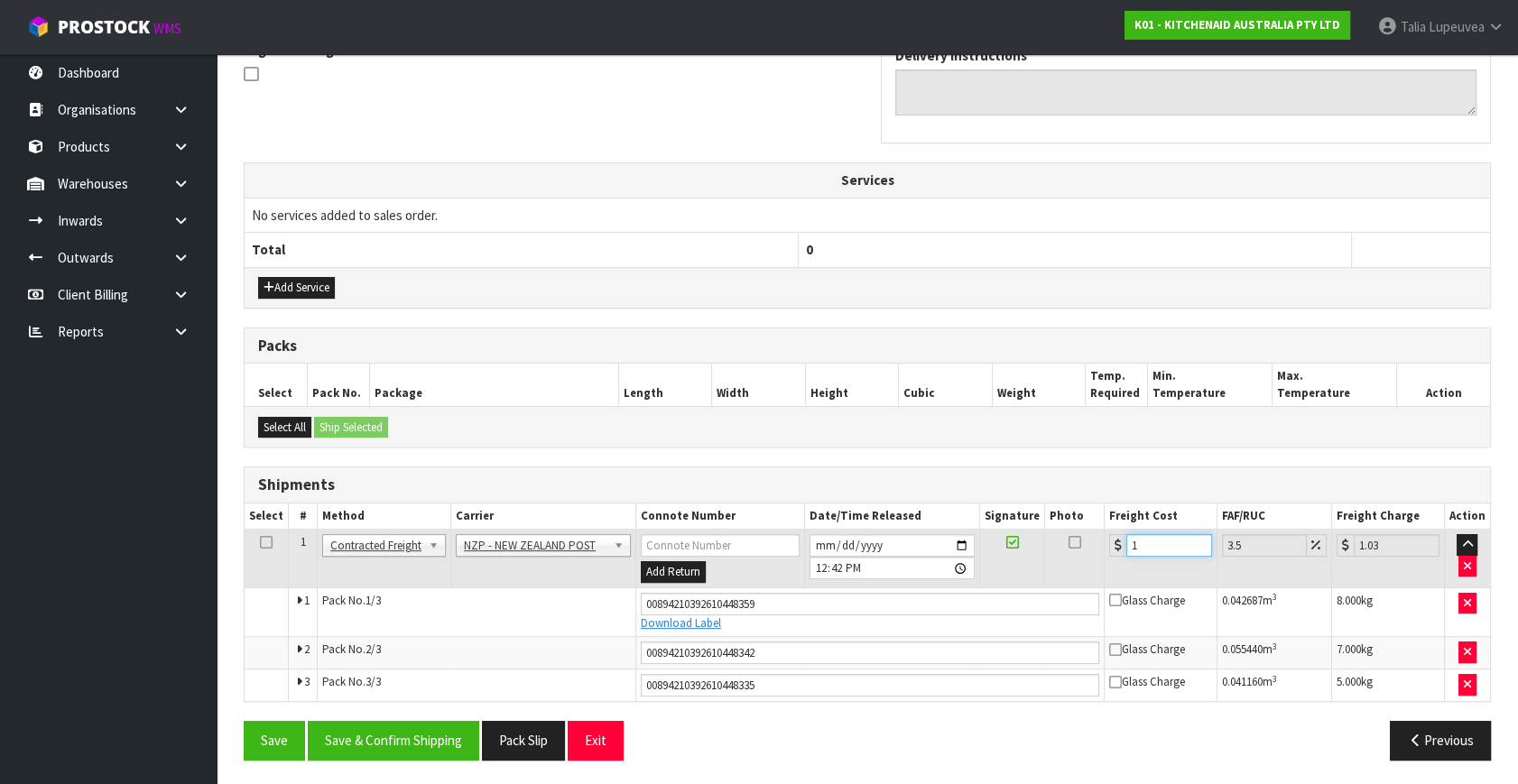
type input "12.42"
type input "12.9"
type input "13.35"
type input "12.99"
type input "13.44"
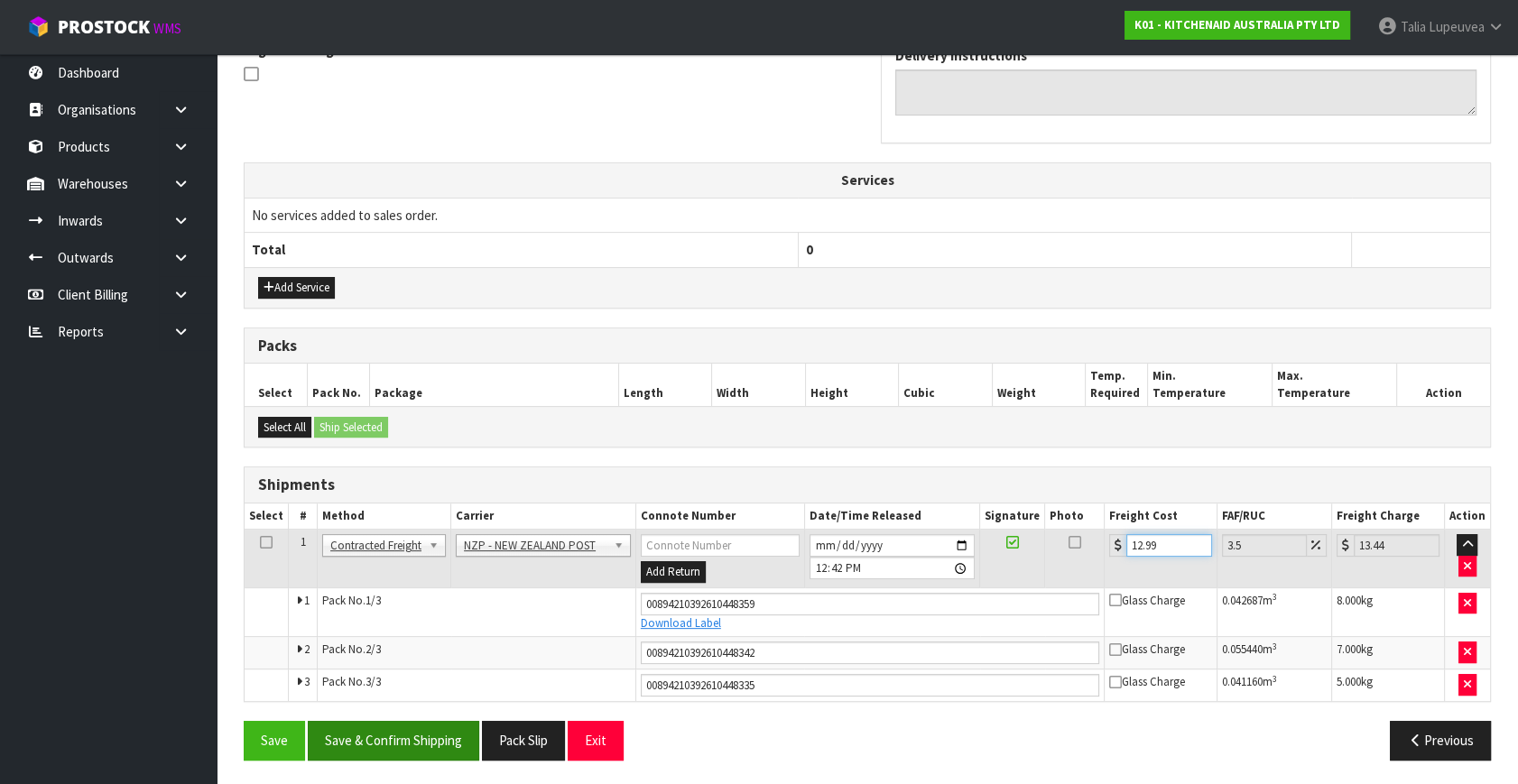
type input "12.99"
click at [441, 732] on button "Save & Confirm Shipping" at bounding box center [394, 741] width 172 height 39
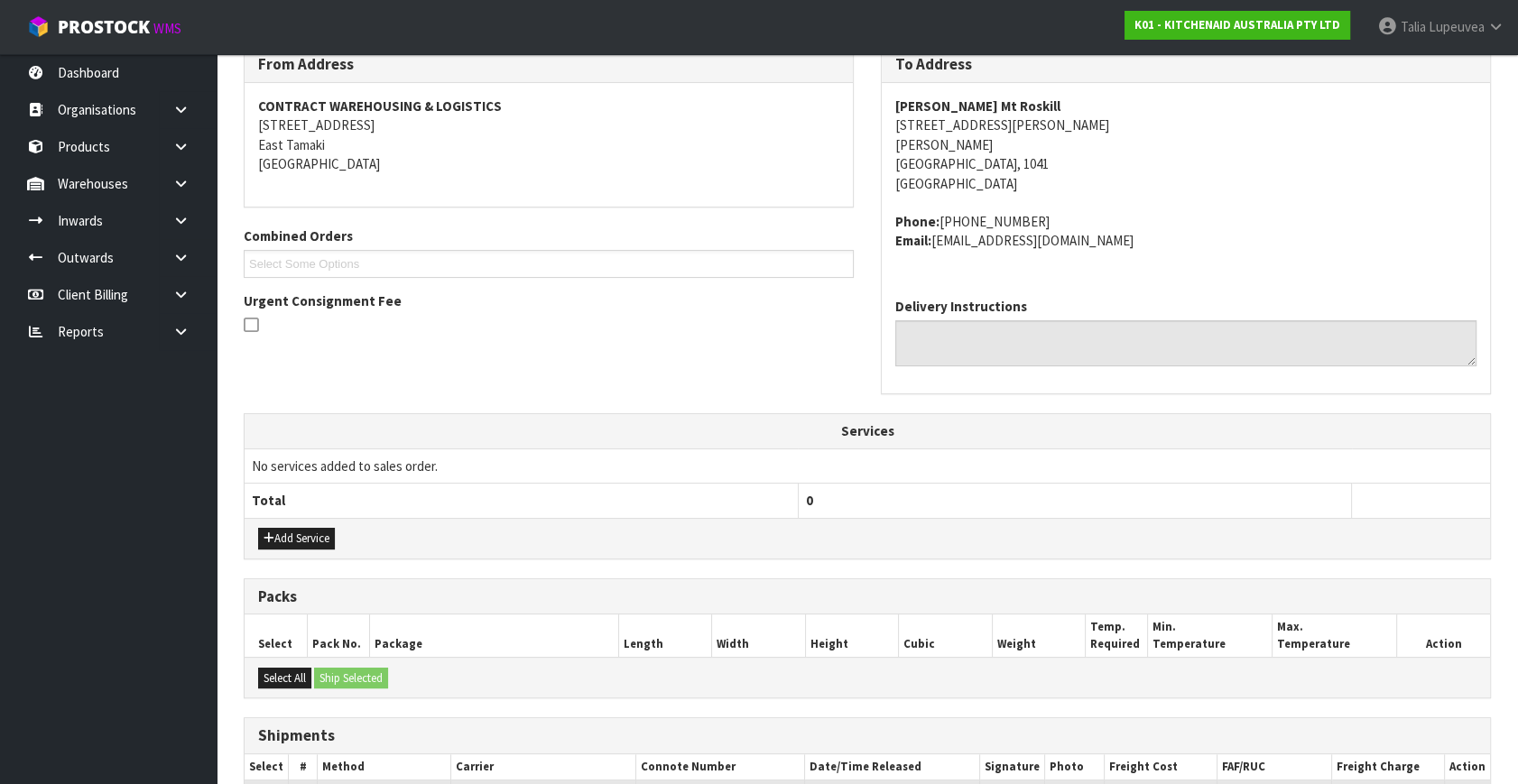
scroll to position [505, 0]
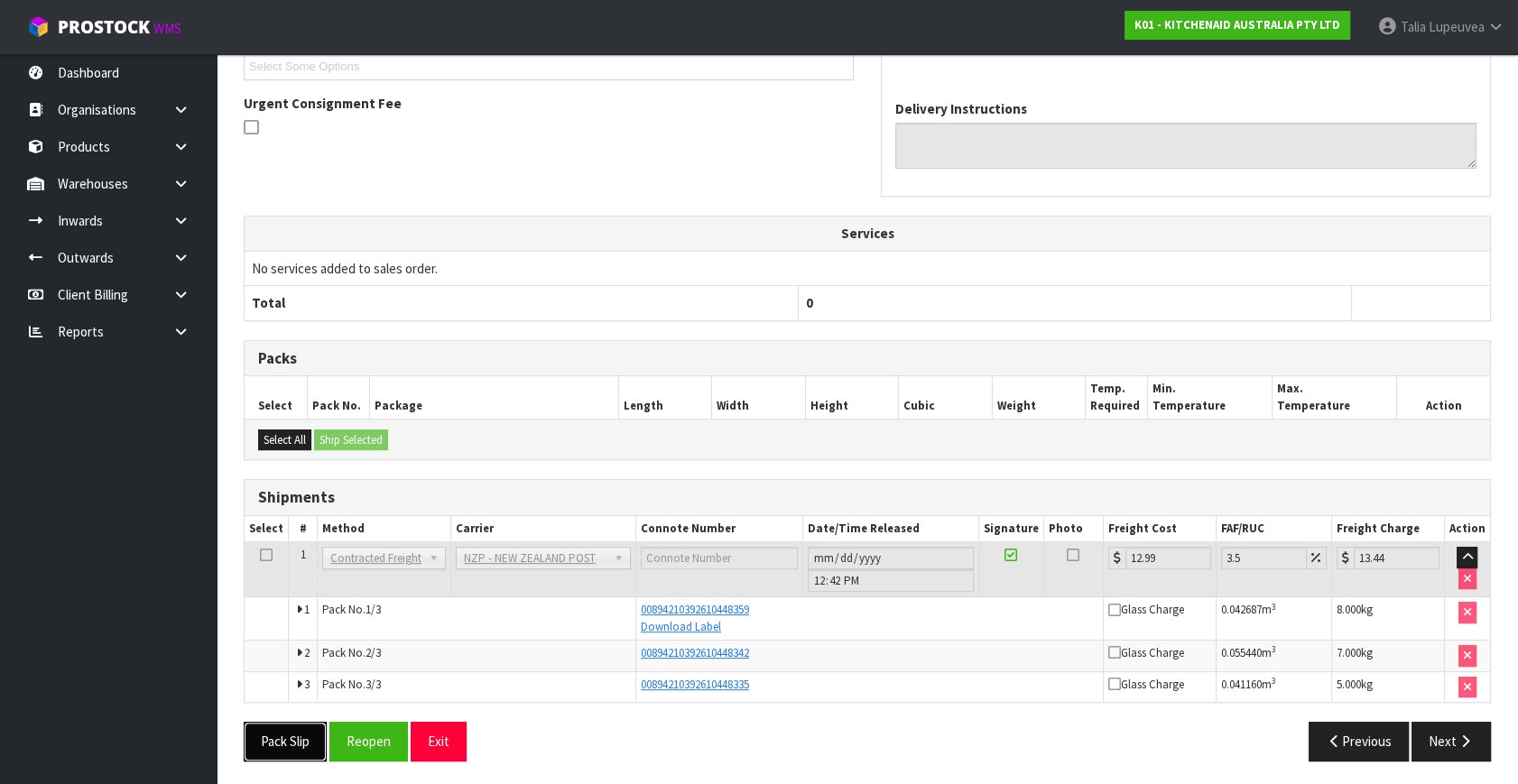
click at [294, 740] on button "Pack Slip" at bounding box center [285, 742] width 83 height 39
